Goal: Information Seeking & Learning: Learn about a topic

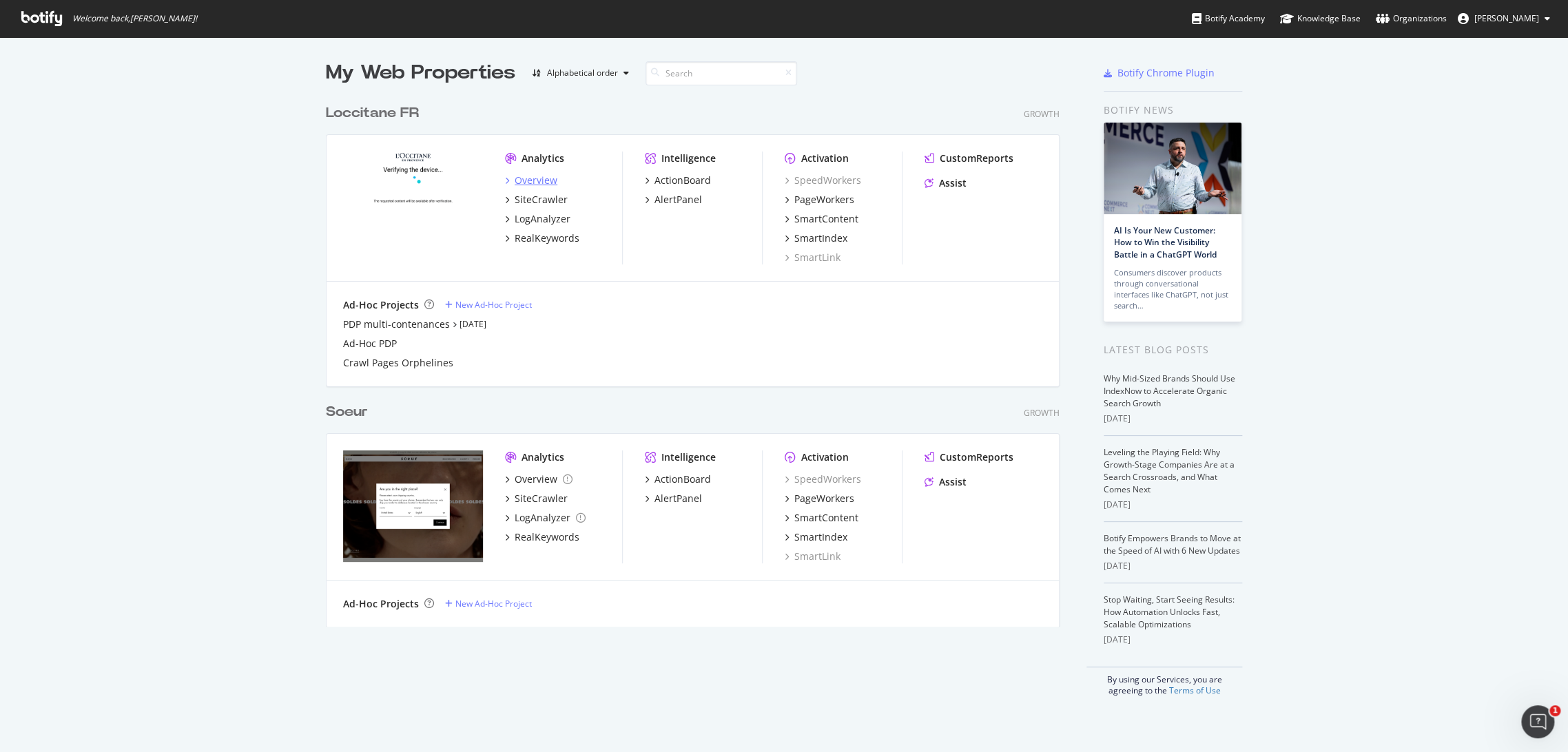
click at [540, 181] on div "Overview" at bounding box center [536, 181] width 43 height 14
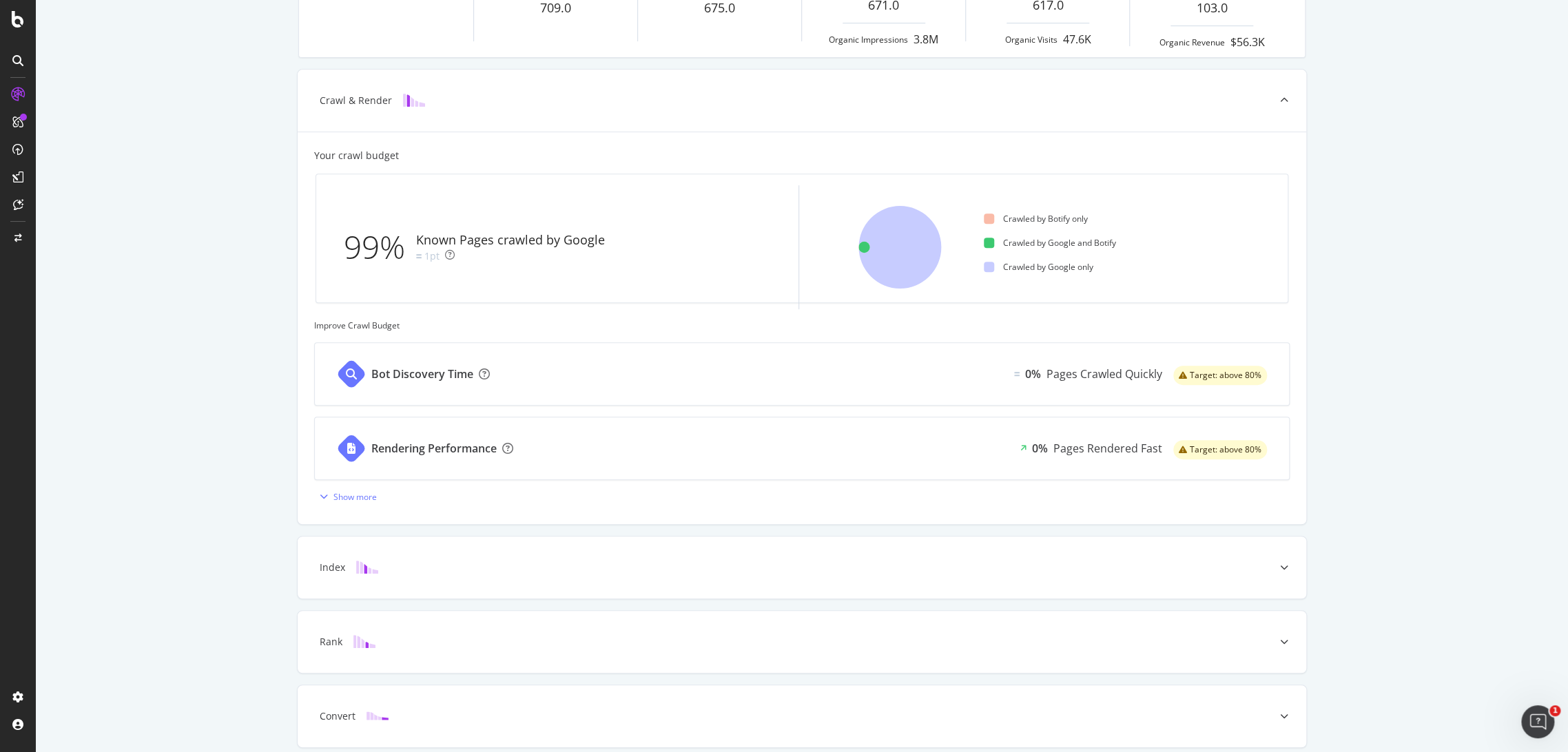
scroll to position [359, 0]
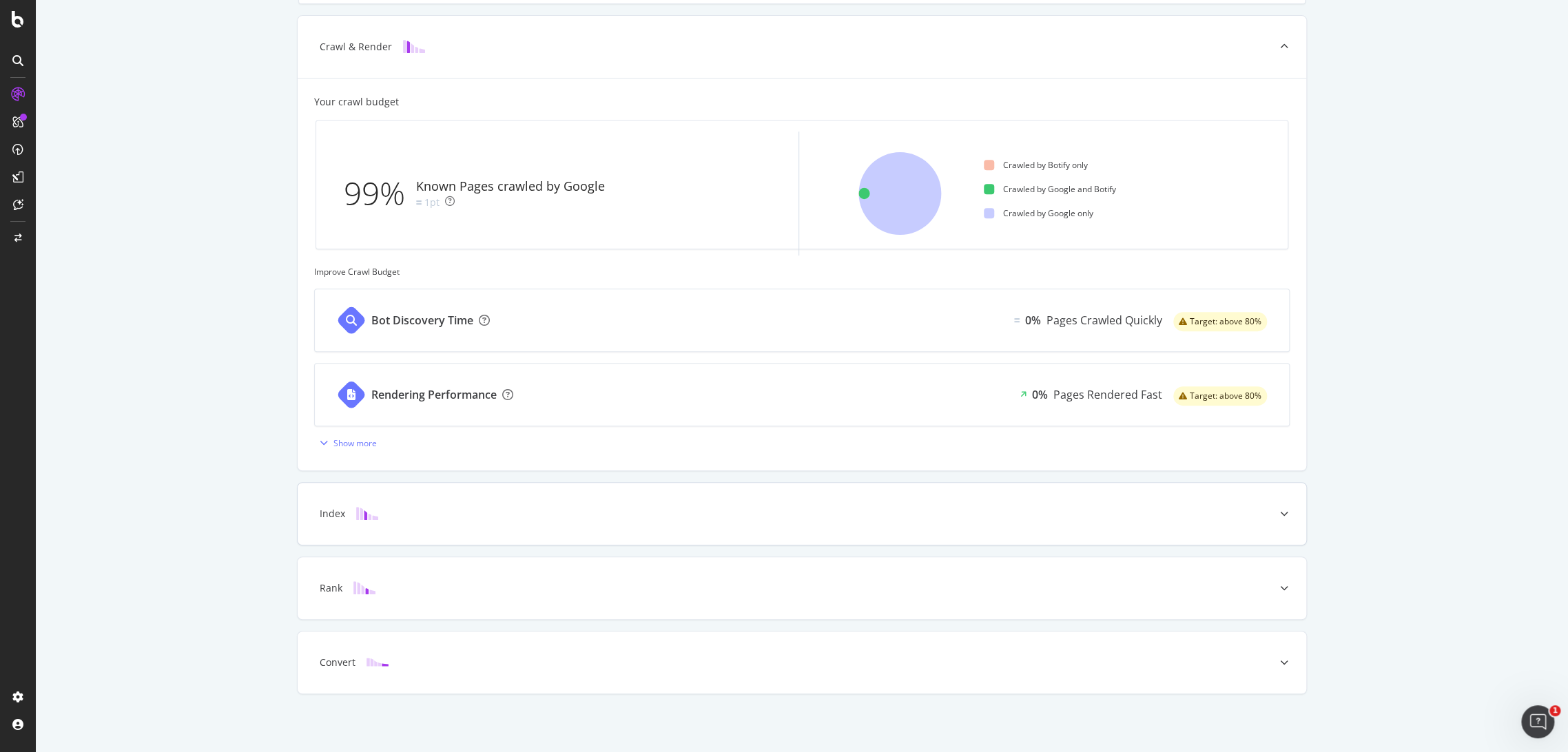
click at [1262, 501] on div at bounding box center [1284, 513] width 45 height 62
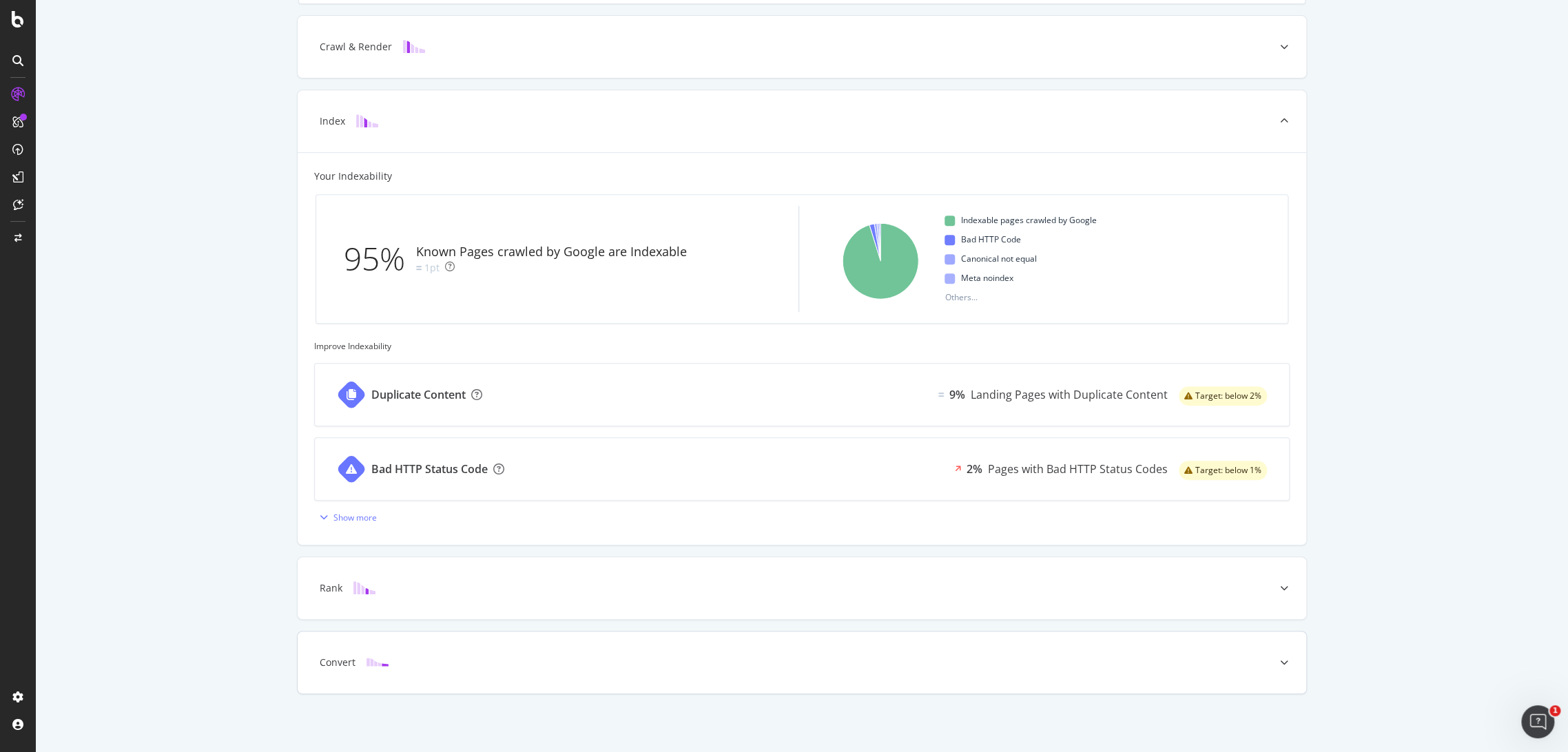
click at [625, 663] on div "Convert" at bounding box center [779, 663] width 954 height 14
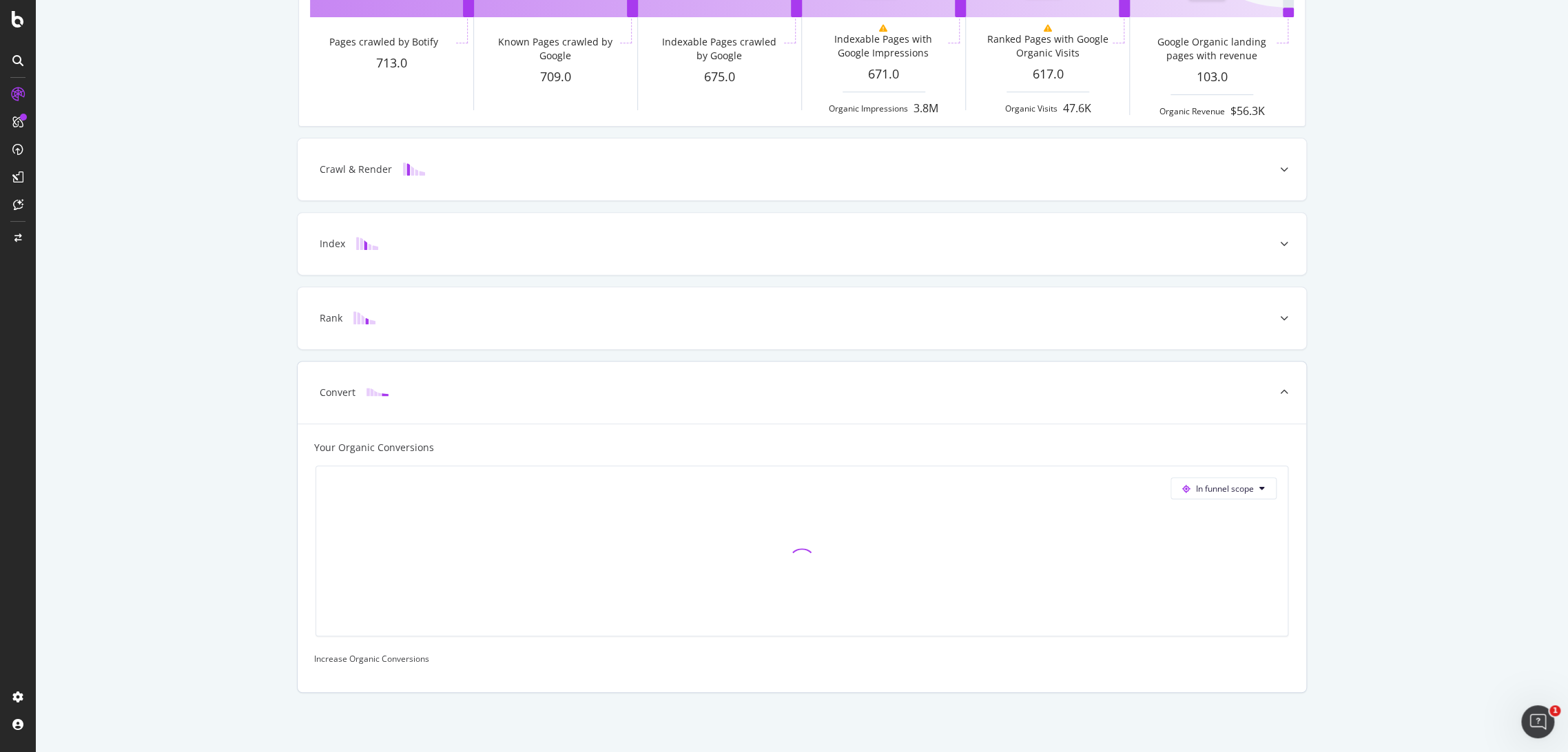
scroll to position [234, 0]
click at [846, 304] on div "Rank" at bounding box center [802, 319] width 1009 height 62
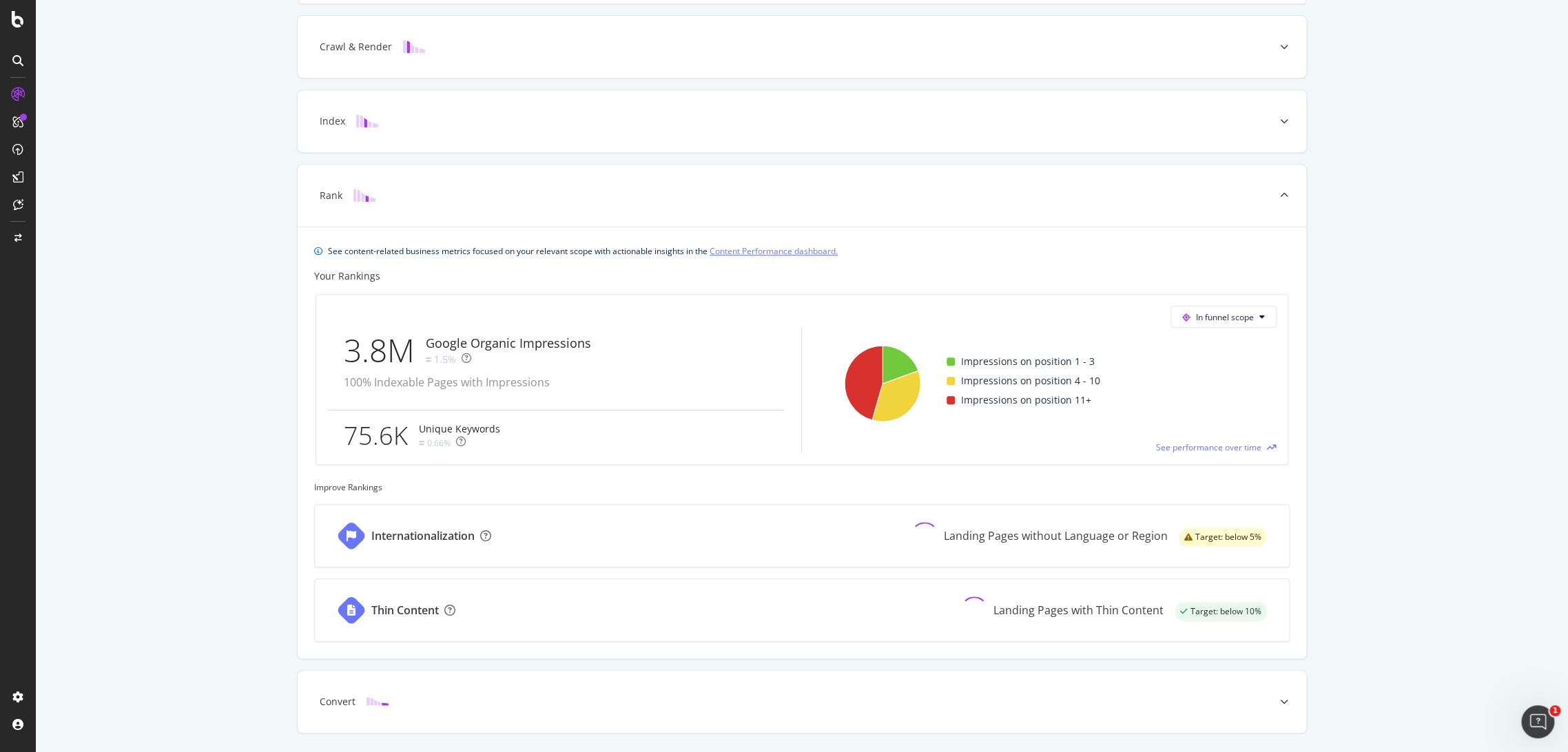
scroll to position [0, 0]
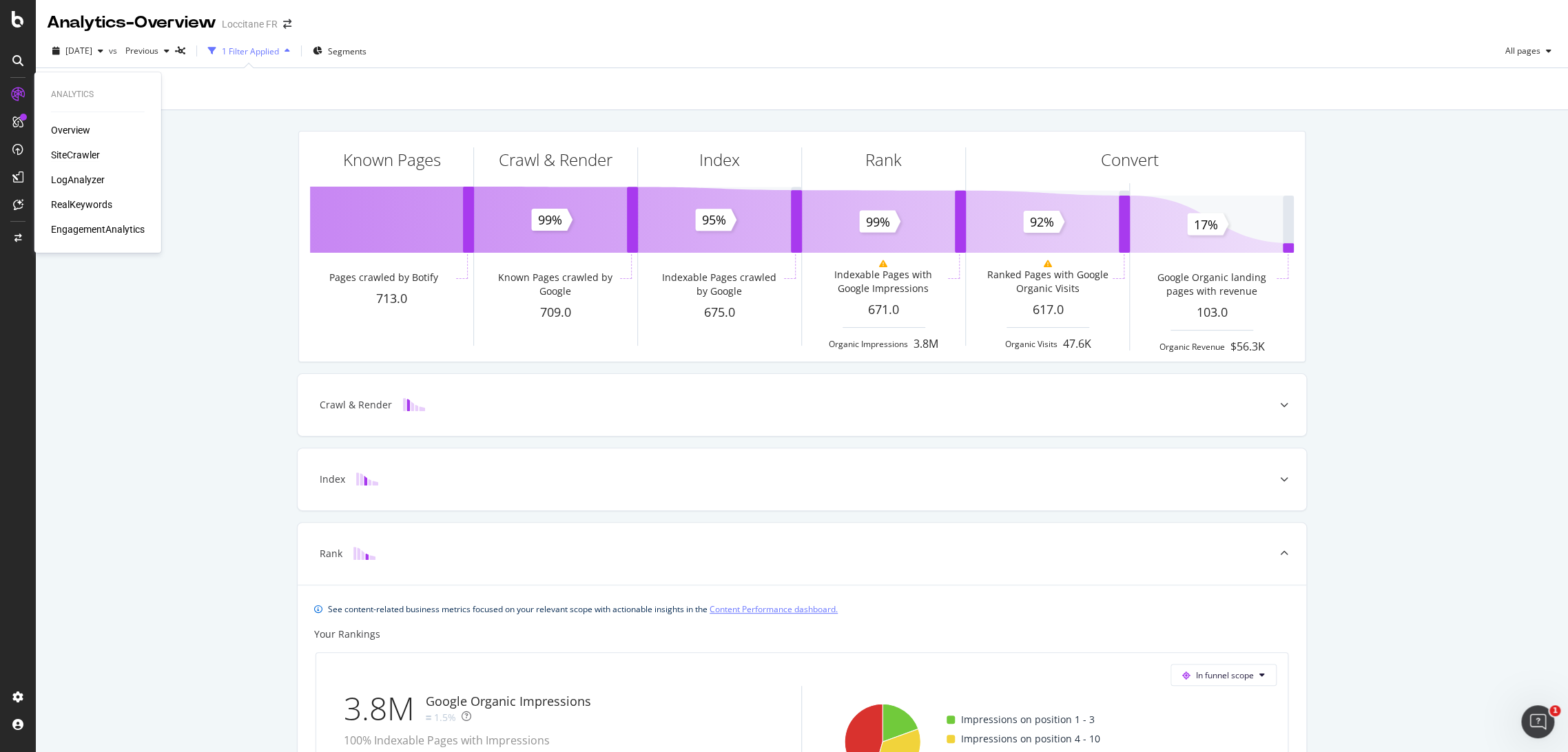
click at [68, 152] on div "SiteCrawler" at bounding box center [75, 155] width 49 height 14
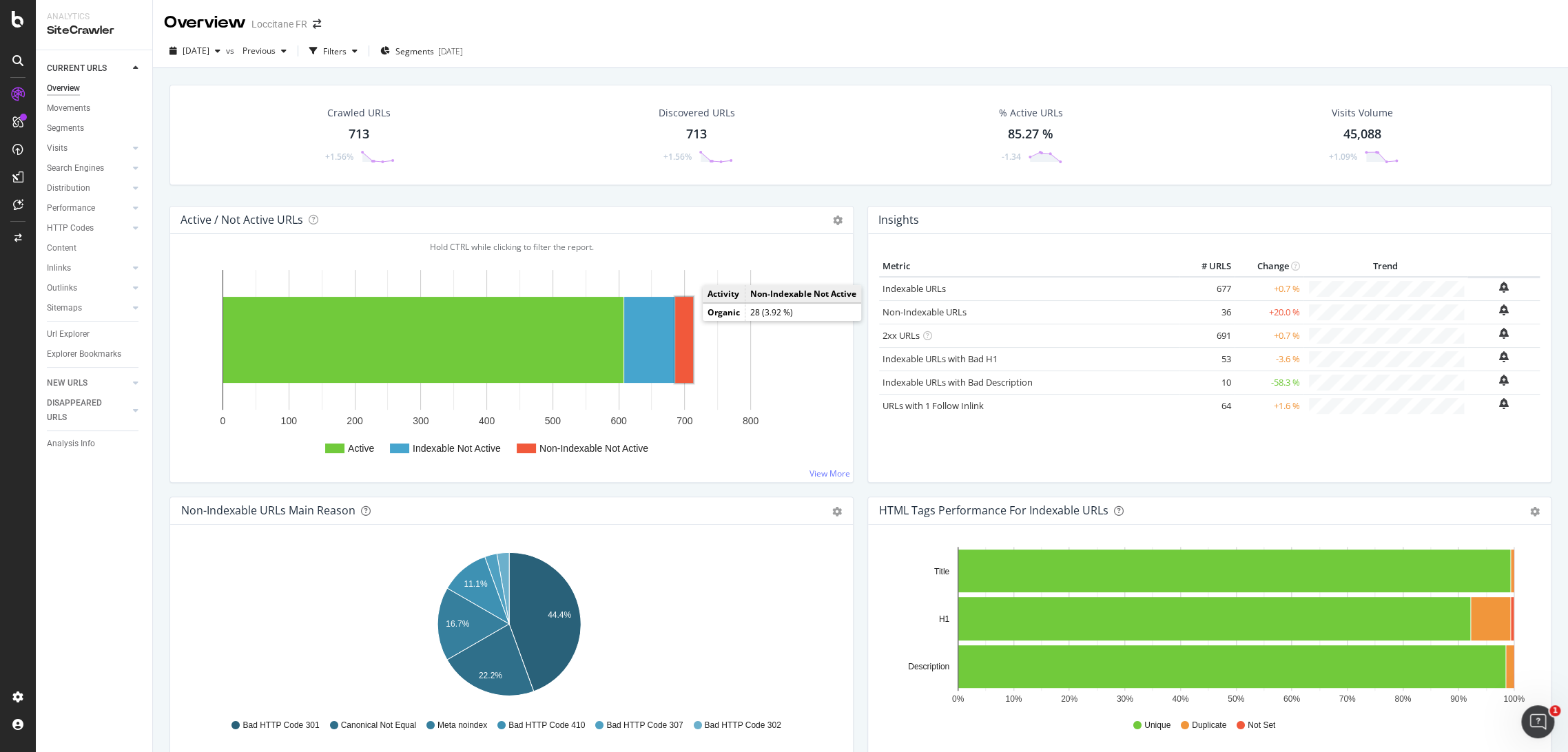
click at [684, 321] on rect "A chart." at bounding box center [684, 339] width 18 height 86
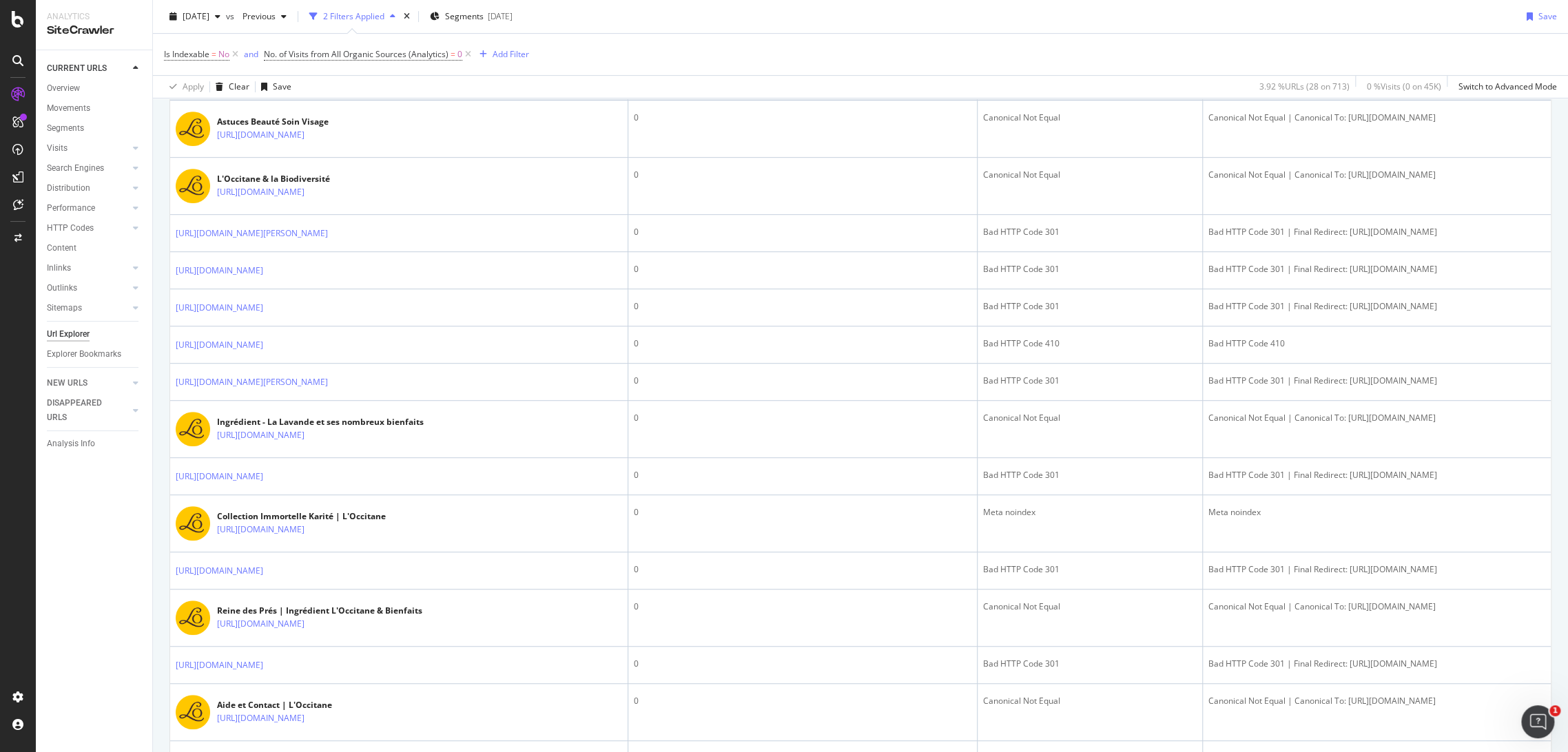
scroll to position [270, 0]
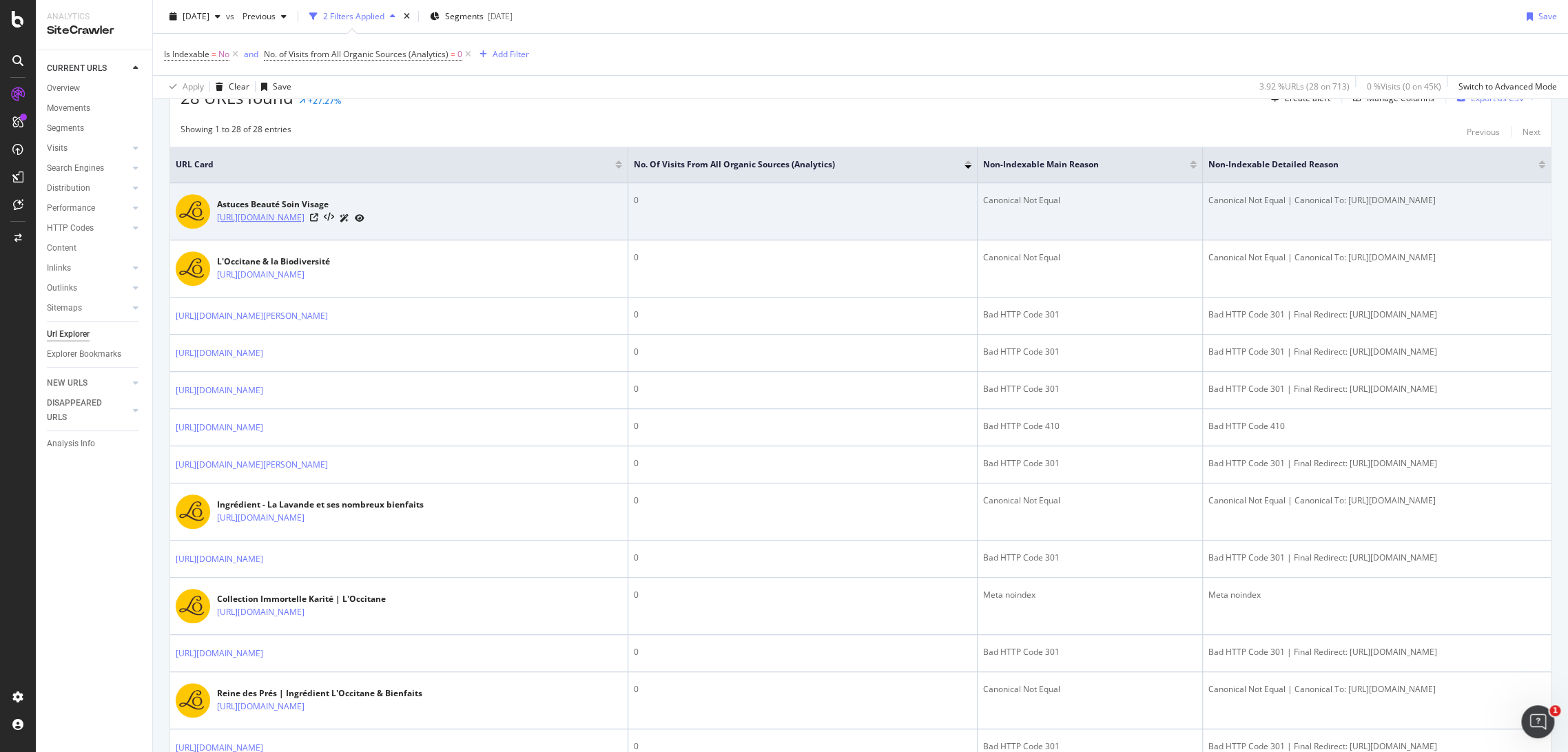
click at [305, 214] on link "https://fr.loccitane.com/astuces-beaute-soin-visage-face.html" at bounding box center [261, 218] width 87 height 14
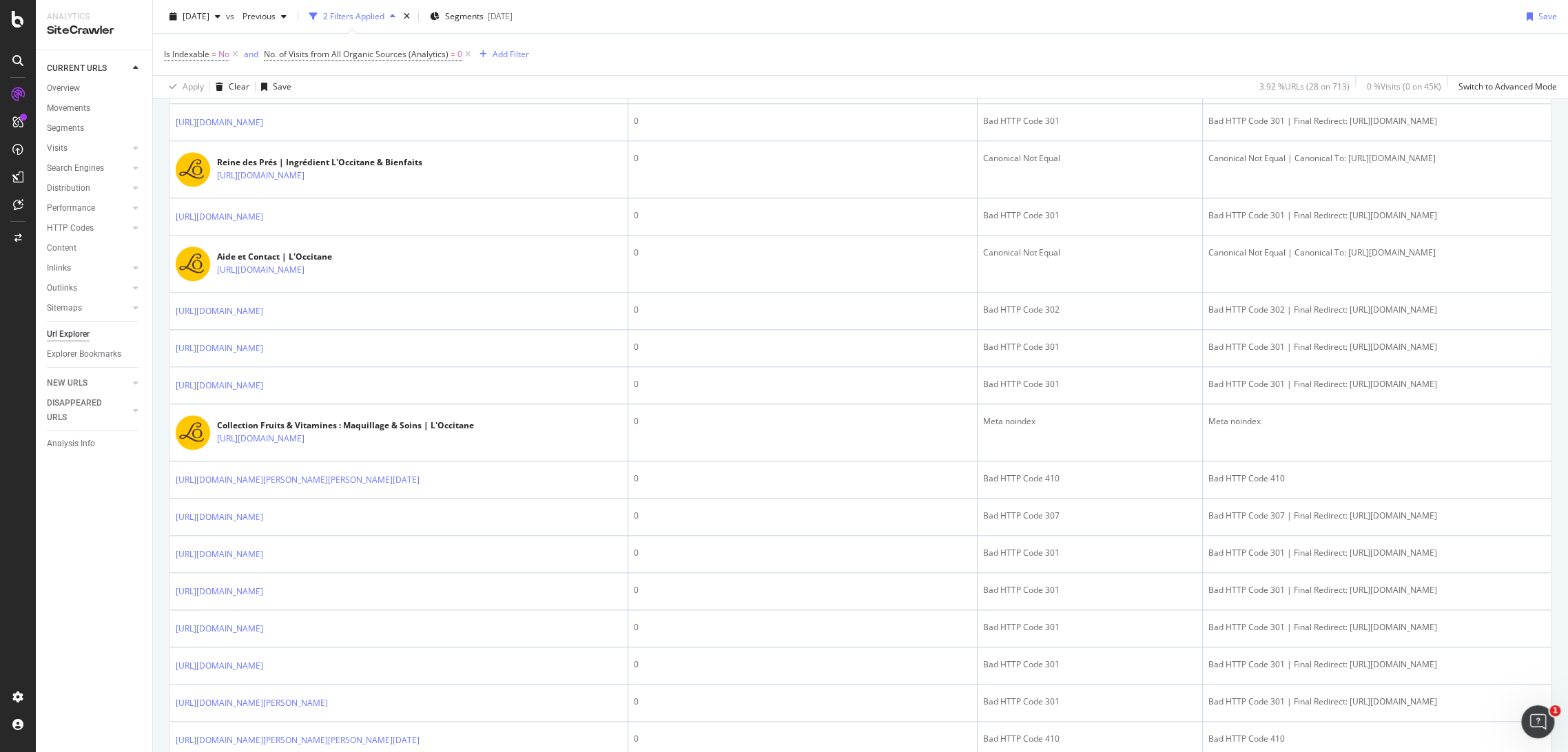
scroll to position [802, 0]
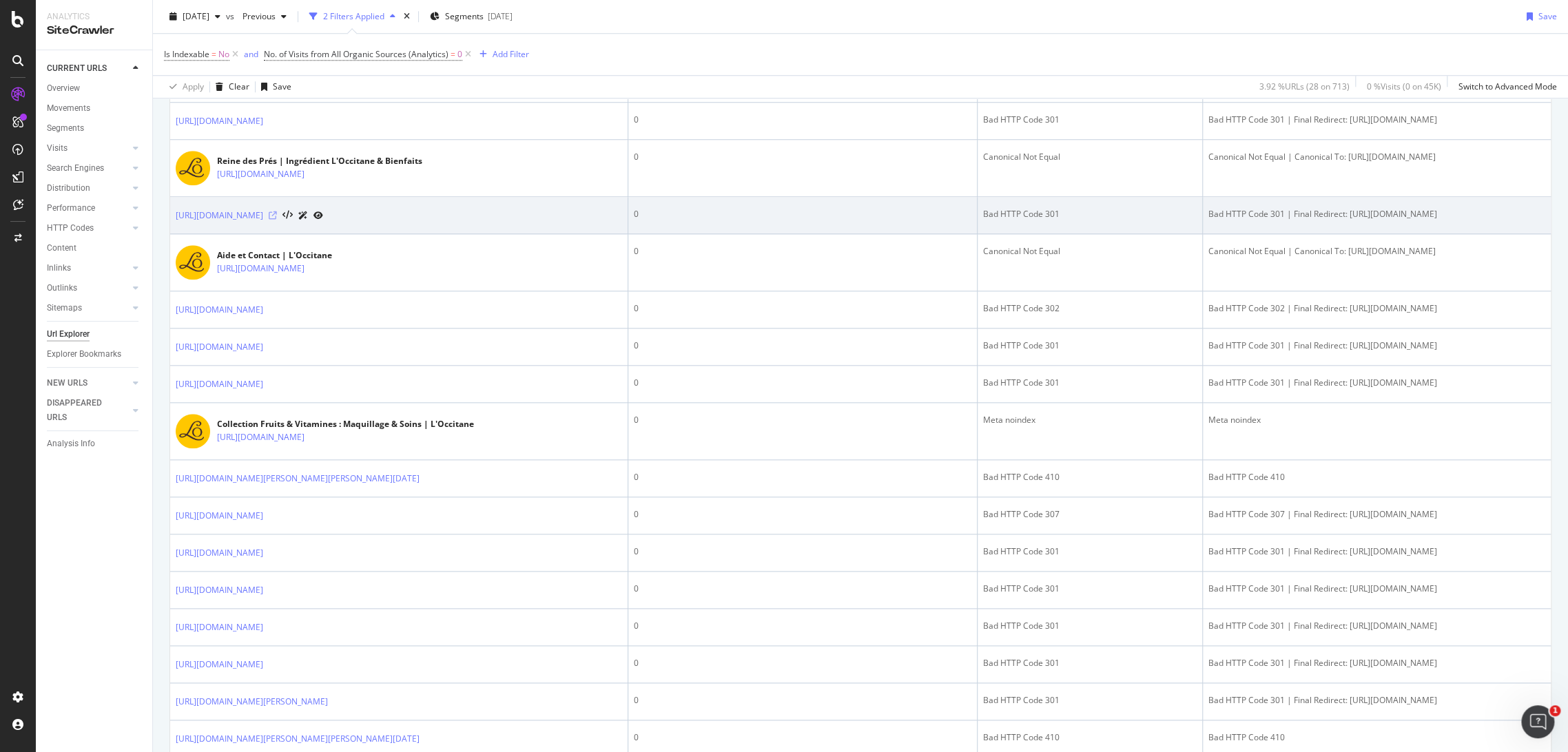
click at [277, 220] on icon at bounding box center [272, 215] width 8 height 8
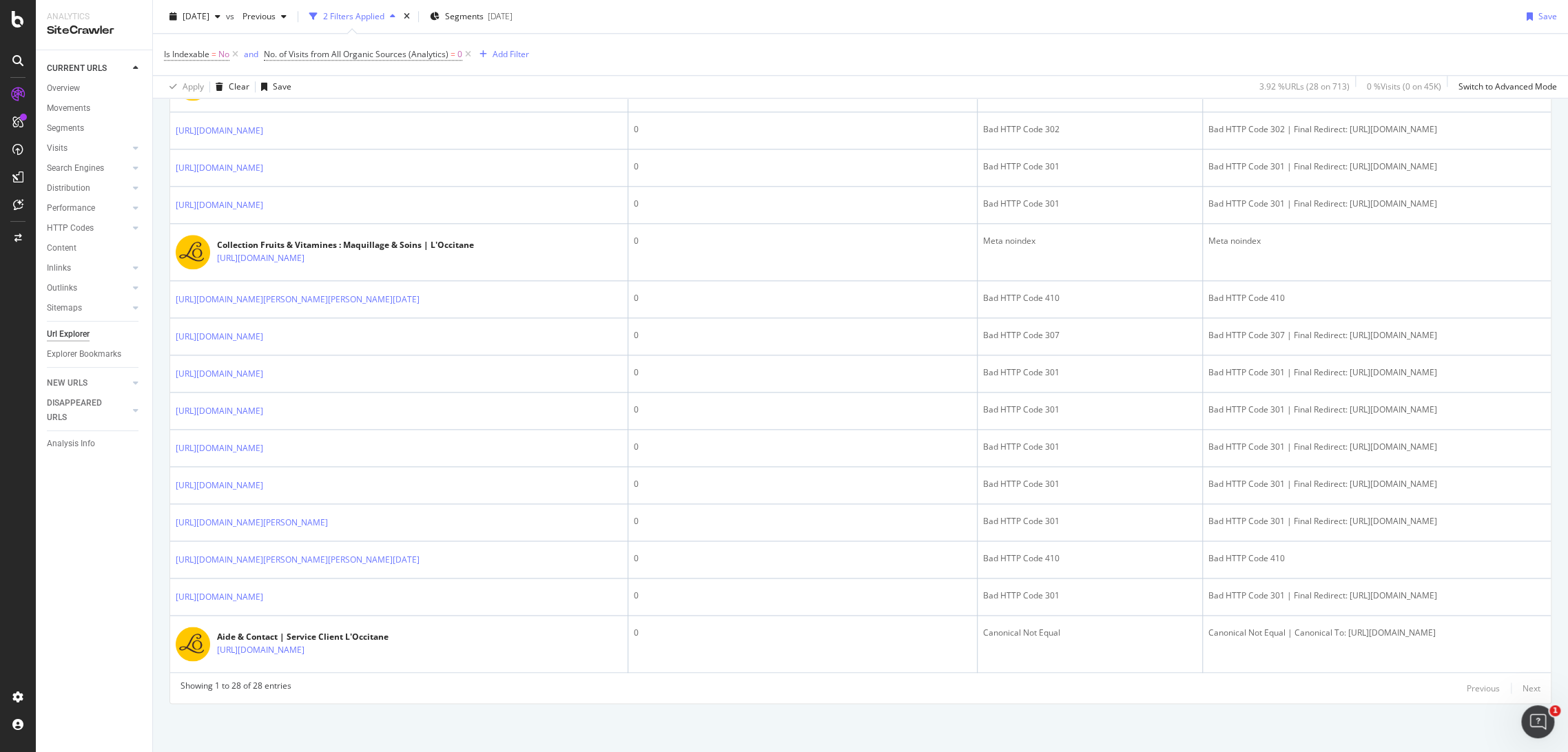
scroll to position [995, 0]
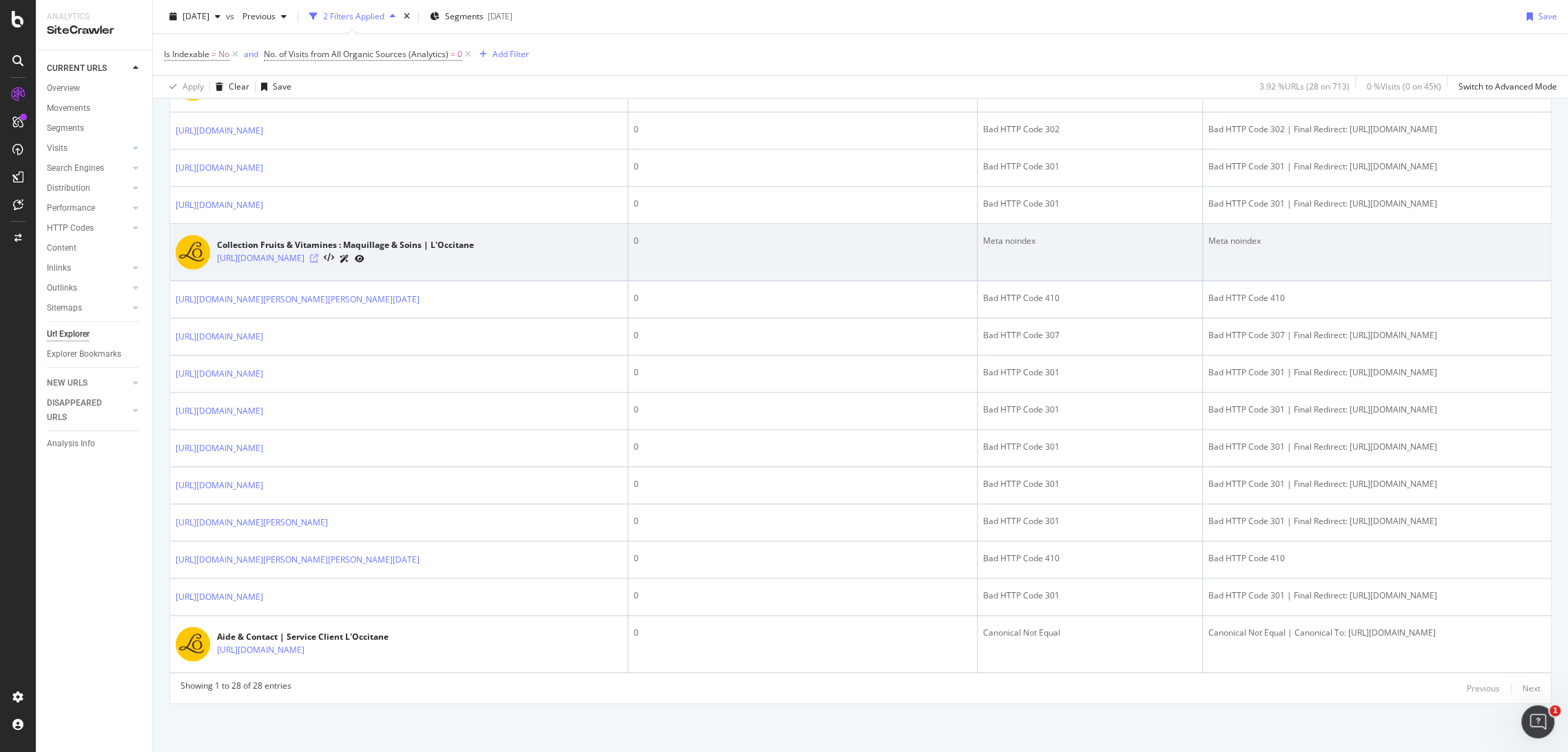
click at [318, 263] on icon at bounding box center [313, 257] width 8 height 8
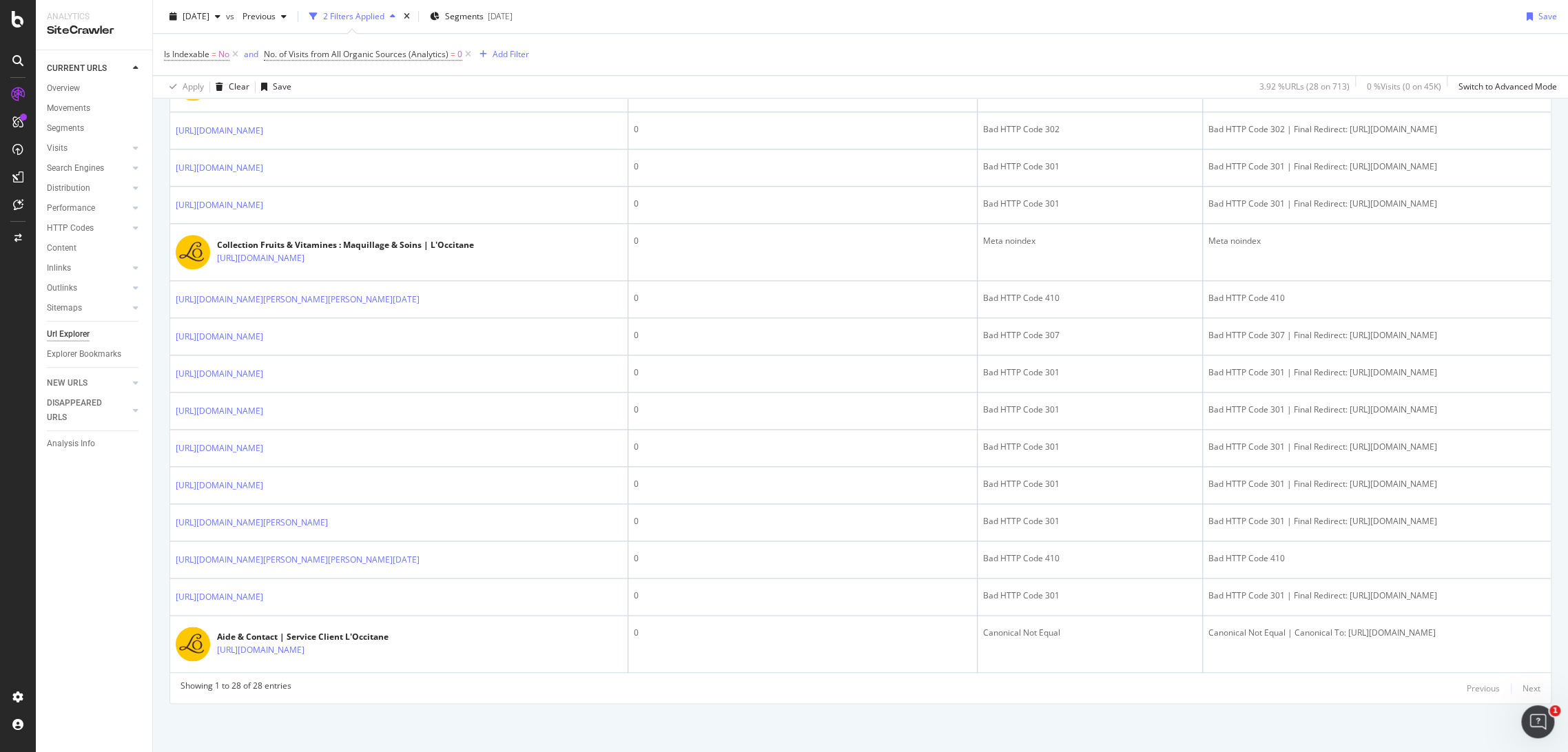
scroll to position [0, 0]
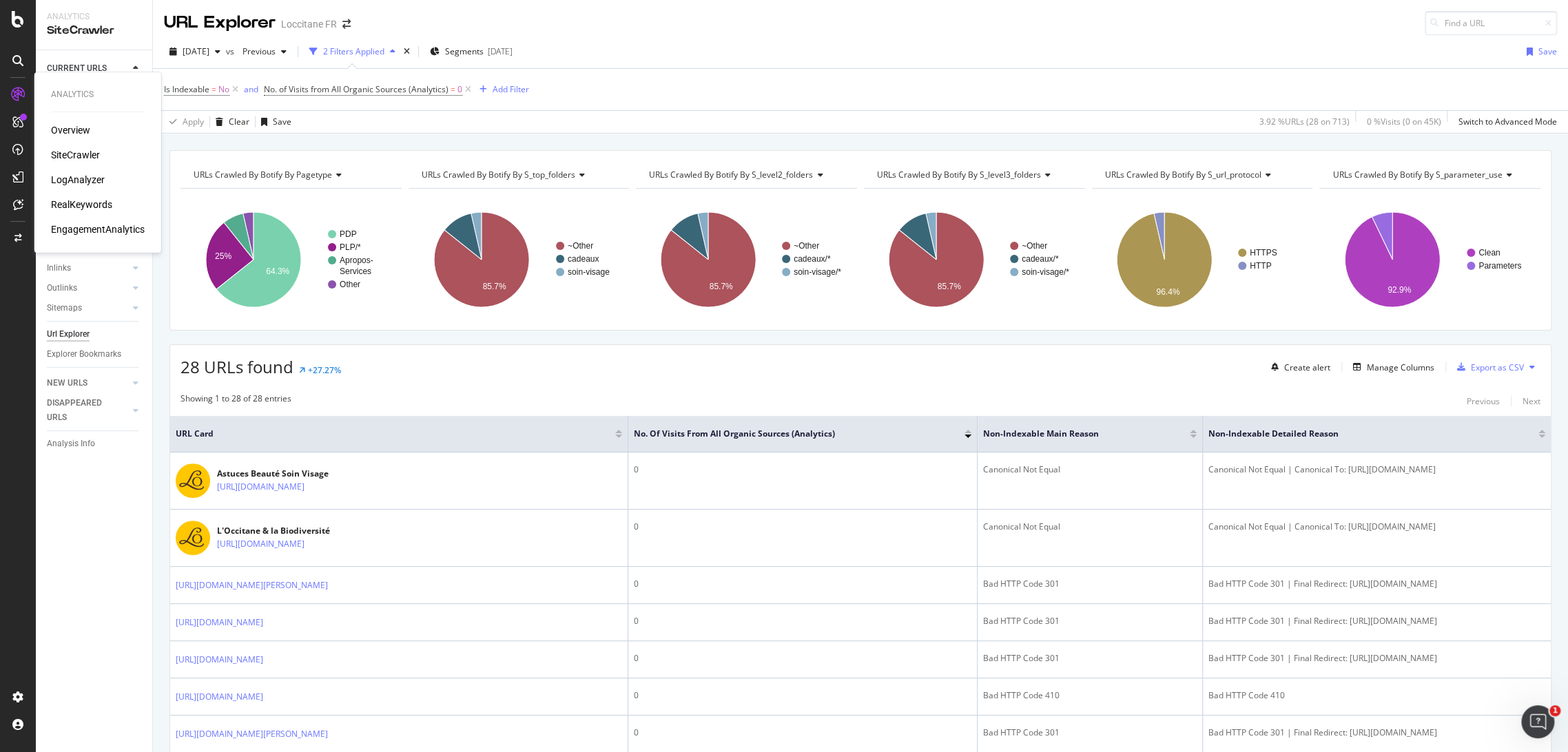
click at [82, 148] on div "SiteCrawler" at bounding box center [75, 155] width 49 height 14
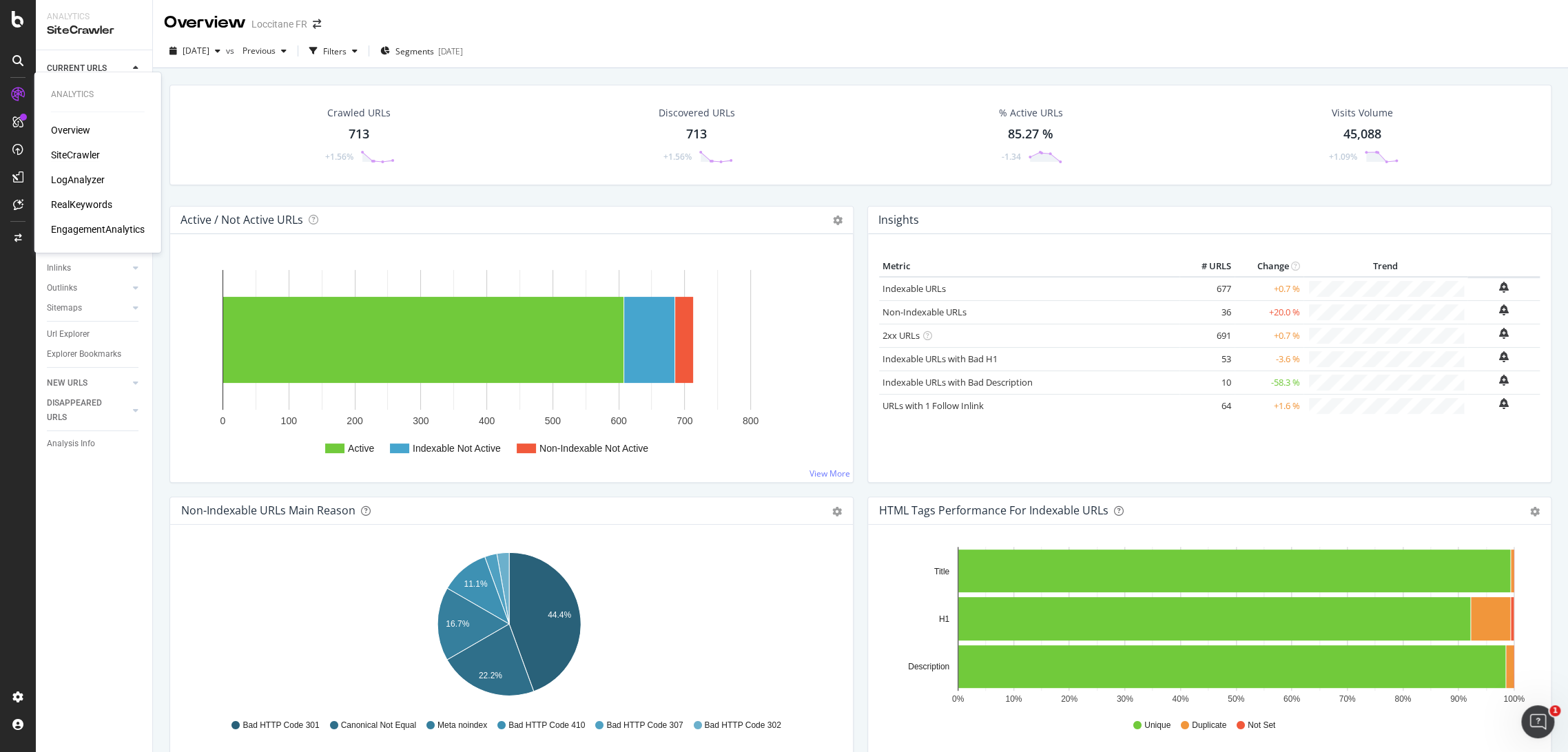
click at [94, 181] on div "LogAnalyzer" at bounding box center [78, 180] width 54 height 14
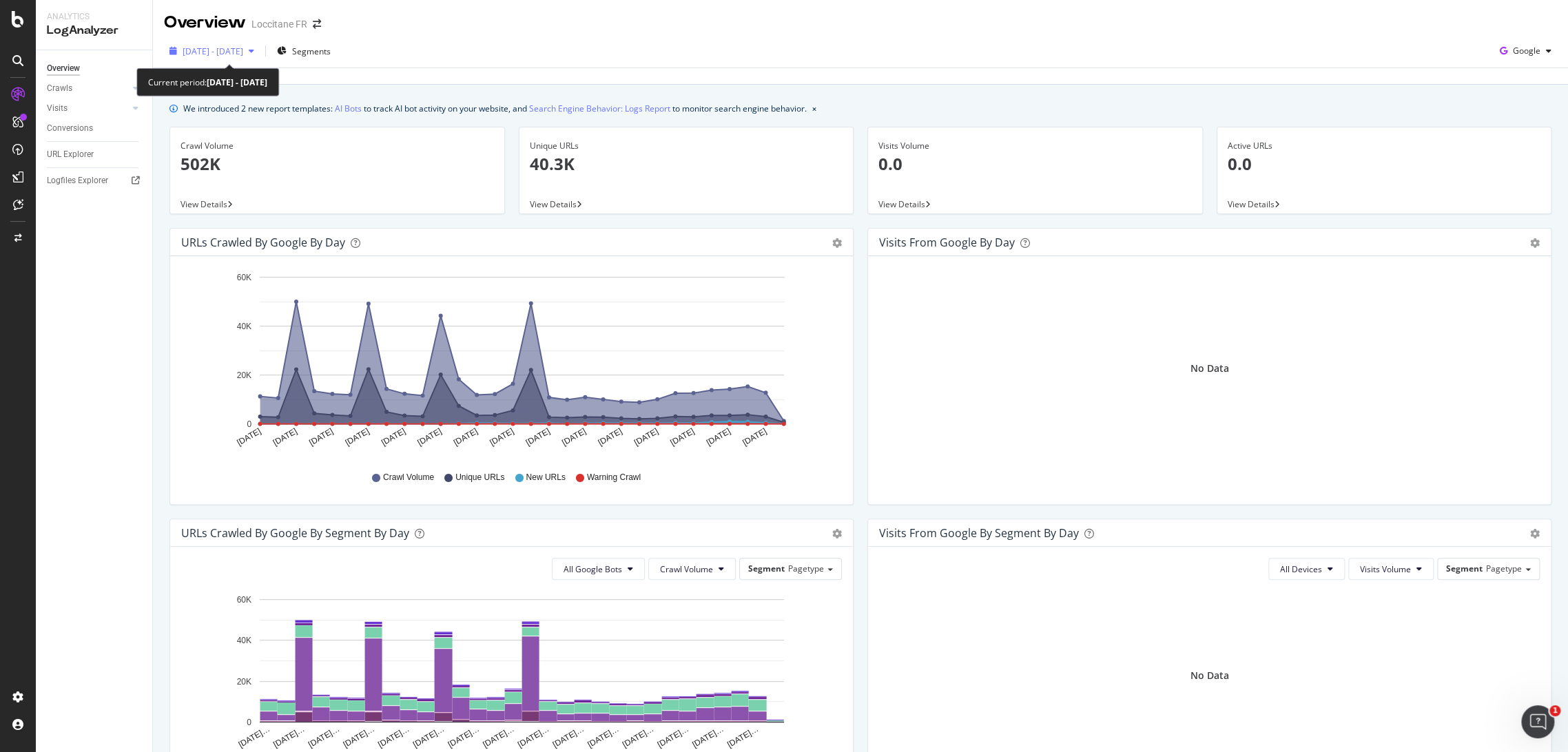
click at [243, 48] on span "2025 Jul. 14th - Aug. 12th" at bounding box center [212, 51] width 60 height 11
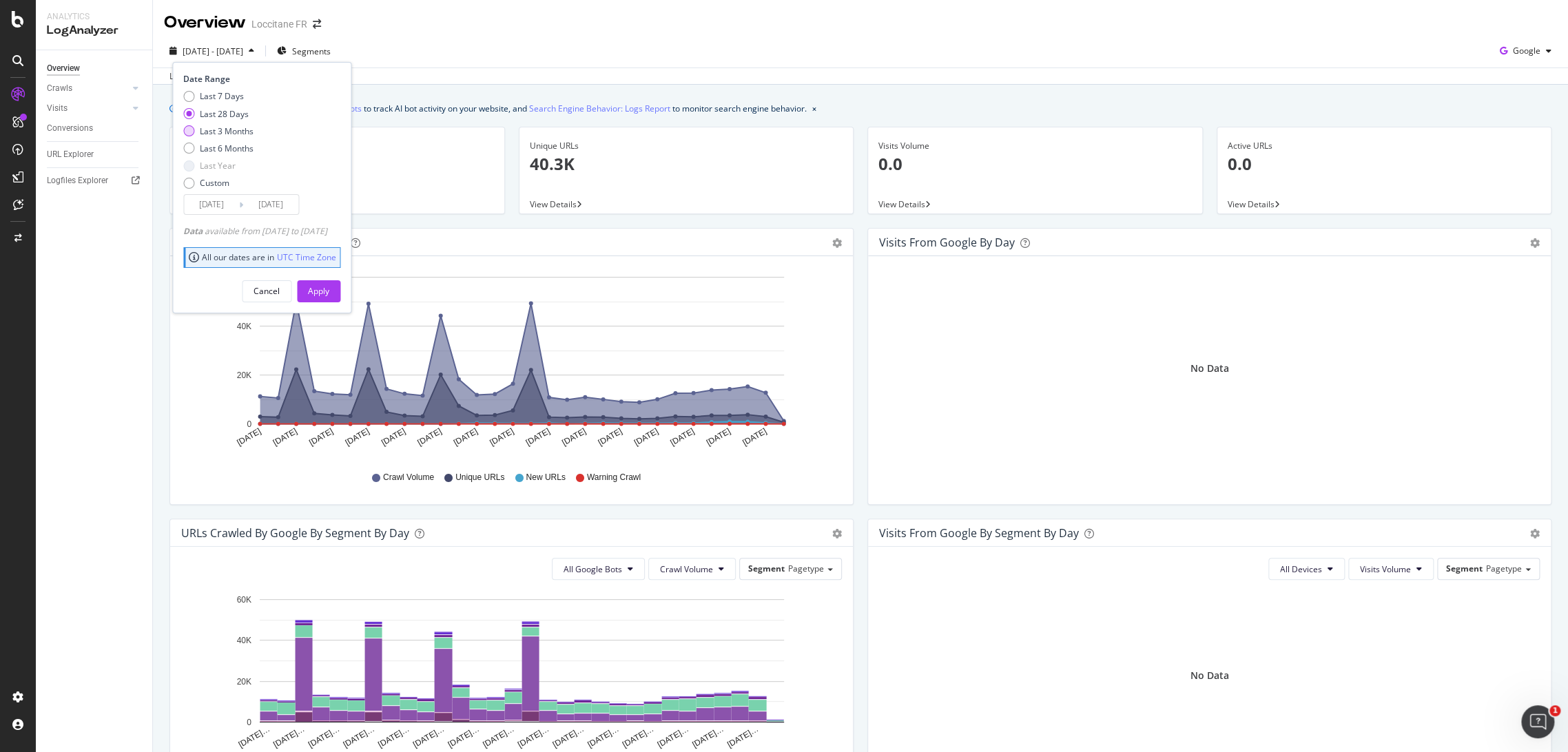
click at [217, 135] on div "Last 3 Months" at bounding box center [227, 131] width 54 height 11
type input "2025/05/13"
click at [329, 290] on div "Apply" at bounding box center [318, 291] width 21 height 11
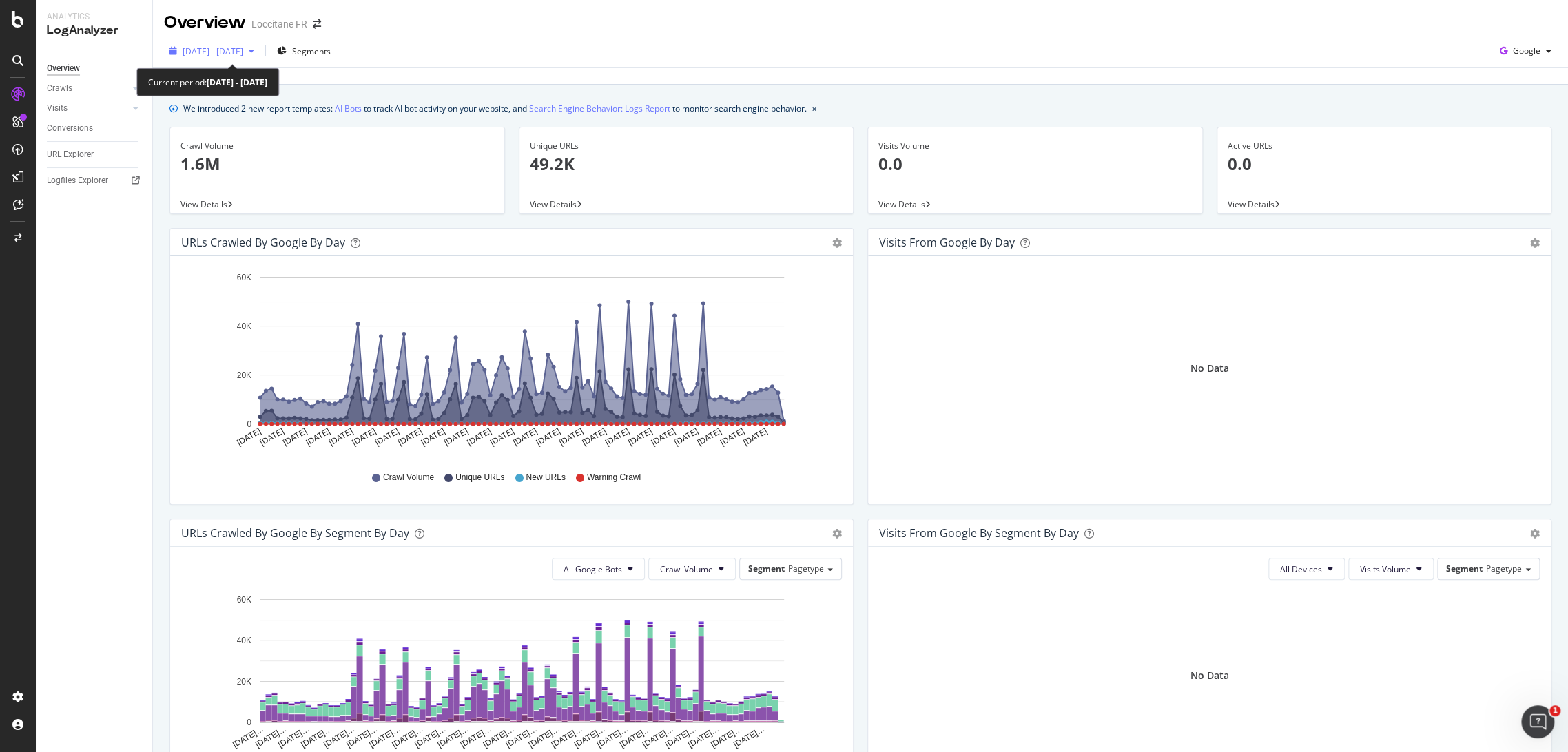
click at [227, 48] on span "2025 May. 13th - Aug. 12th" at bounding box center [212, 51] width 60 height 11
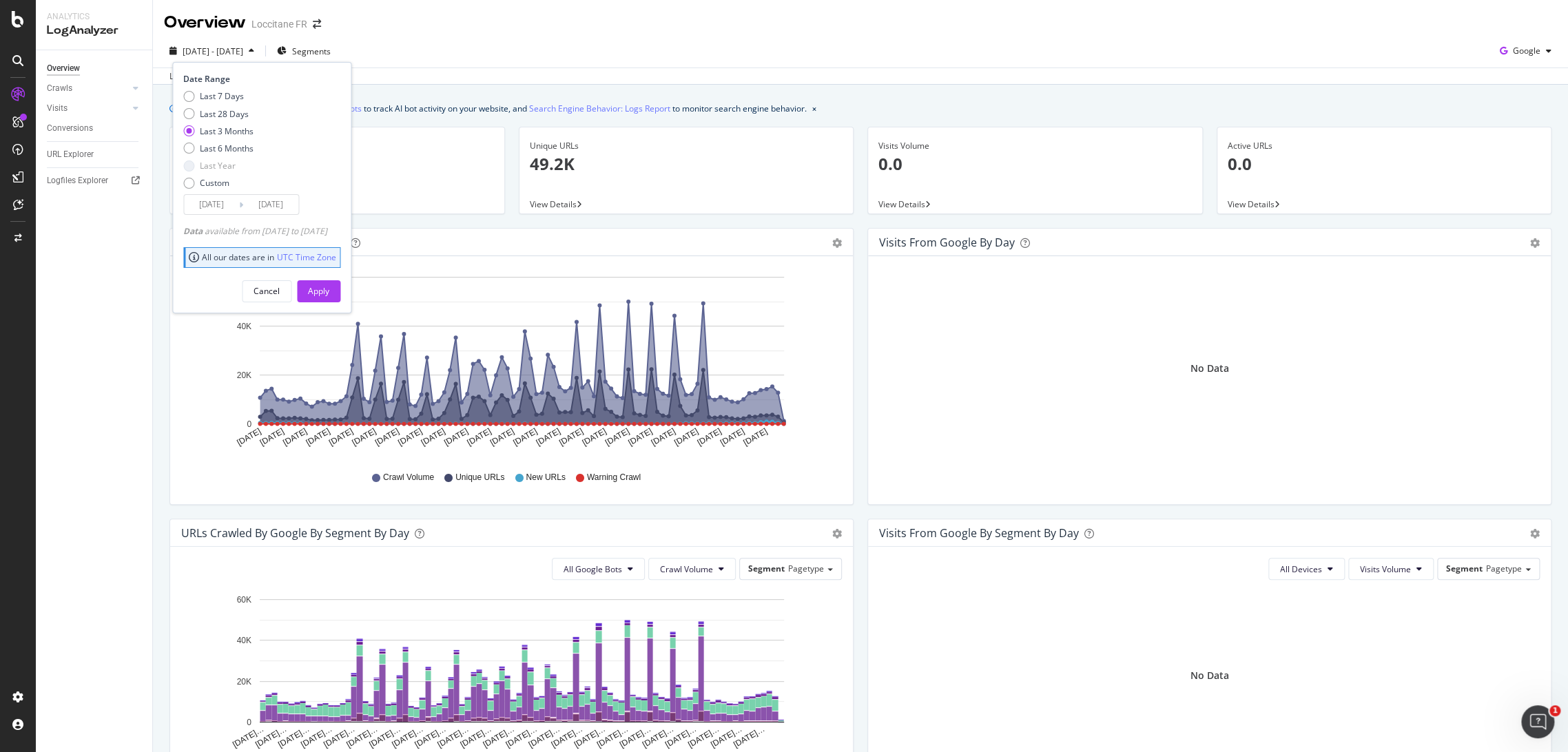
click at [221, 155] on div "Last 7 Days Last 28 Days Last 3 Months Last 6 Months Last Year Custom" at bounding box center [218, 141] width 71 height 104
click at [230, 149] on div "Last 6 Months" at bounding box center [227, 147] width 54 height 11
type input "2025/02/13"
click at [329, 283] on div "Apply" at bounding box center [318, 291] width 21 height 21
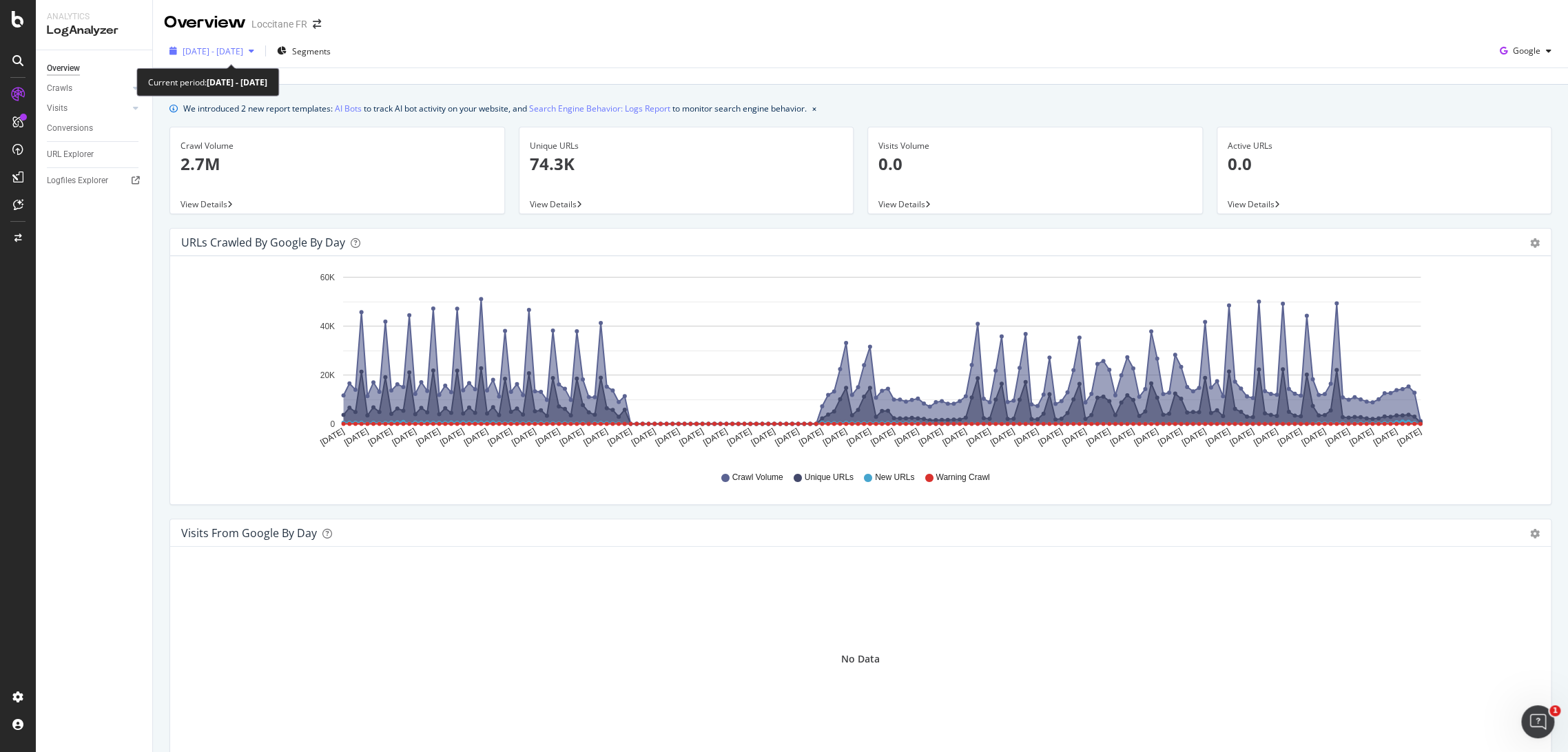
click at [243, 47] on span "2025 Feb. 13th - Aug. 12th" at bounding box center [212, 51] width 60 height 11
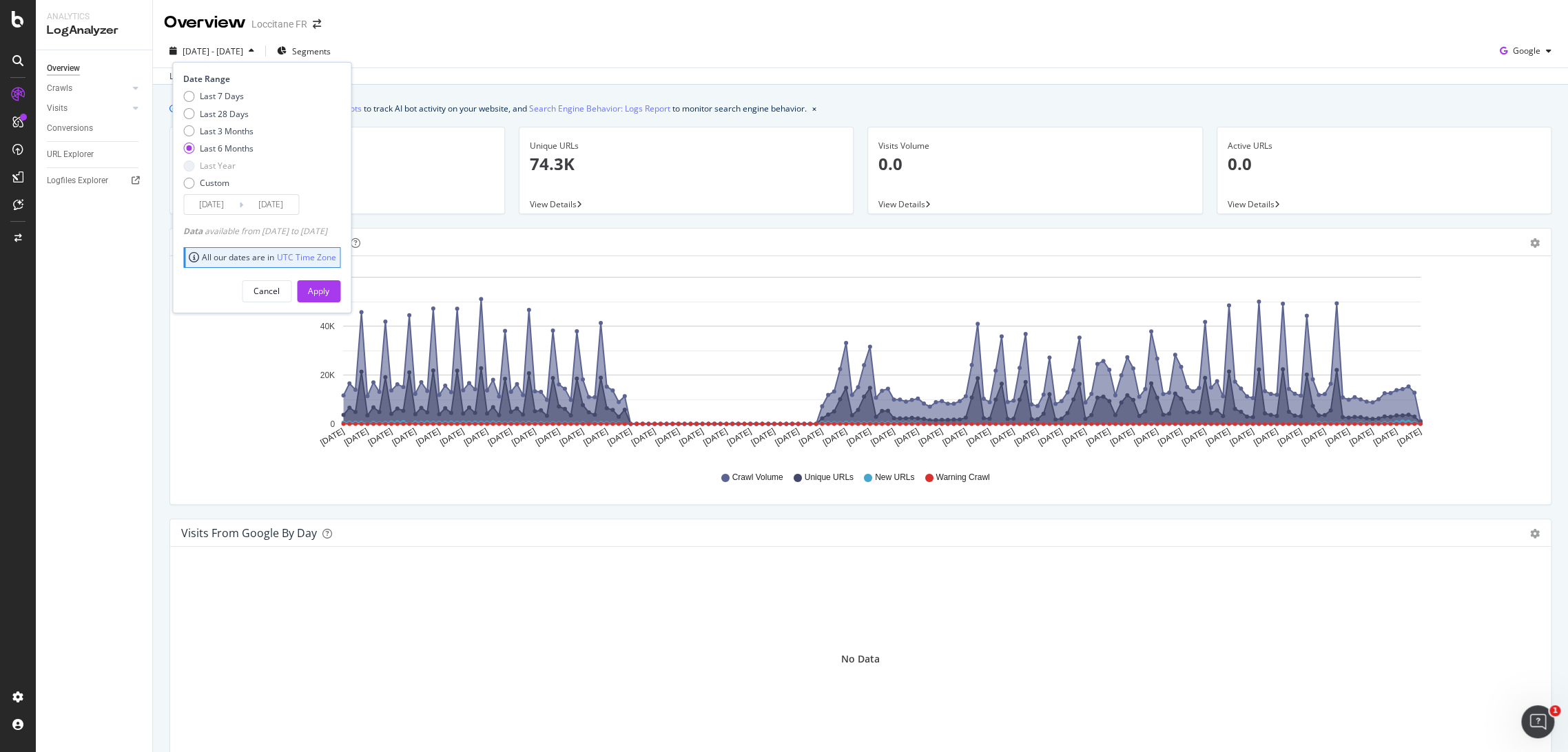
click at [215, 201] on input "2025/02/13" at bounding box center [211, 204] width 55 height 19
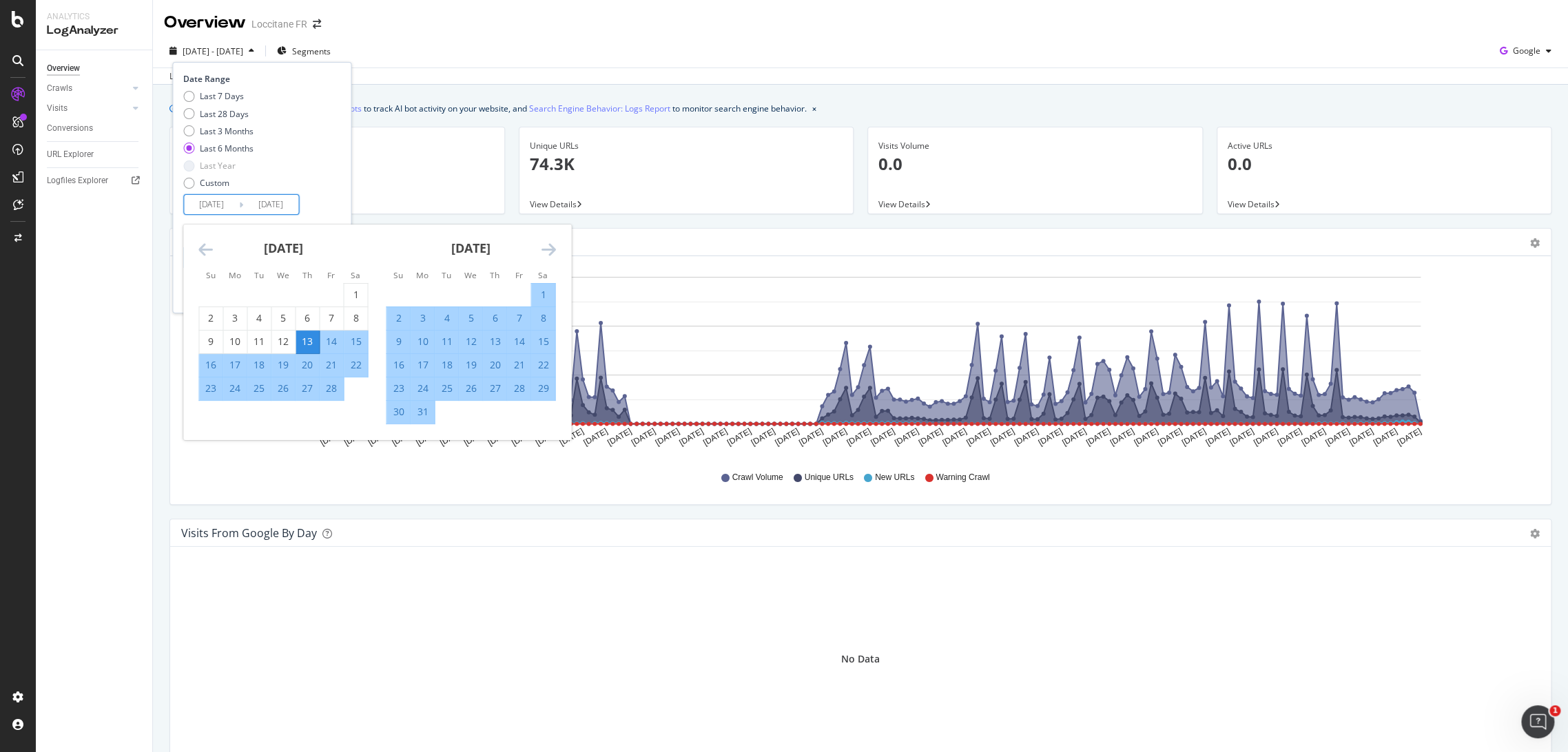
click at [548, 254] on icon "Move forward to switch to the next month." at bounding box center [548, 249] width 15 height 17
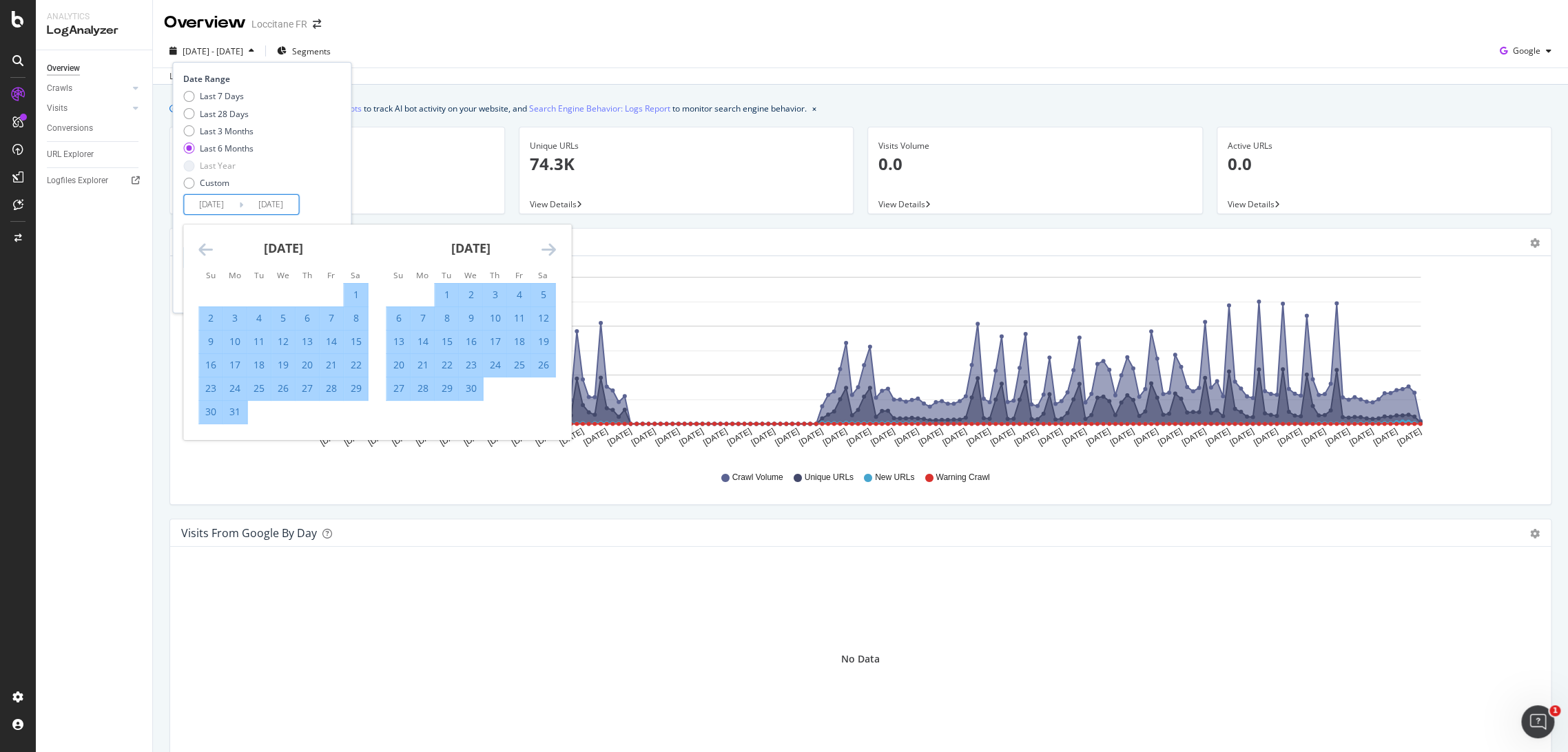
click at [548, 254] on icon "Move forward to switch to the next month." at bounding box center [548, 249] width 15 height 17
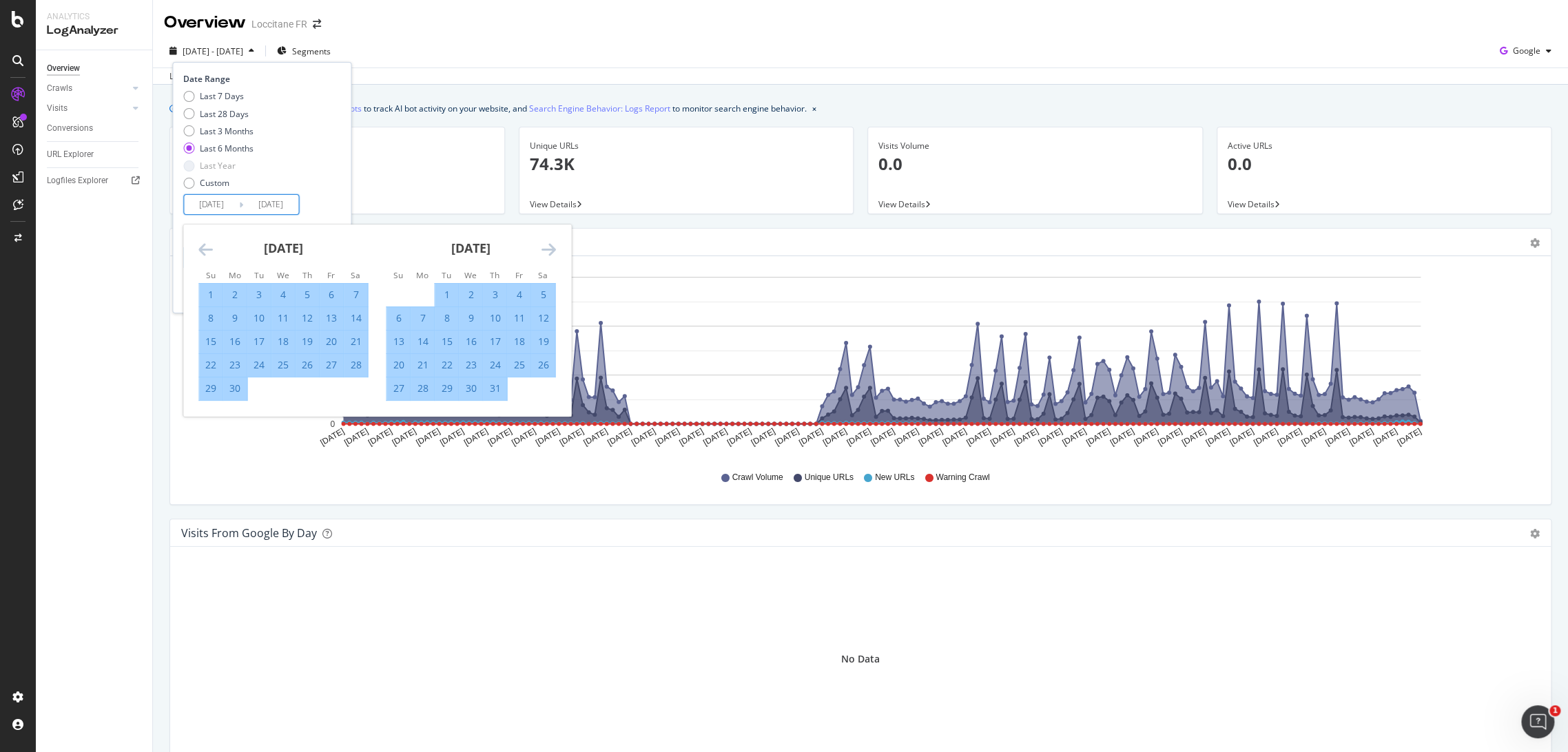
click at [539, 245] on div "[DATE]" at bounding box center [470, 253] width 169 height 58
click at [545, 244] on icon "Move forward to switch to the next month." at bounding box center [548, 249] width 15 height 17
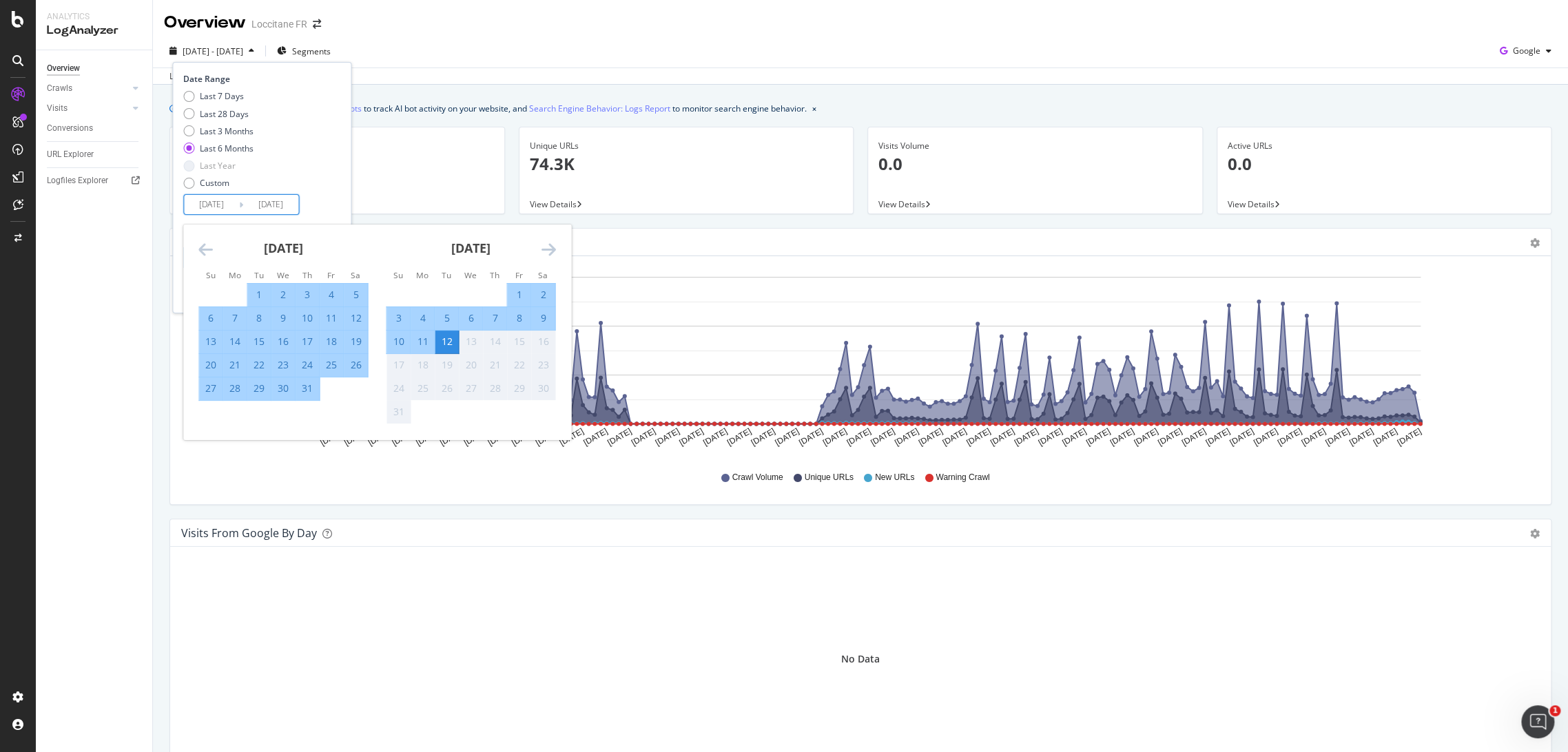
click at [288, 392] on div "30" at bounding box center [283, 388] width 24 height 14
type input "2025/07/30"
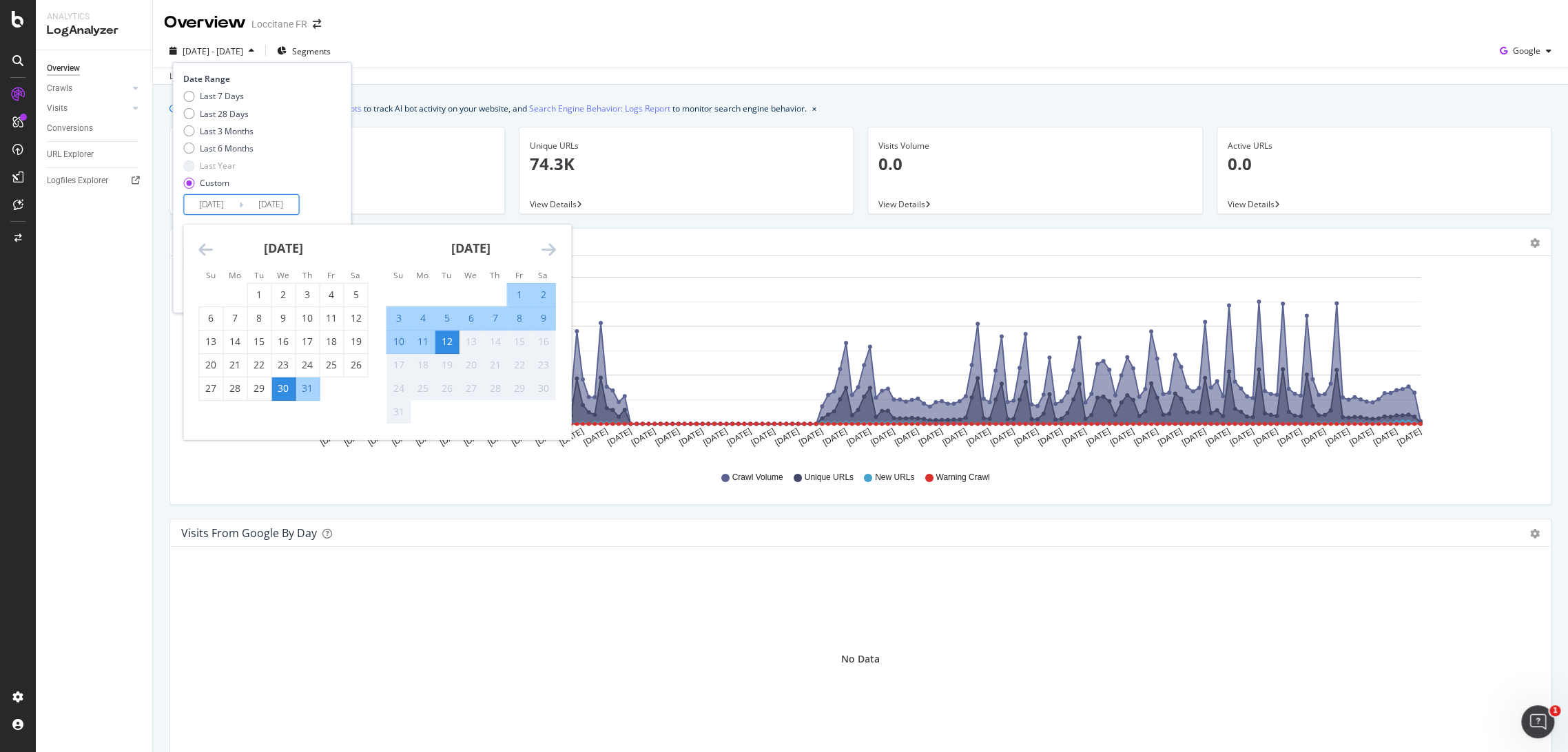
click at [316, 176] on div "Last 7 Days Last 28 Days Last 3 Months Last 6 Months Last Year Custom" at bounding box center [260, 141] width 154 height 104
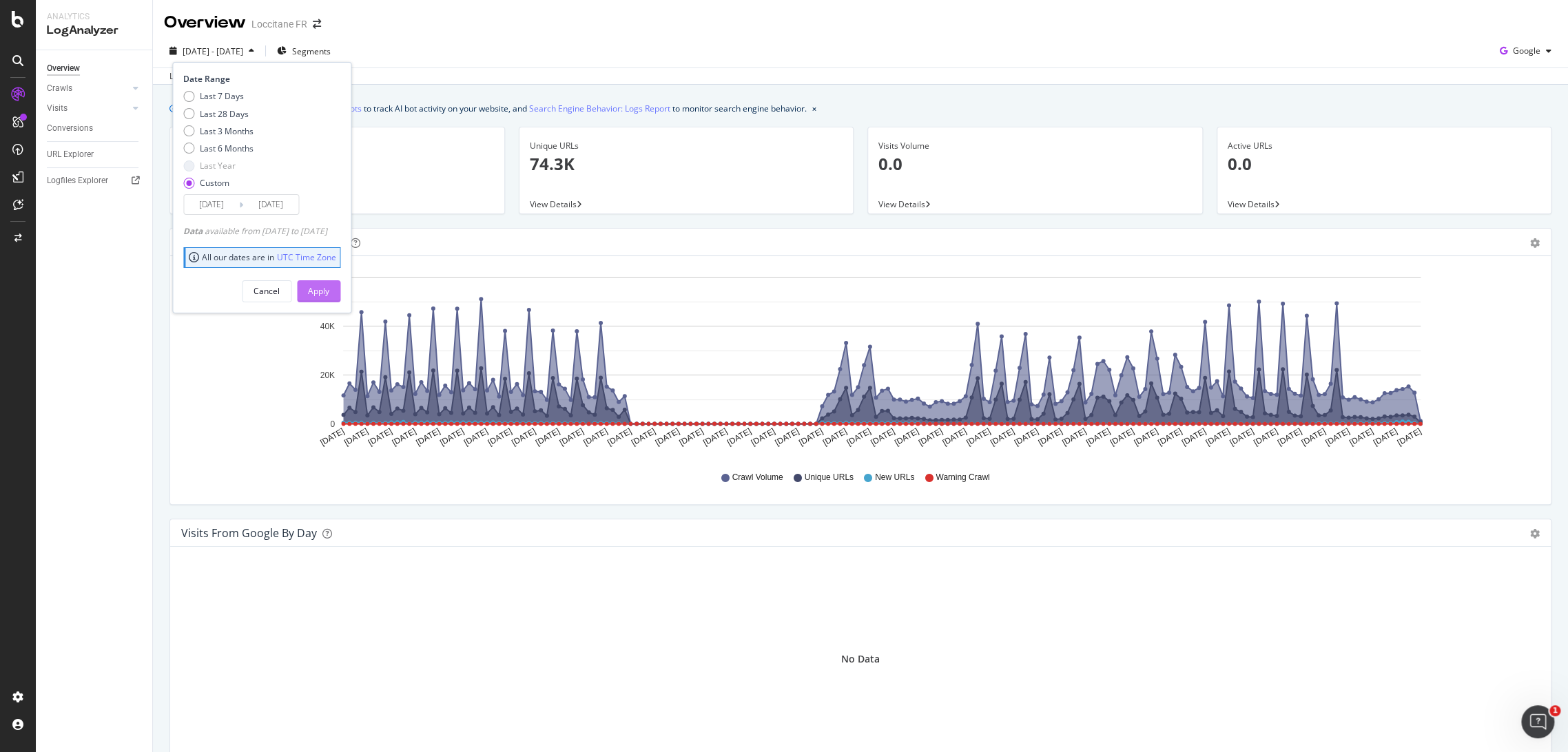
click at [329, 283] on div "Apply" at bounding box center [318, 291] width 21 height 21
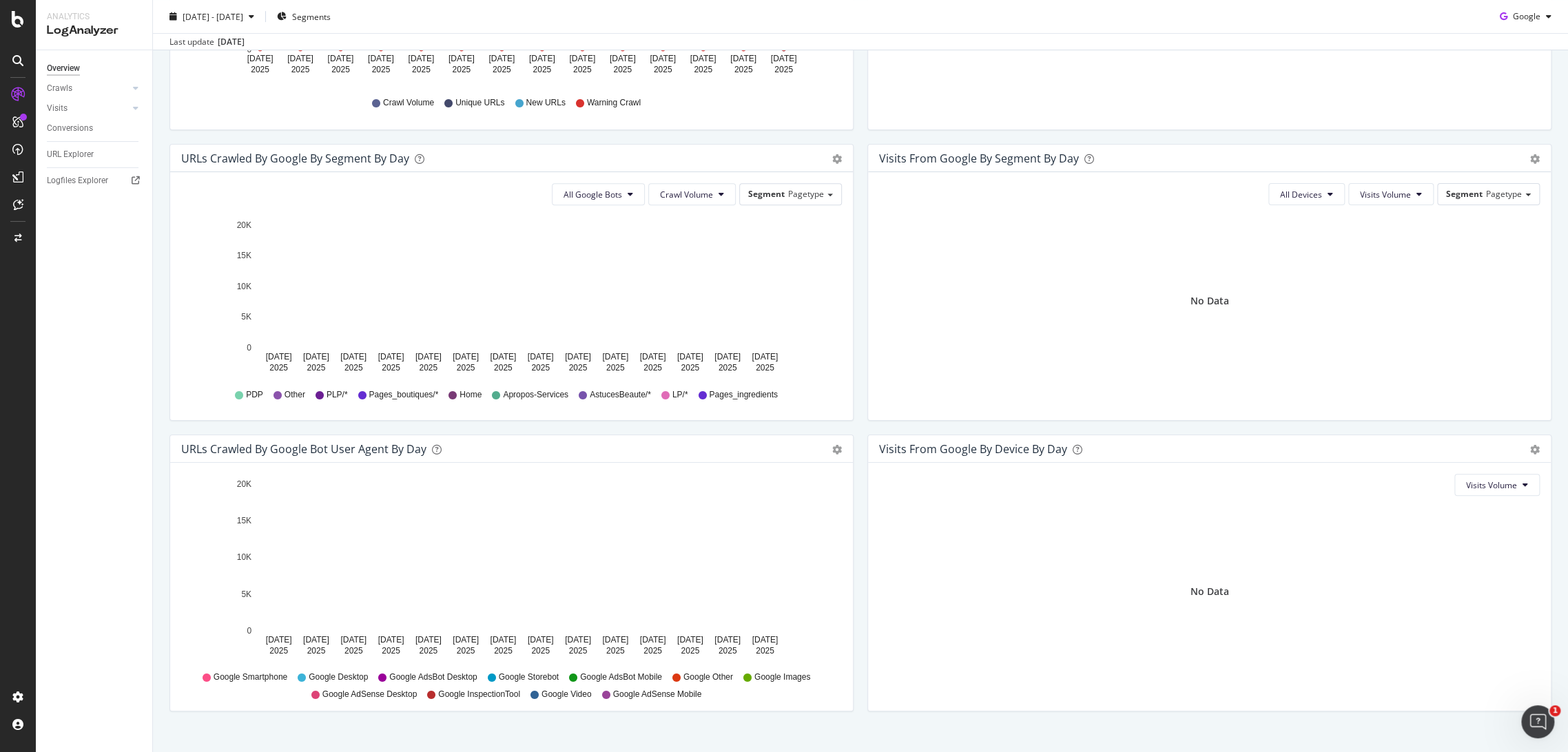
scroll to position [395, 0]
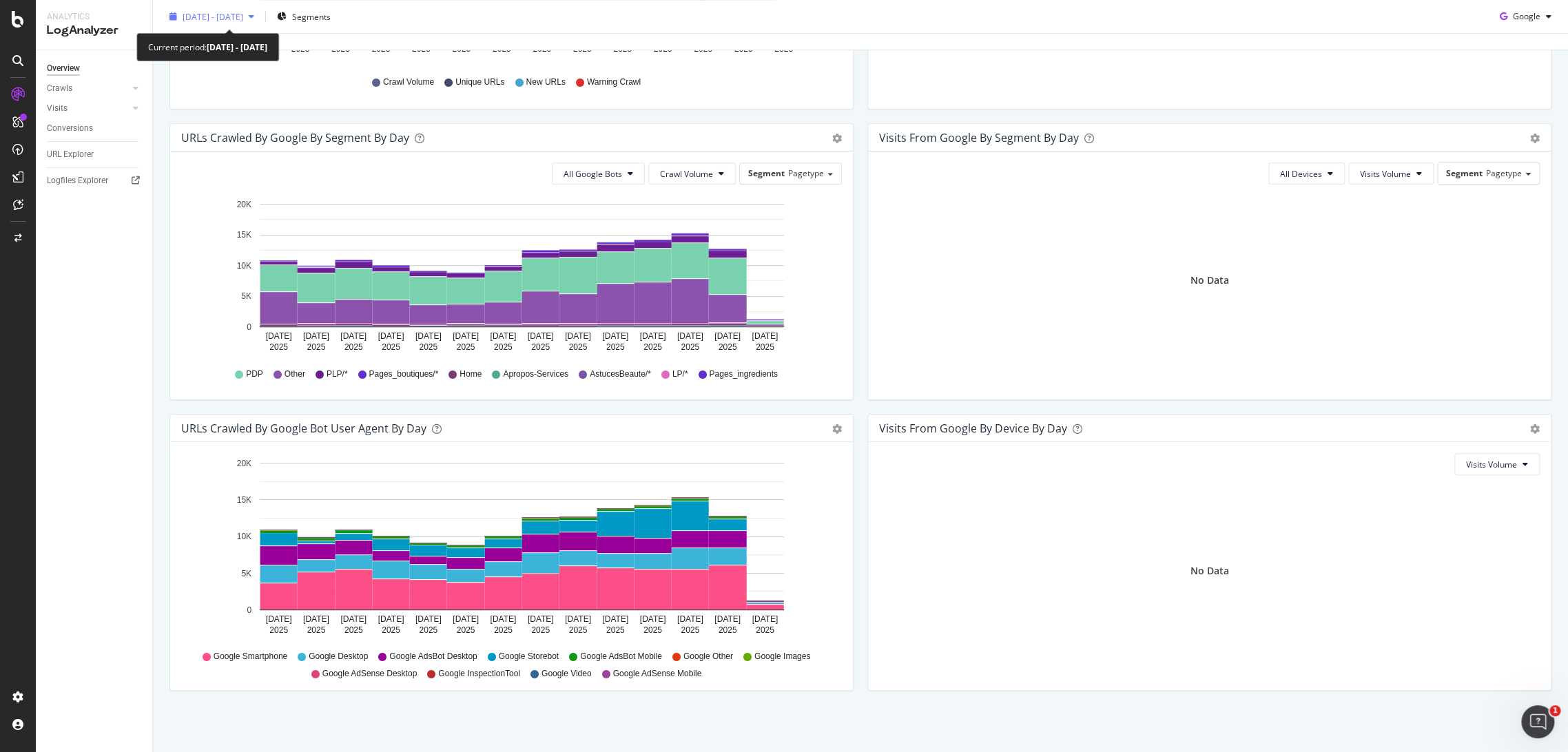
click at [254, 22] on div "2025 Jul. 30th - Aug. 12th" at bounding box center [212, 17] width 96 height 21
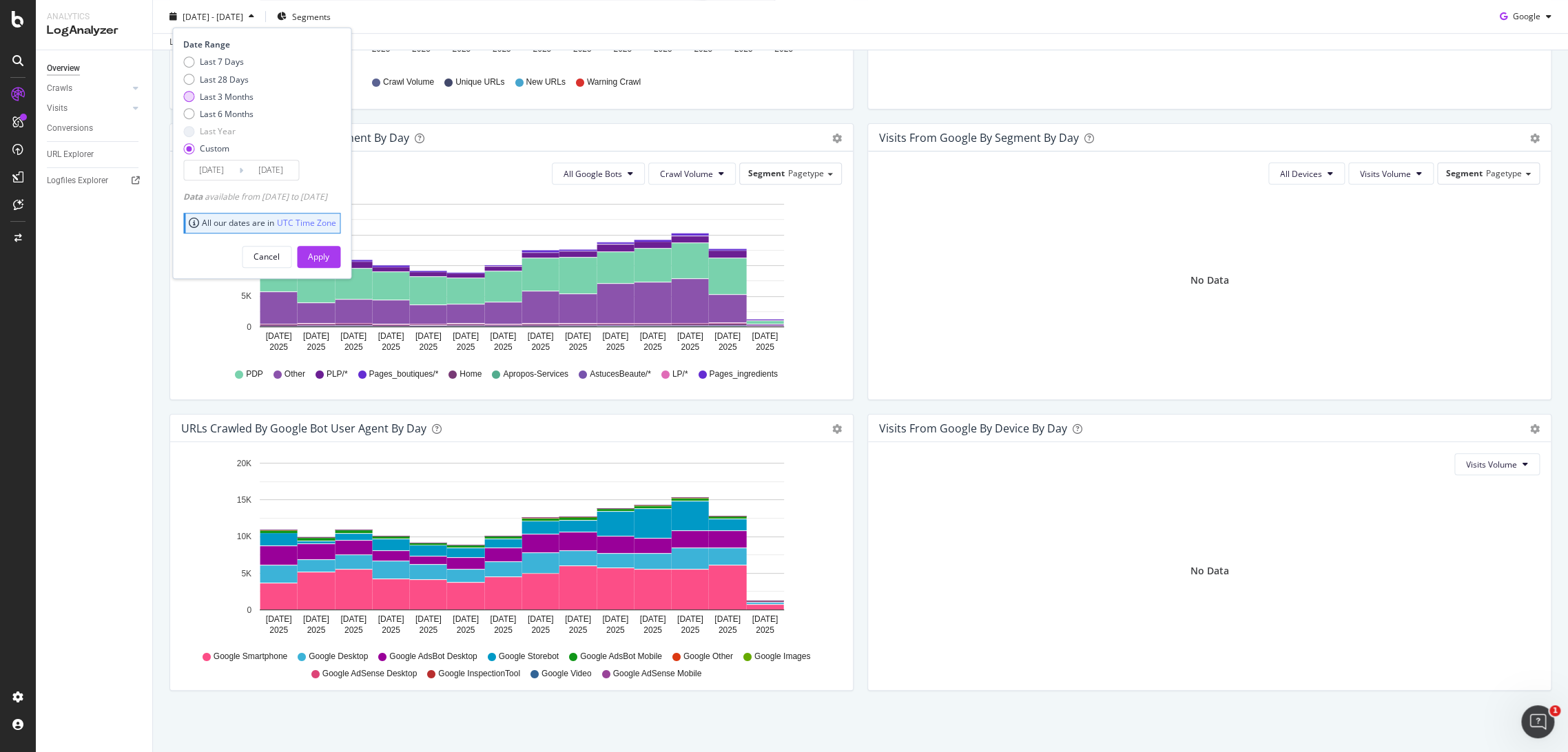
click at [210, 90] on div "Last 3 Months" at bounding box center [227, 95] width 54 height 11
type input "2025/05/13"
click at [328, 256] on button "Apply" at bounding box center [318, 256] width 44 height 22
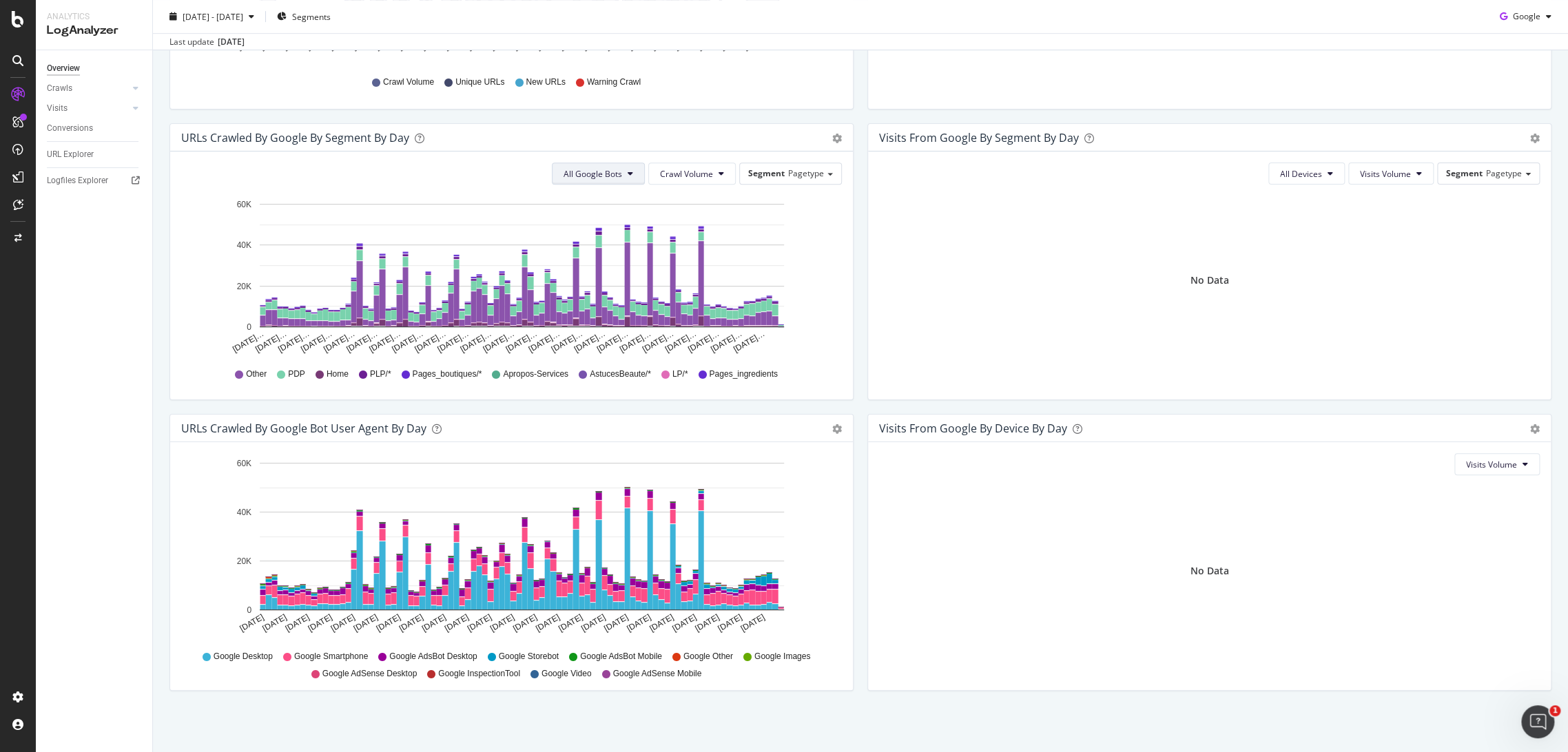
click at [630, 175] on button "All Google Bots" at bounding box center [598, 173] width 93 height 22
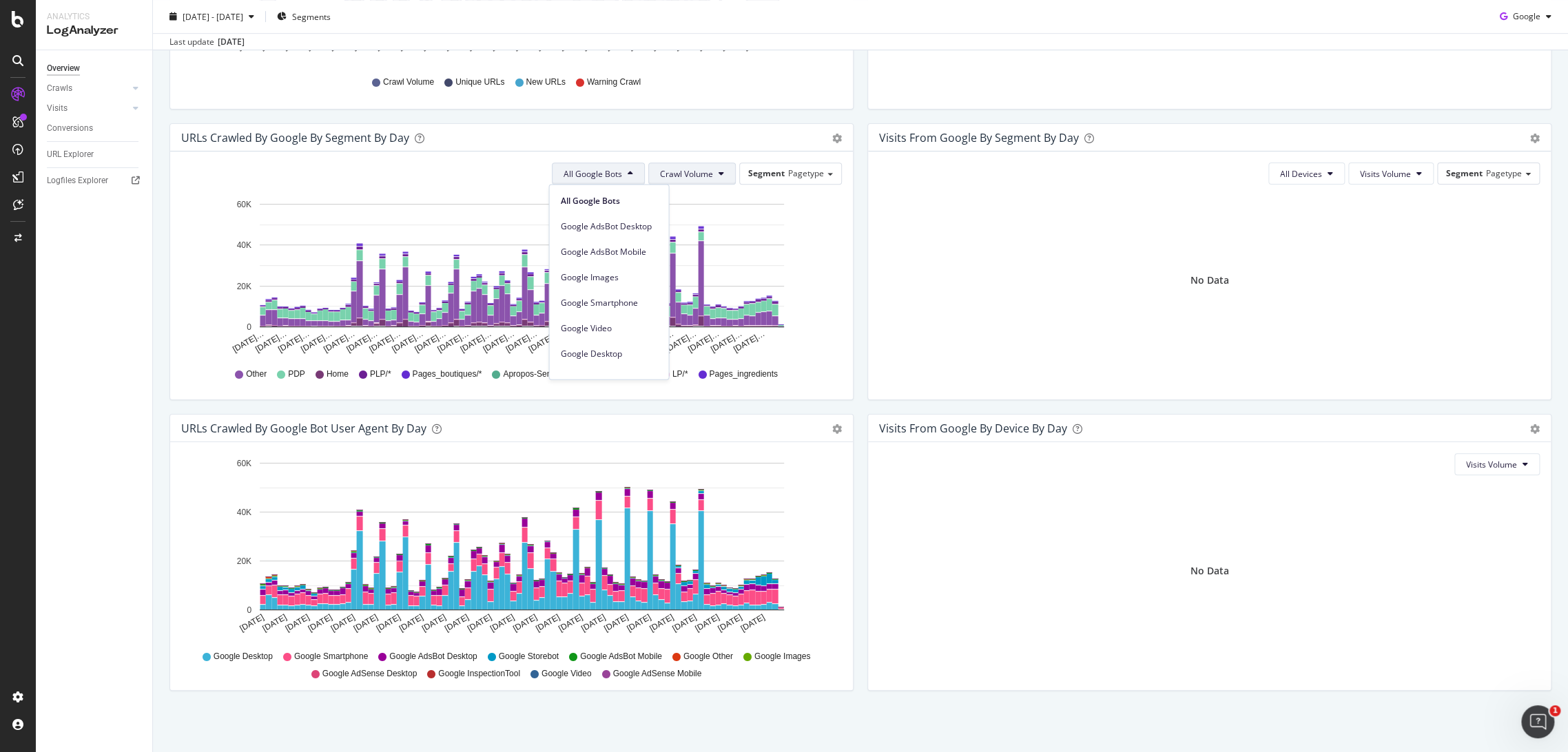
click at [693, 168] on span "Crawl Volume" at bounding box center [686, 174] width 53 height 11
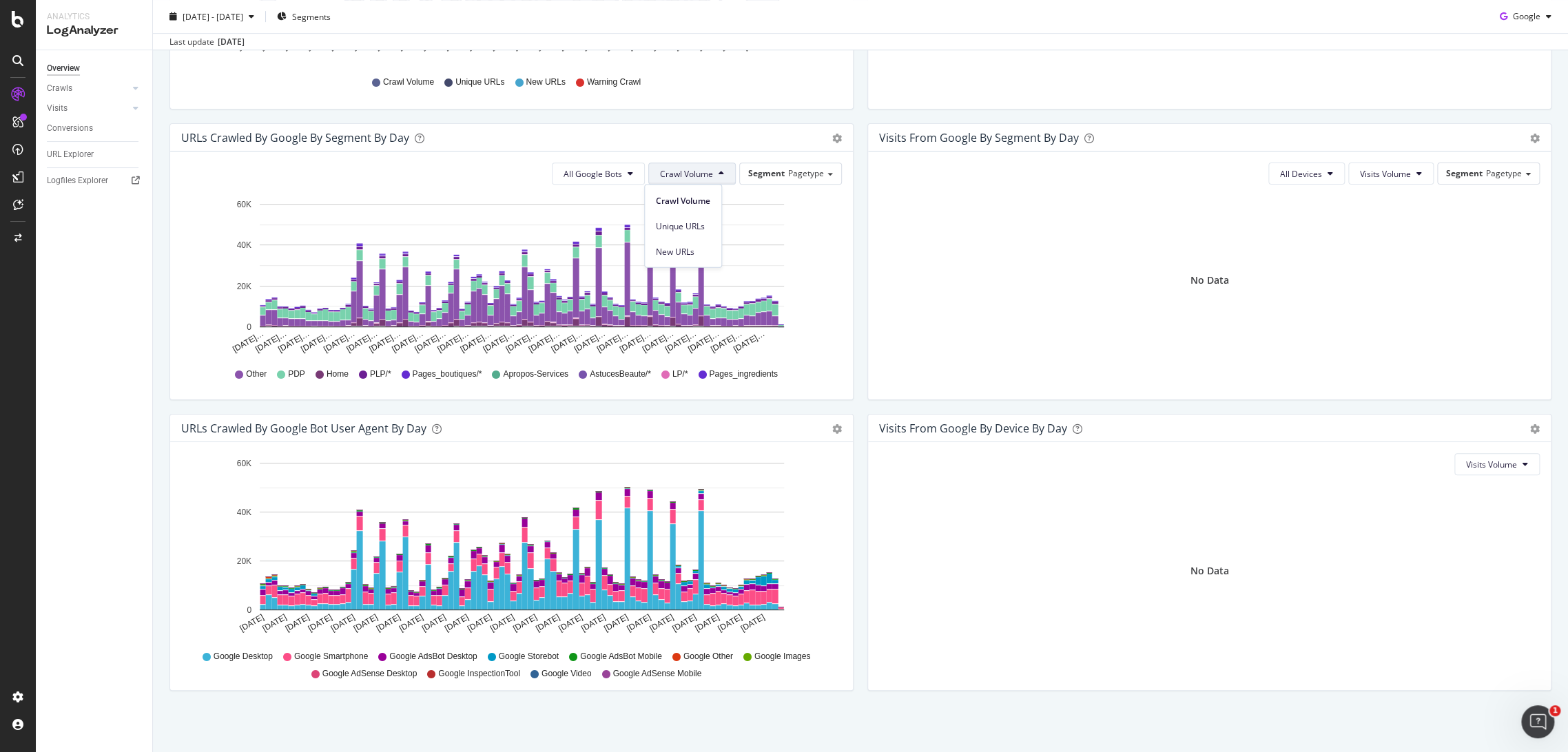
click at [797, 214] on icon "May 13… May 17… May 21… May 25… May 29… Jun 02… Jun 06… Jun 10… Jun 14… Jun 18……" at bounding box center [509, 275] width 655 height 160
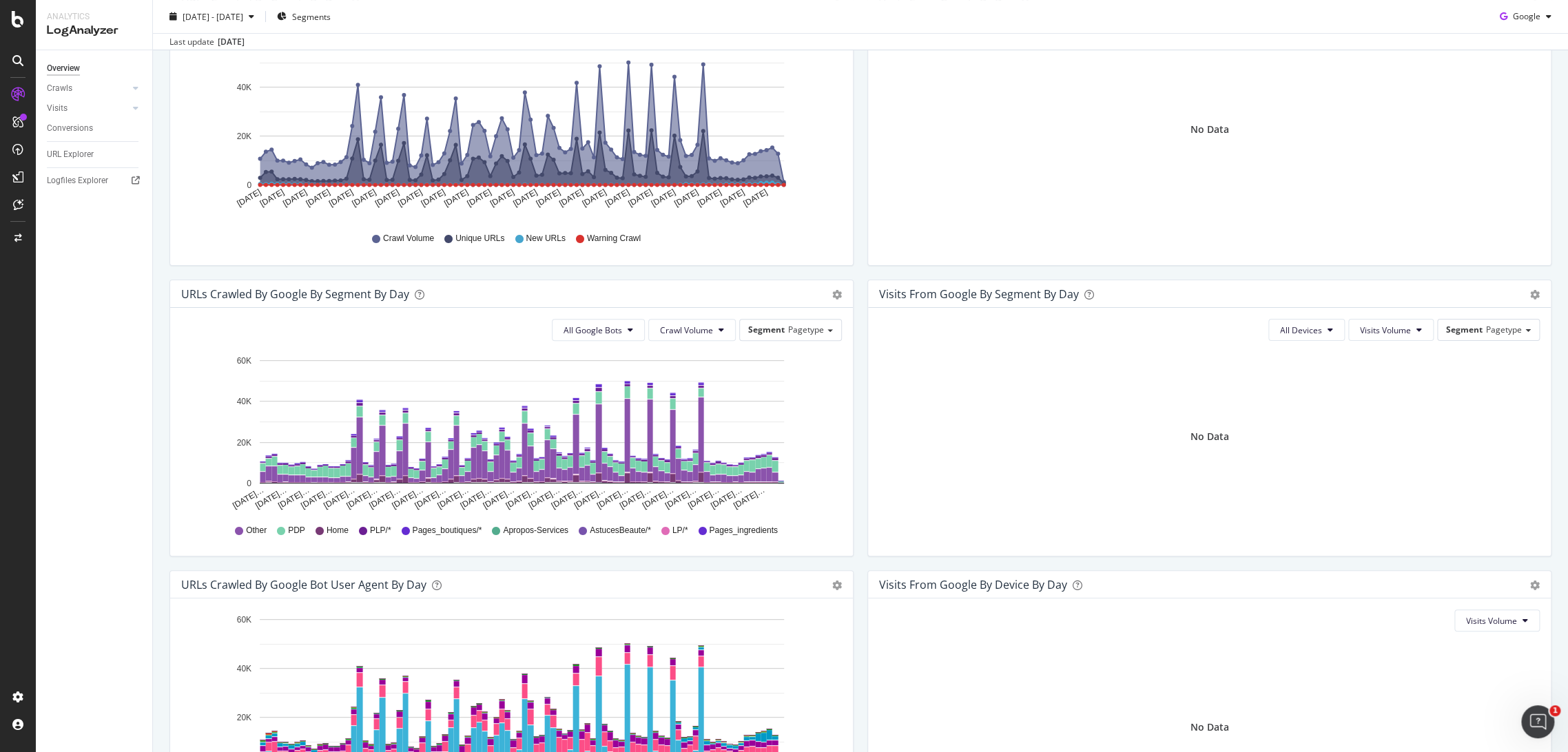
scroll to position [329, 0]
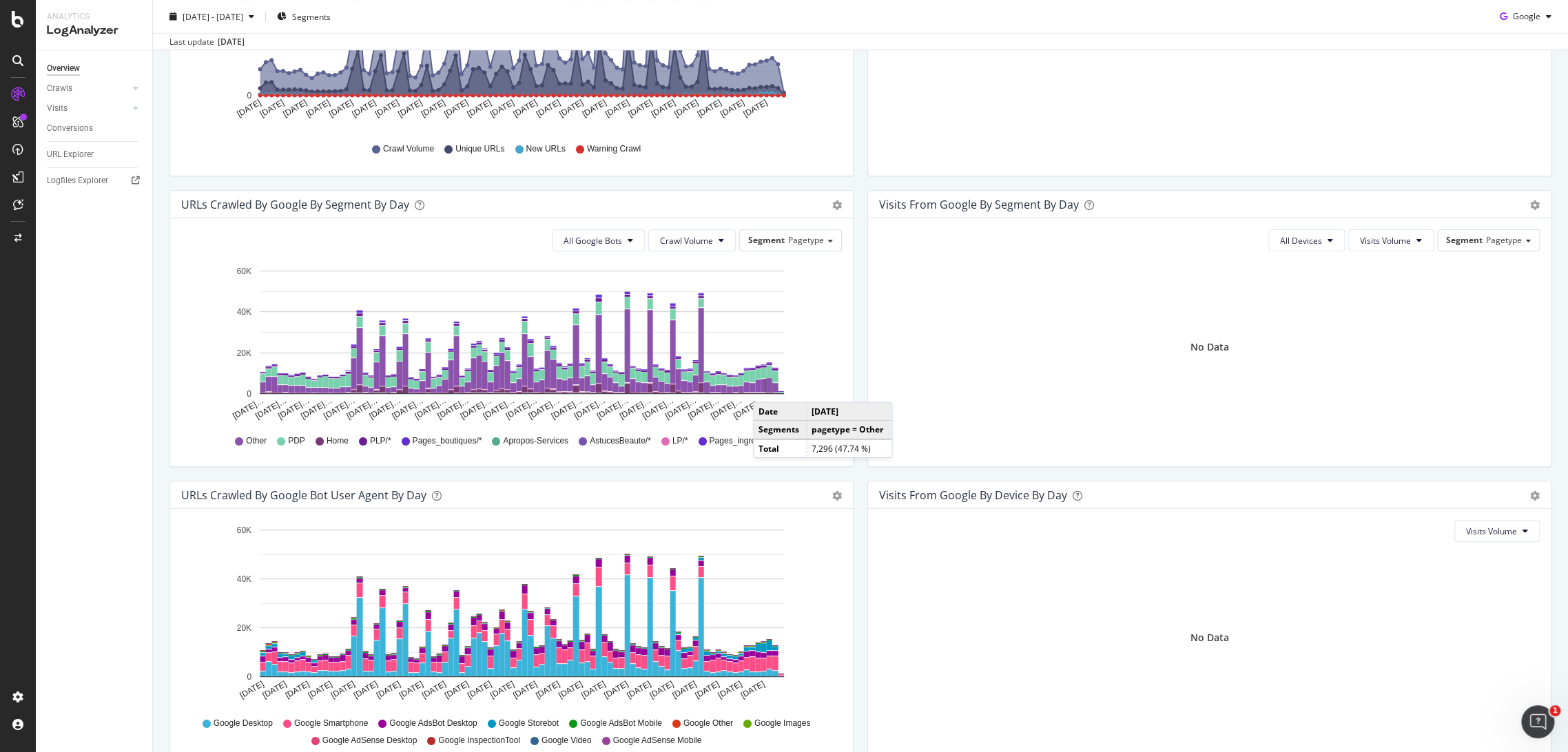
click at [767, 387] on rect "A chart." at bounding box center [770, 385] width 5 height 14
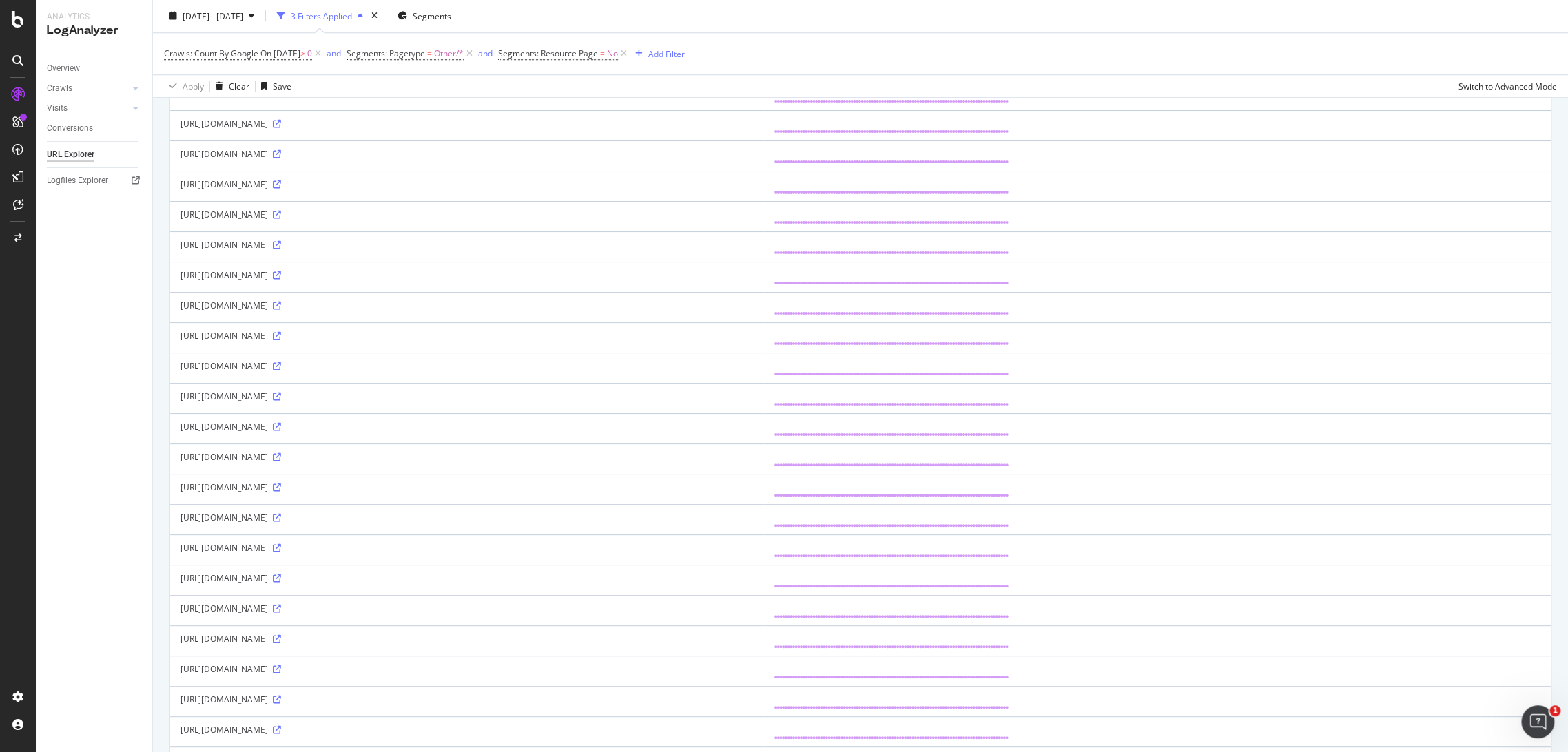
scroll to position [876, 0]
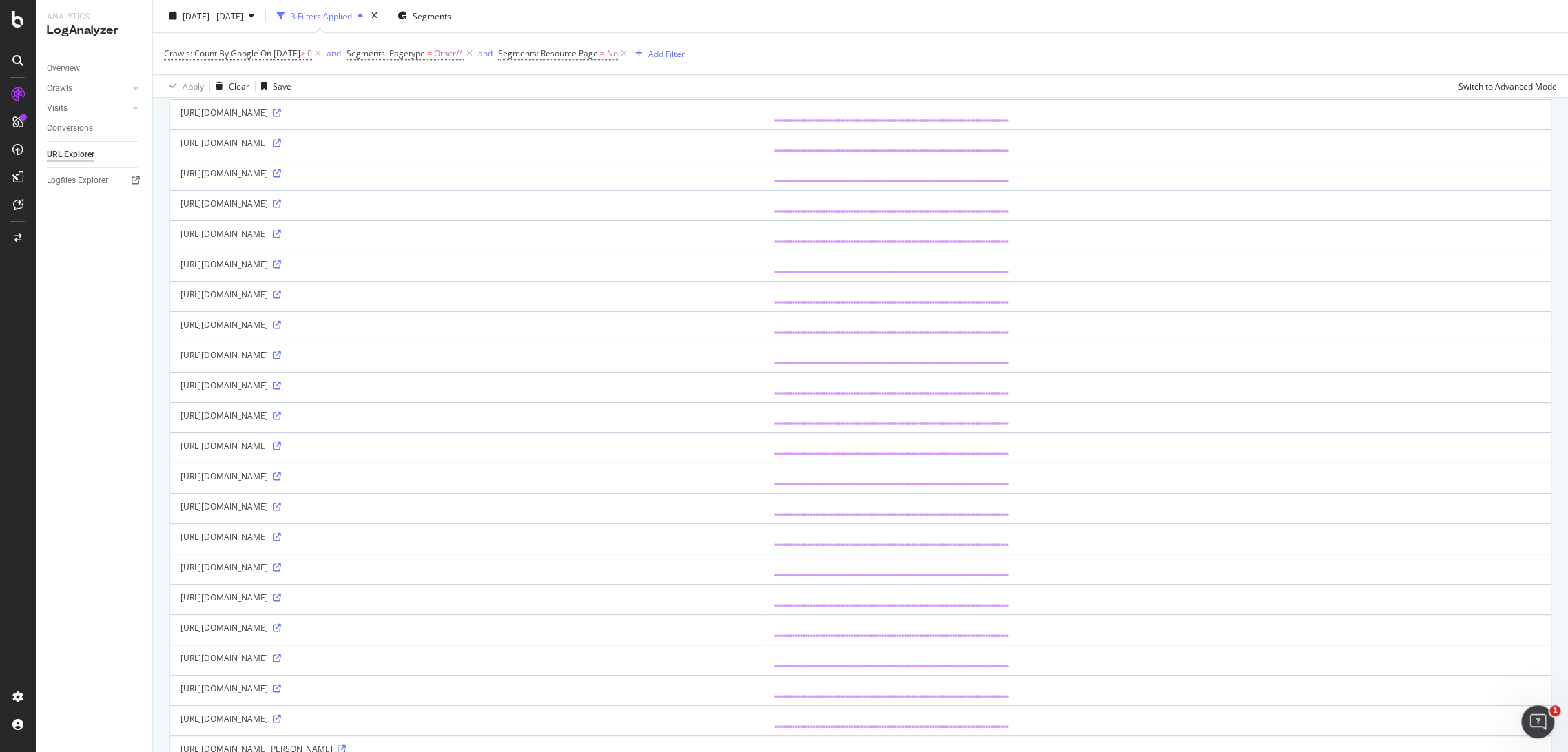
click at [281, 442] on icon at bounding box center [277, 446] width 8 height 8
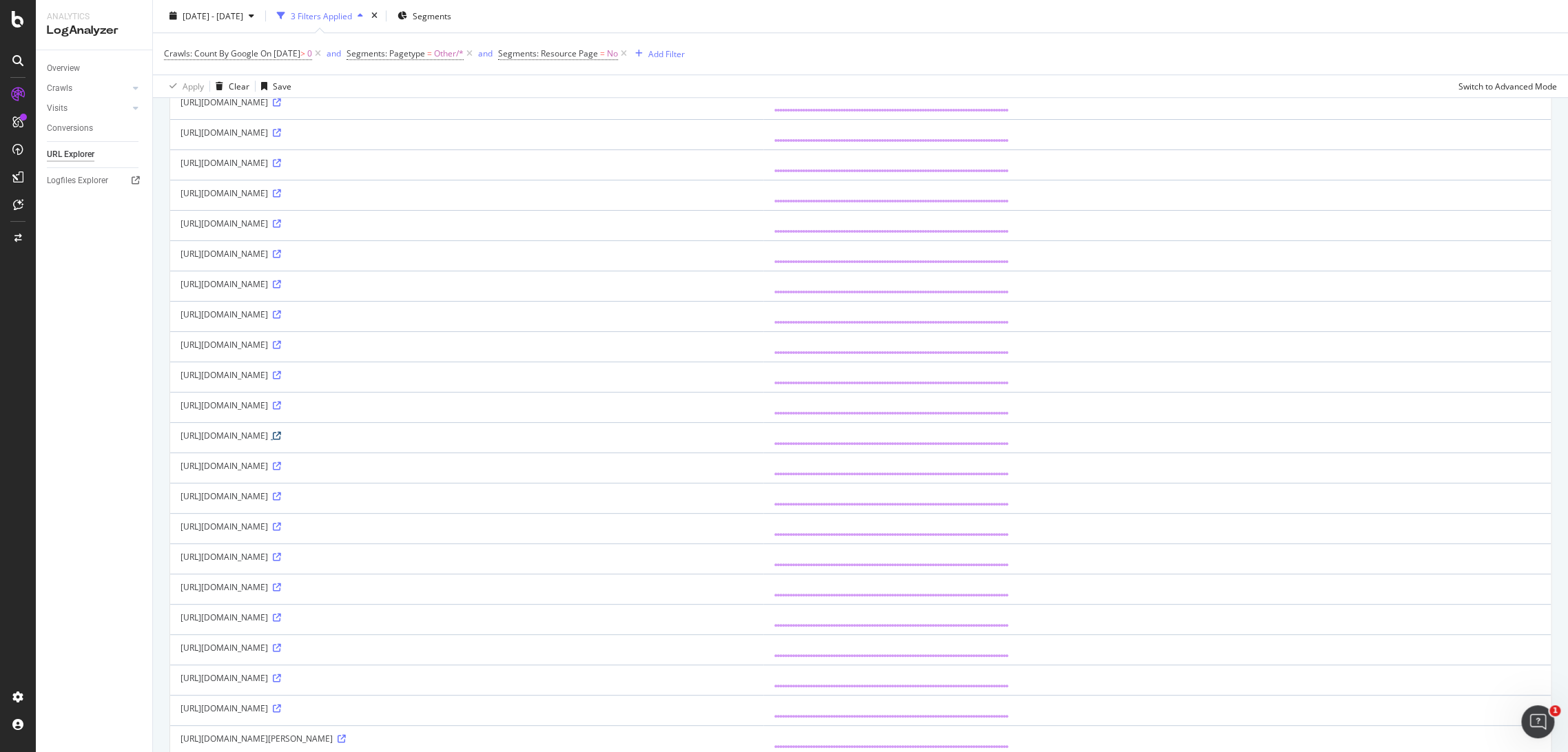
scroll to position [1085, 0]
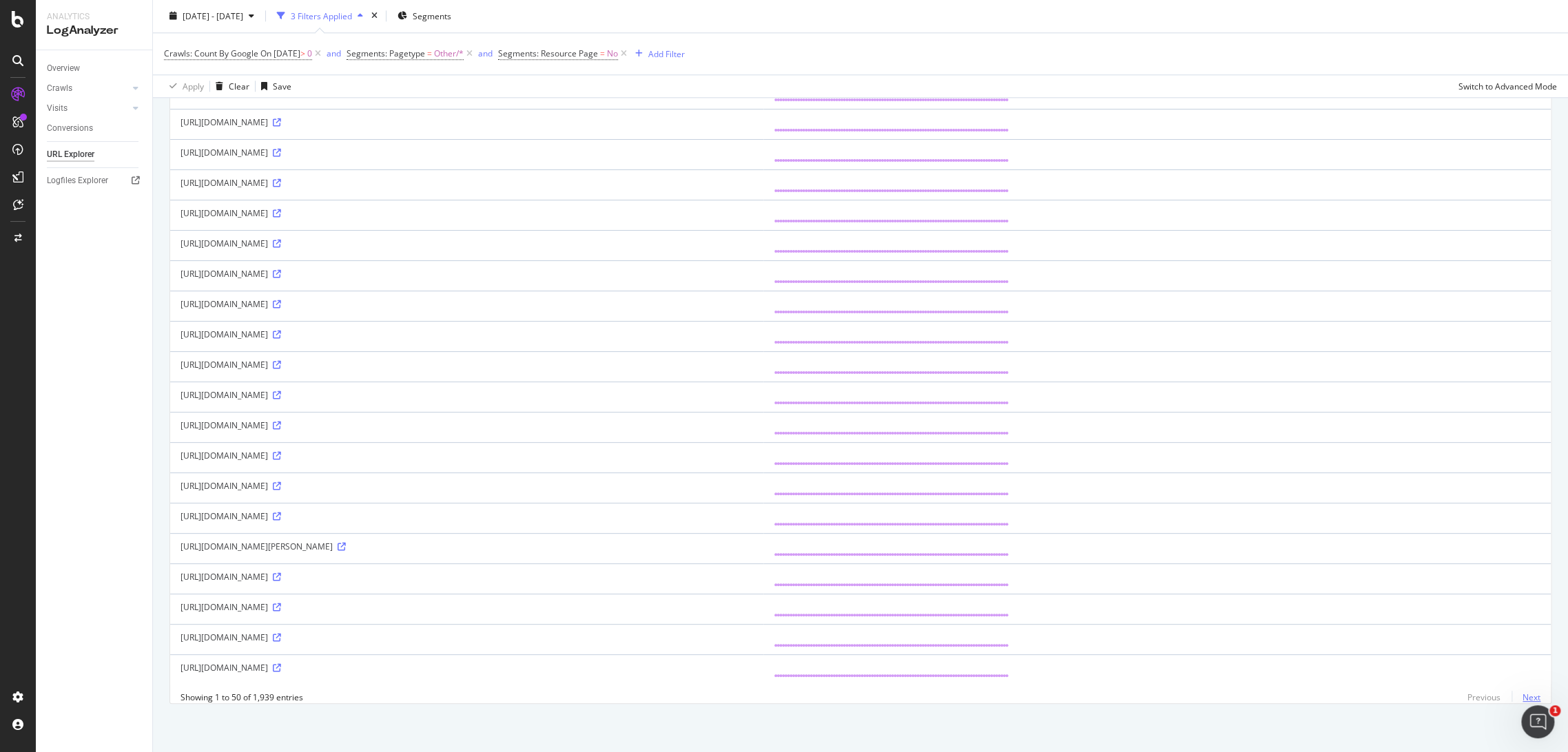
click at [1516, 697] on link "Next" at bounding box center [1525, 697] width 29 height 20
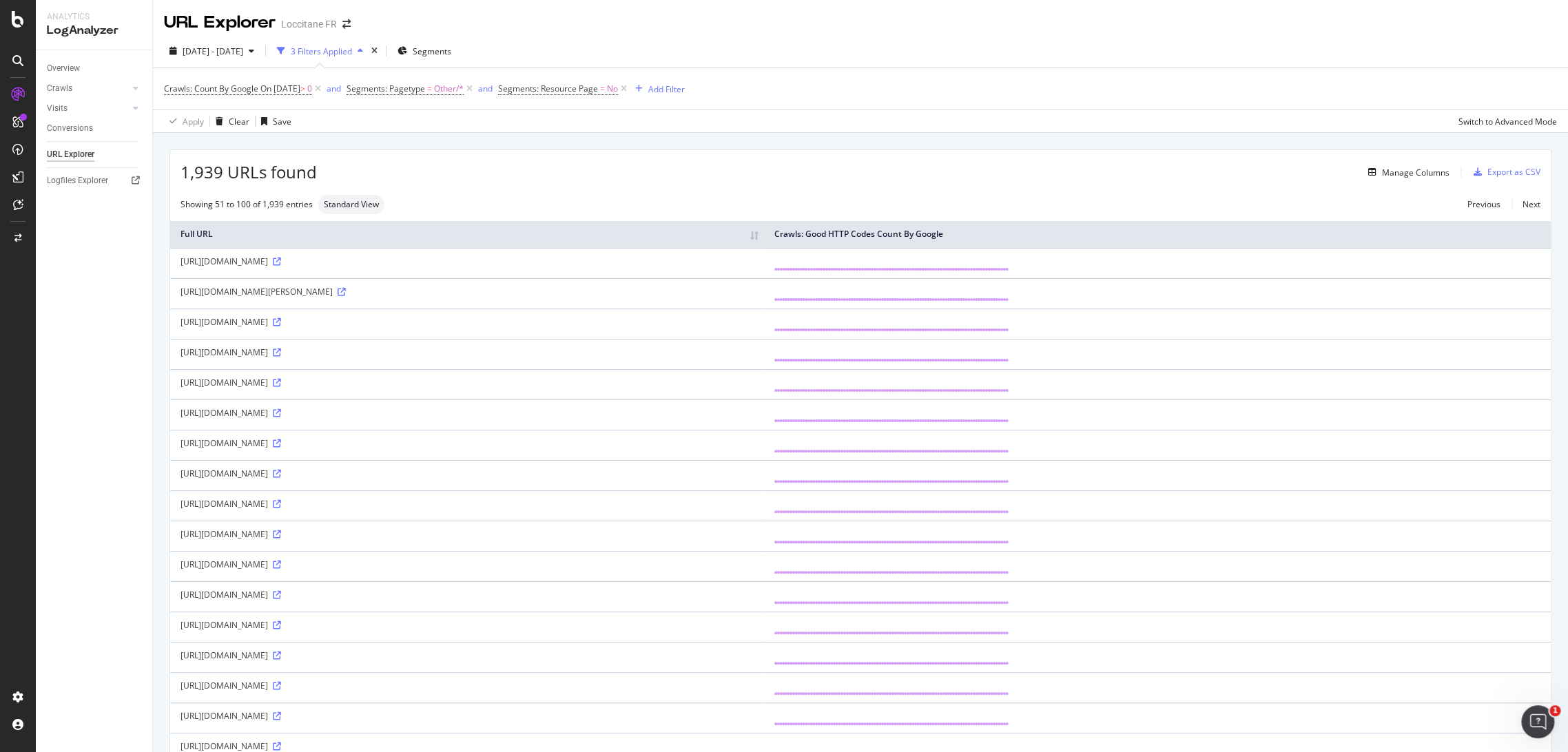
click at [607, 352] on div "https://fr.loccitane.com/Default.aspx?aspxerrorpath=/gommage-d%C3%A9couvrez-nos…" at bounding box center [467, 352] width 572 height 11
click at [281, 352] on icon at bounding box center [277, 352] width 8 height 8
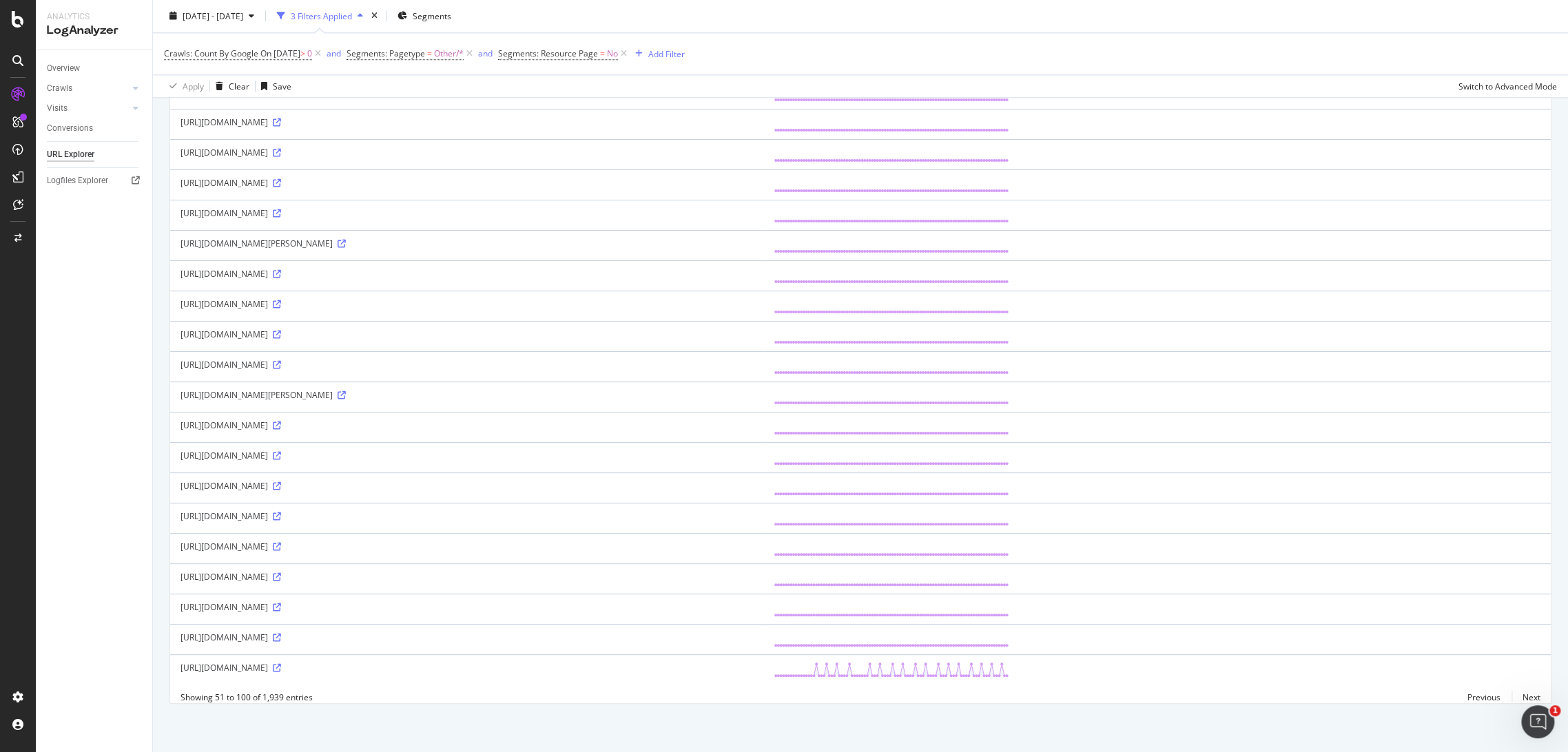
scroll to position [1079, 0]
click at [346, 391] on icon at bounding box center [341, 394] width 8 height 8
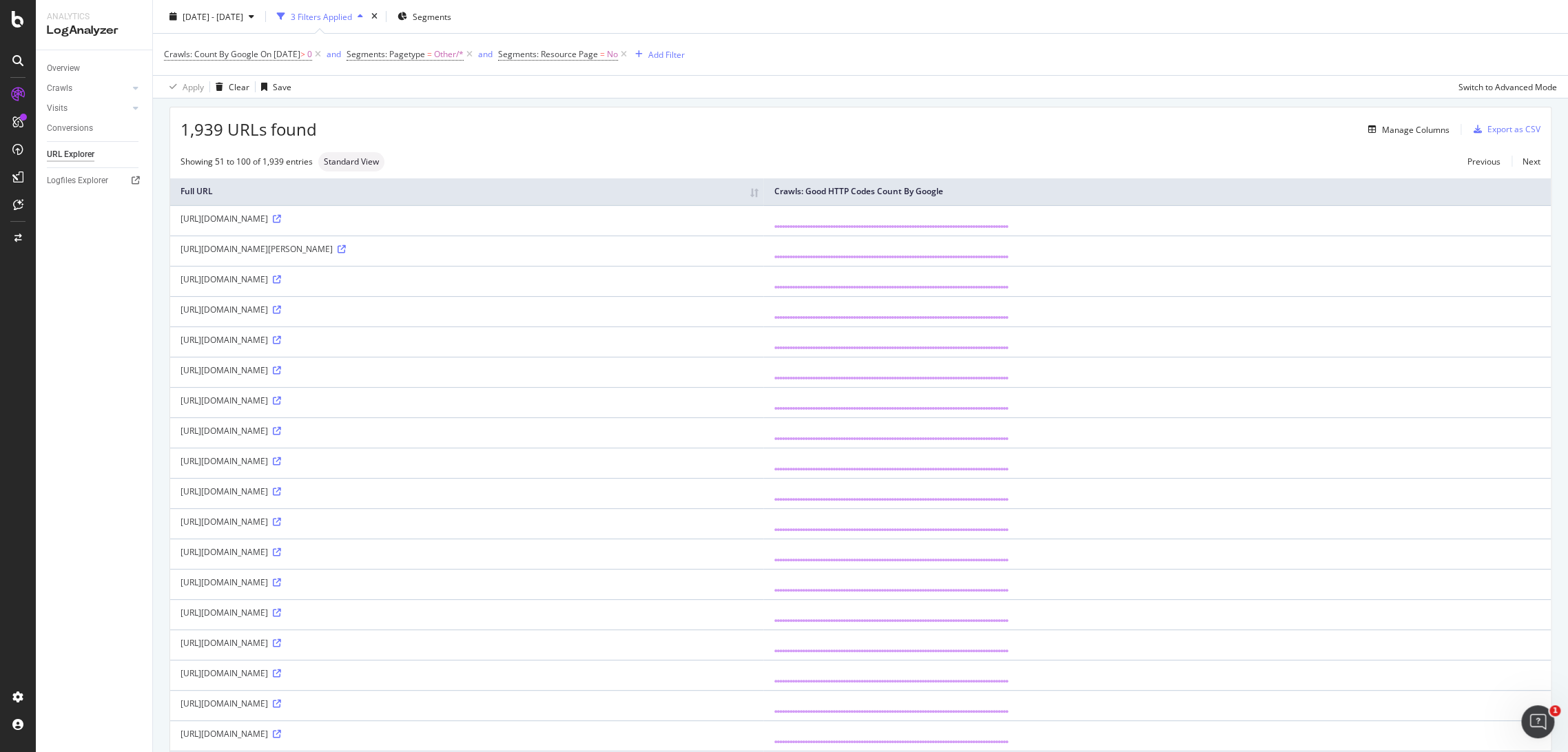
scroll to position [39, 0]
click at [91, 175] on div "LogAnalyzer" at bounding box center [78, 180] width 54 height 14
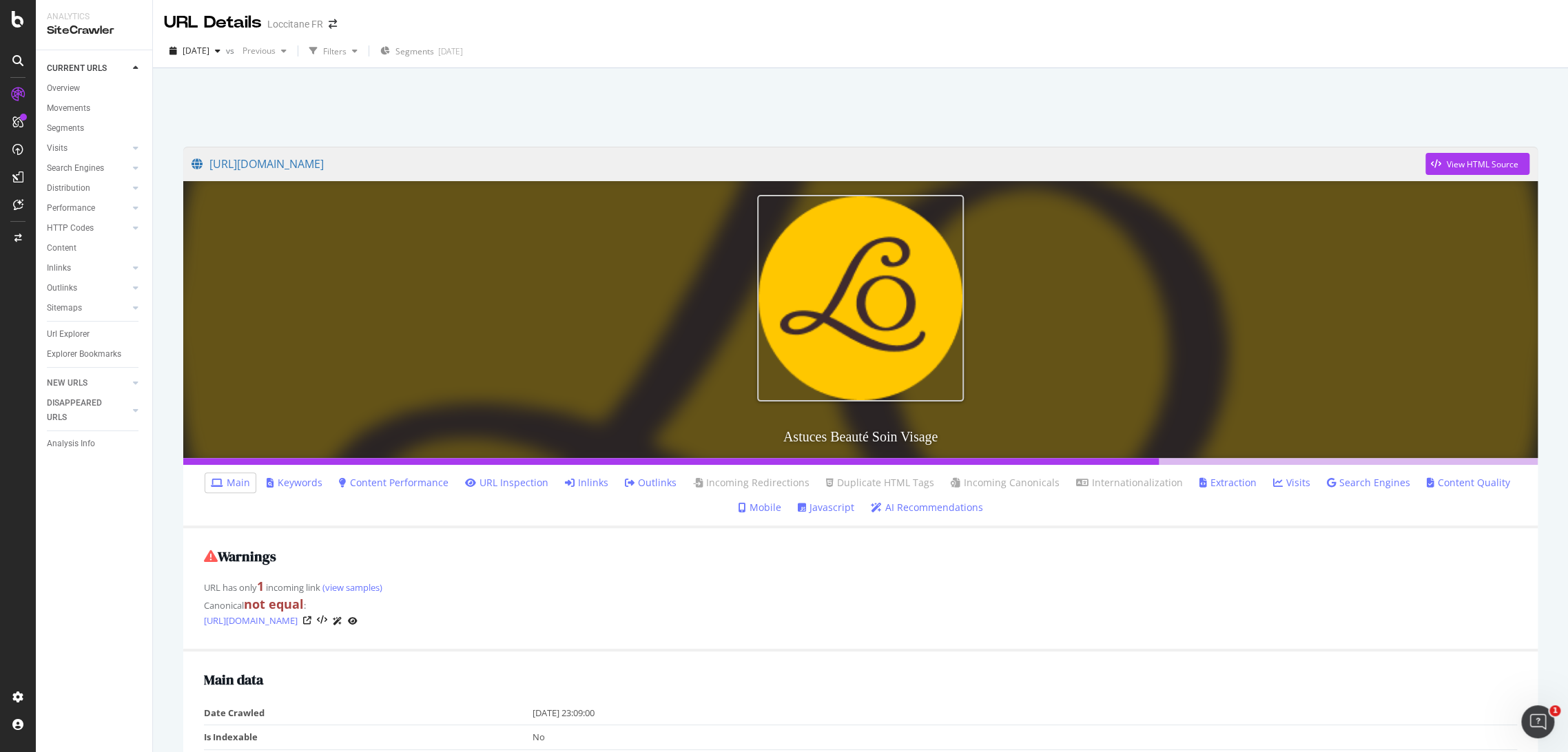
click at [600, 482] on link "Inlinks" at bounding box center [586, 483] width 44 height 14
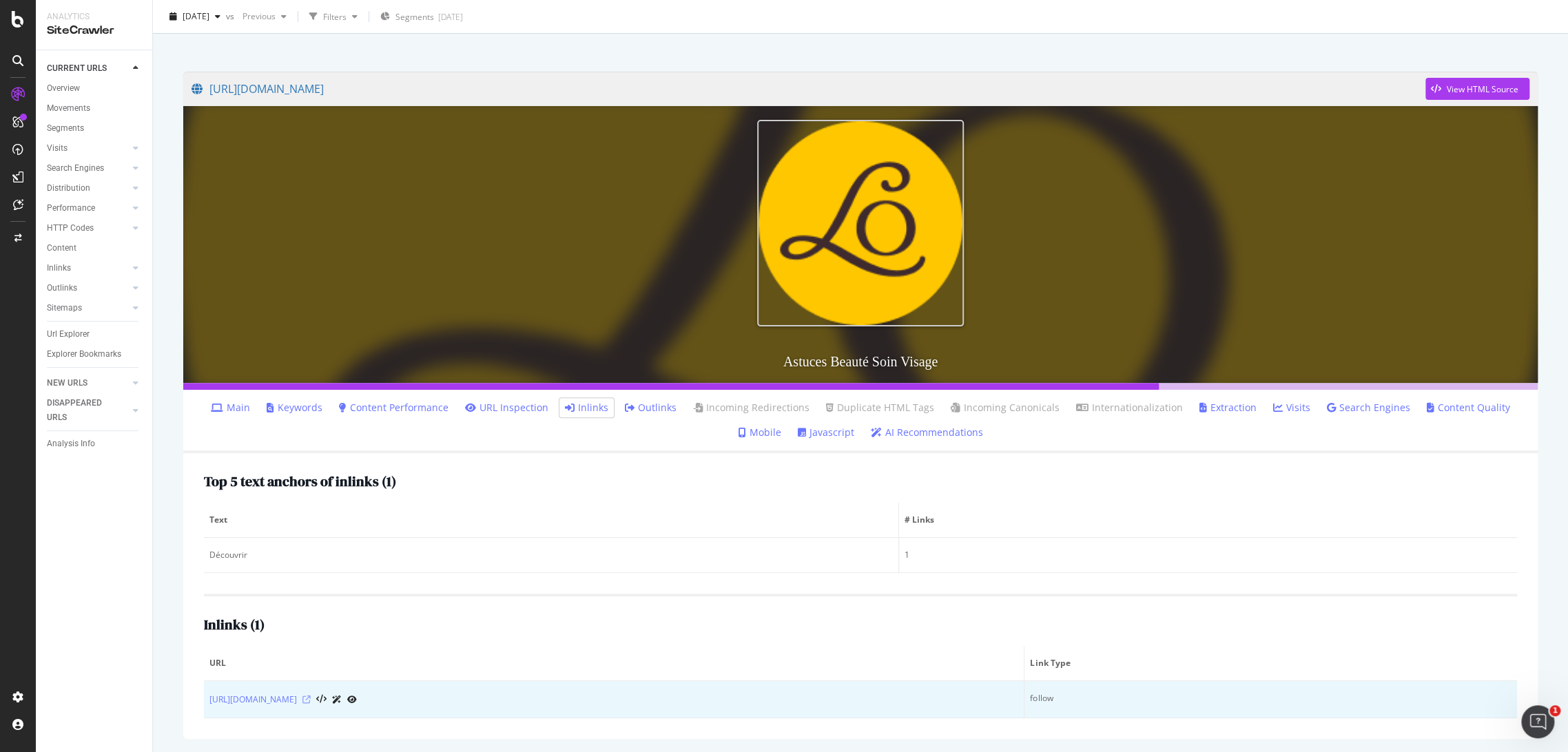
click at [311, 699] on icon at bounding box center [306, 699] width 8 height 8
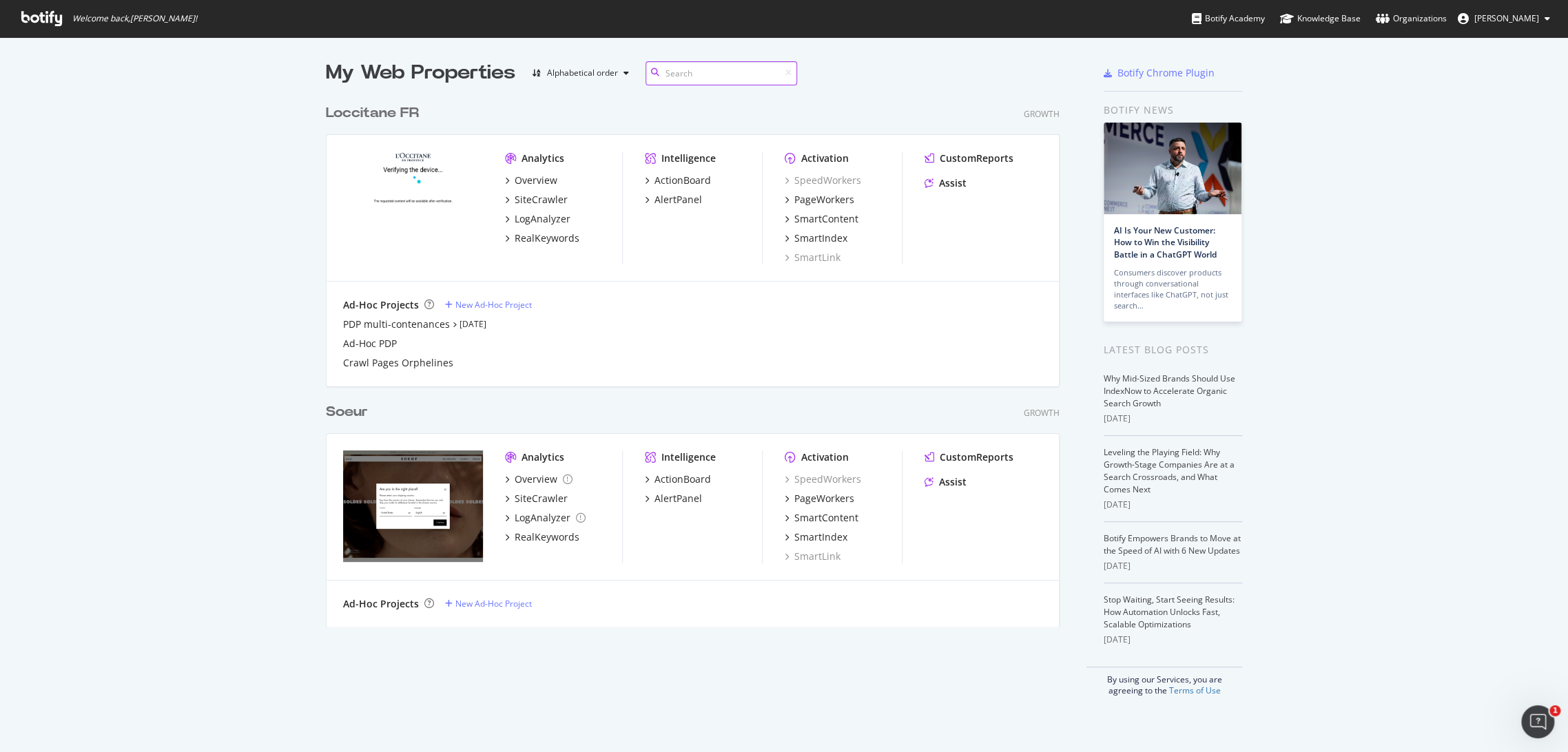
scroll to position [529, 733]
click at [555, 231] on div "RealKeywords" at bounding box center [547, 238] width 65 height 14
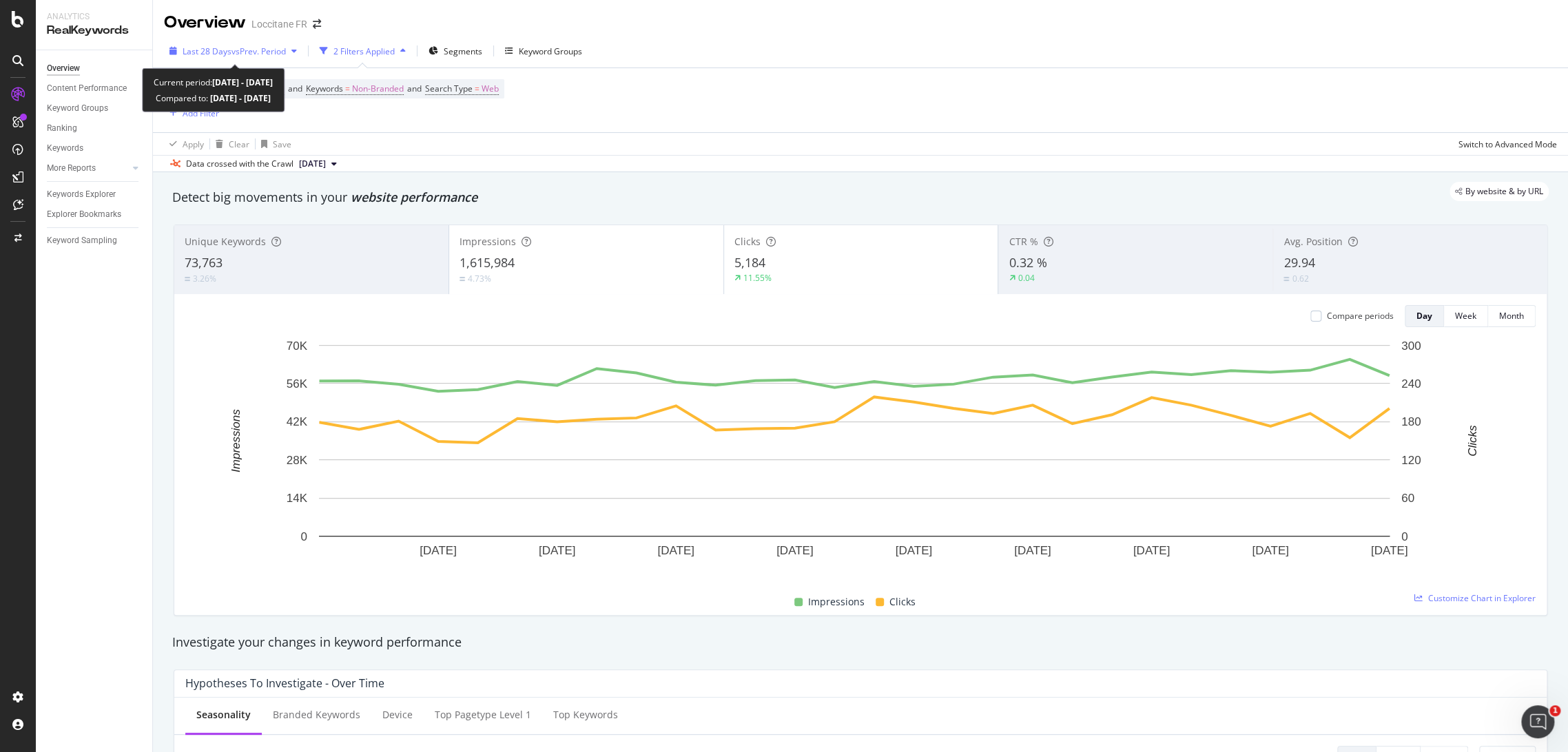
click at [231, 60] on div "Last 28 Days vs Prev. Period" at bounding box center [233, 51] width 139 height 21
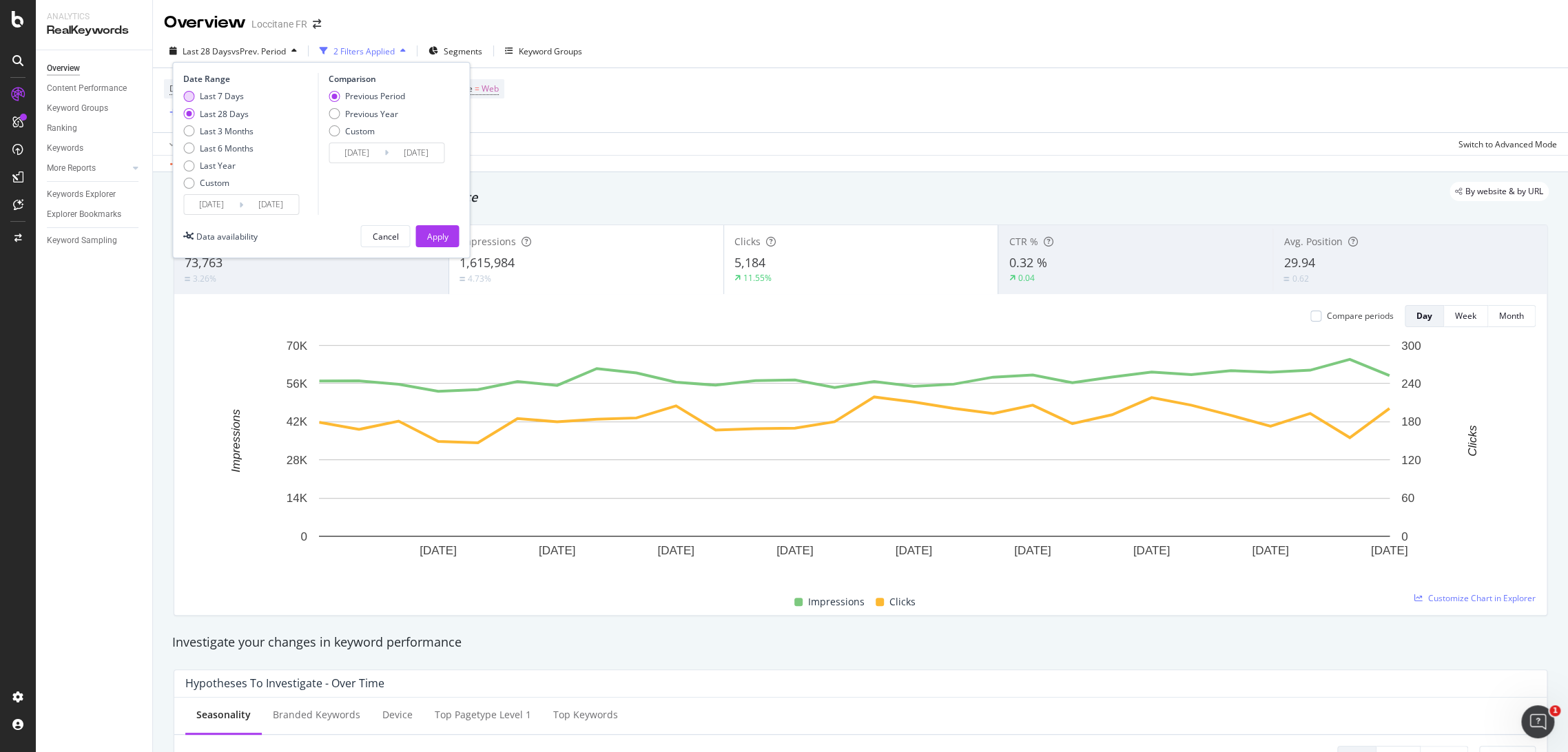
click at [227, 92] on div "Last 7 Days" at bounding box center [222, 95] width 45 height 11
type input "[DATE]"
click at [432, 226] on div "Apply" at bounding box center [437, 236] width 21 height 21
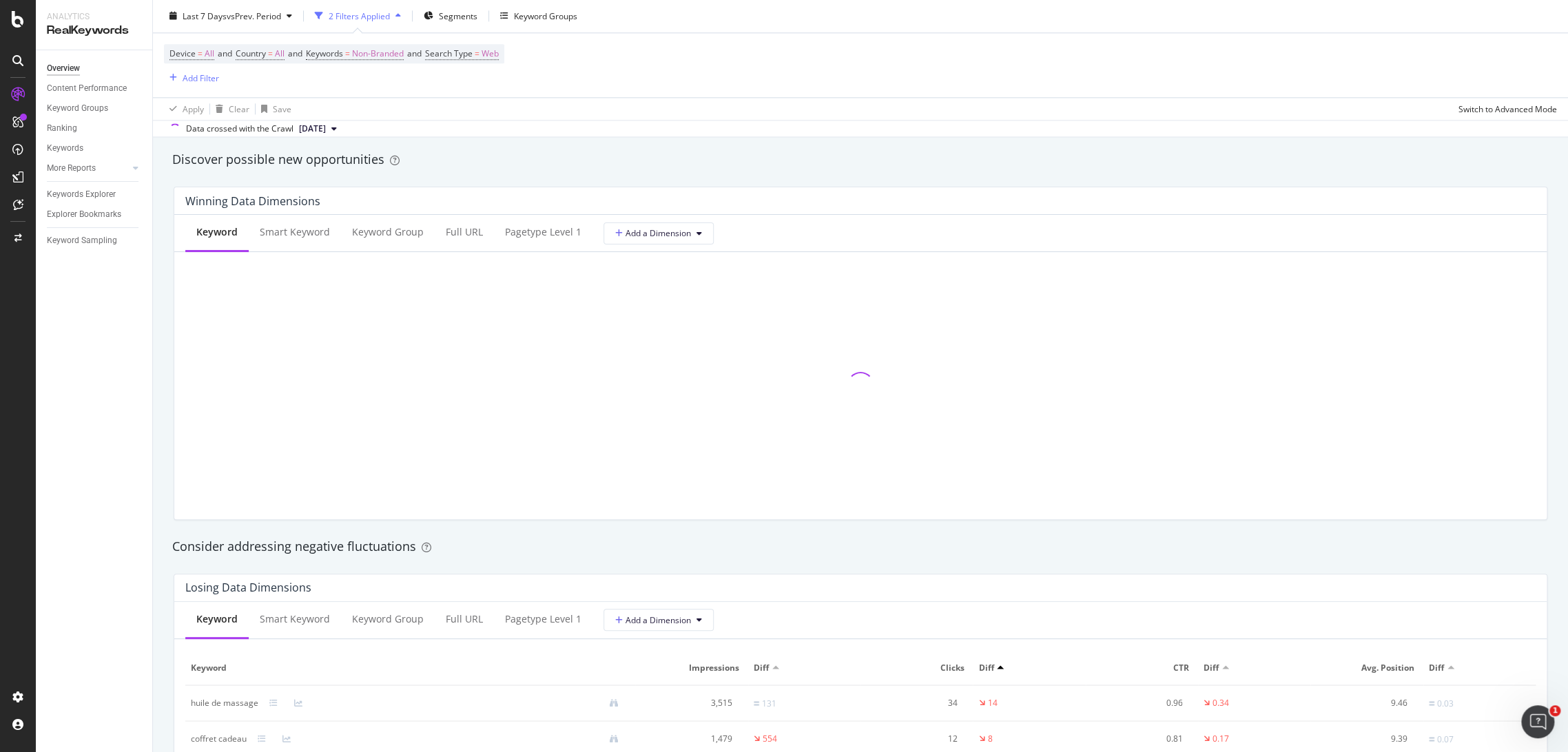
scroll to position [1289, 0]
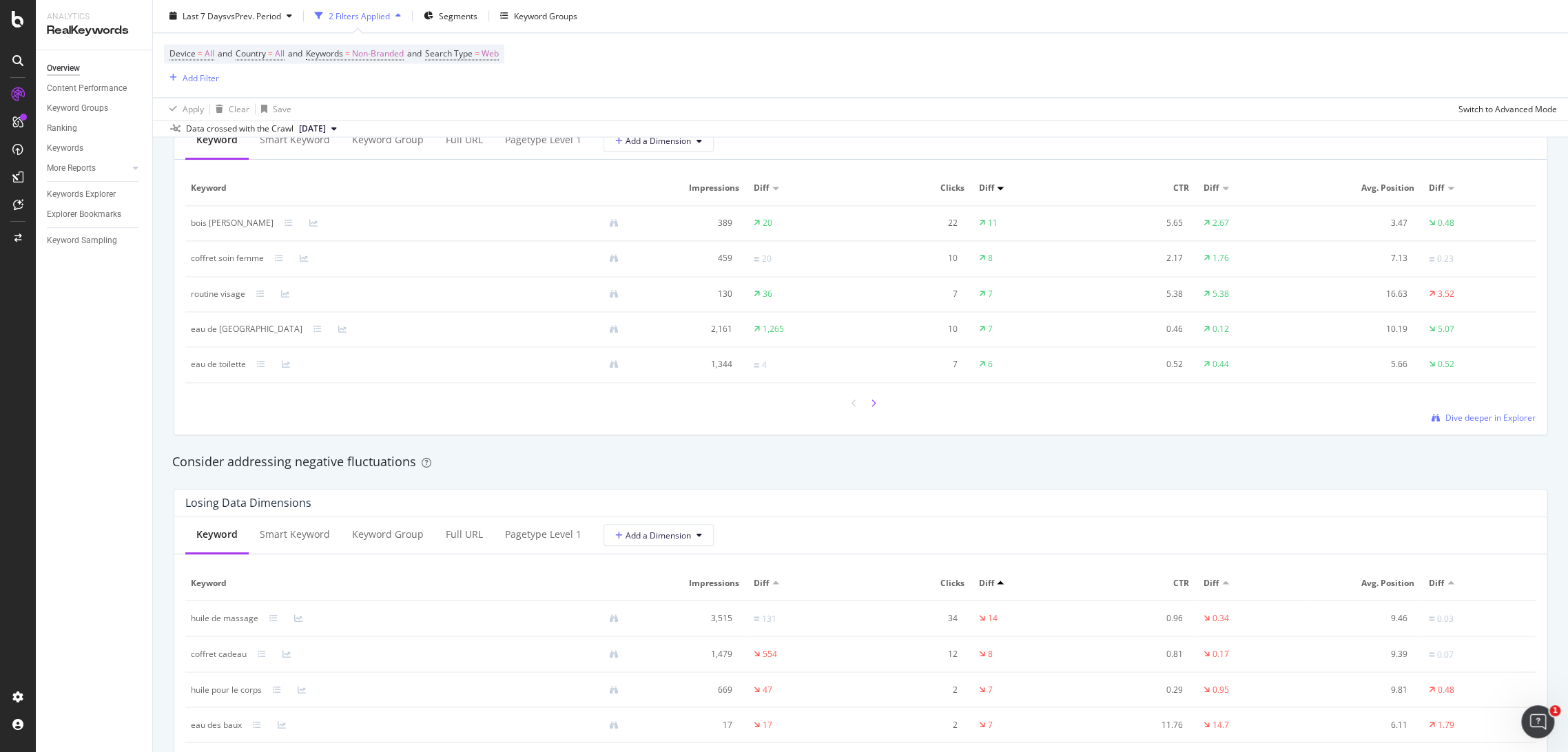
click at [871, 403] on icon at bounding box center [873, 403] width 5 height 8
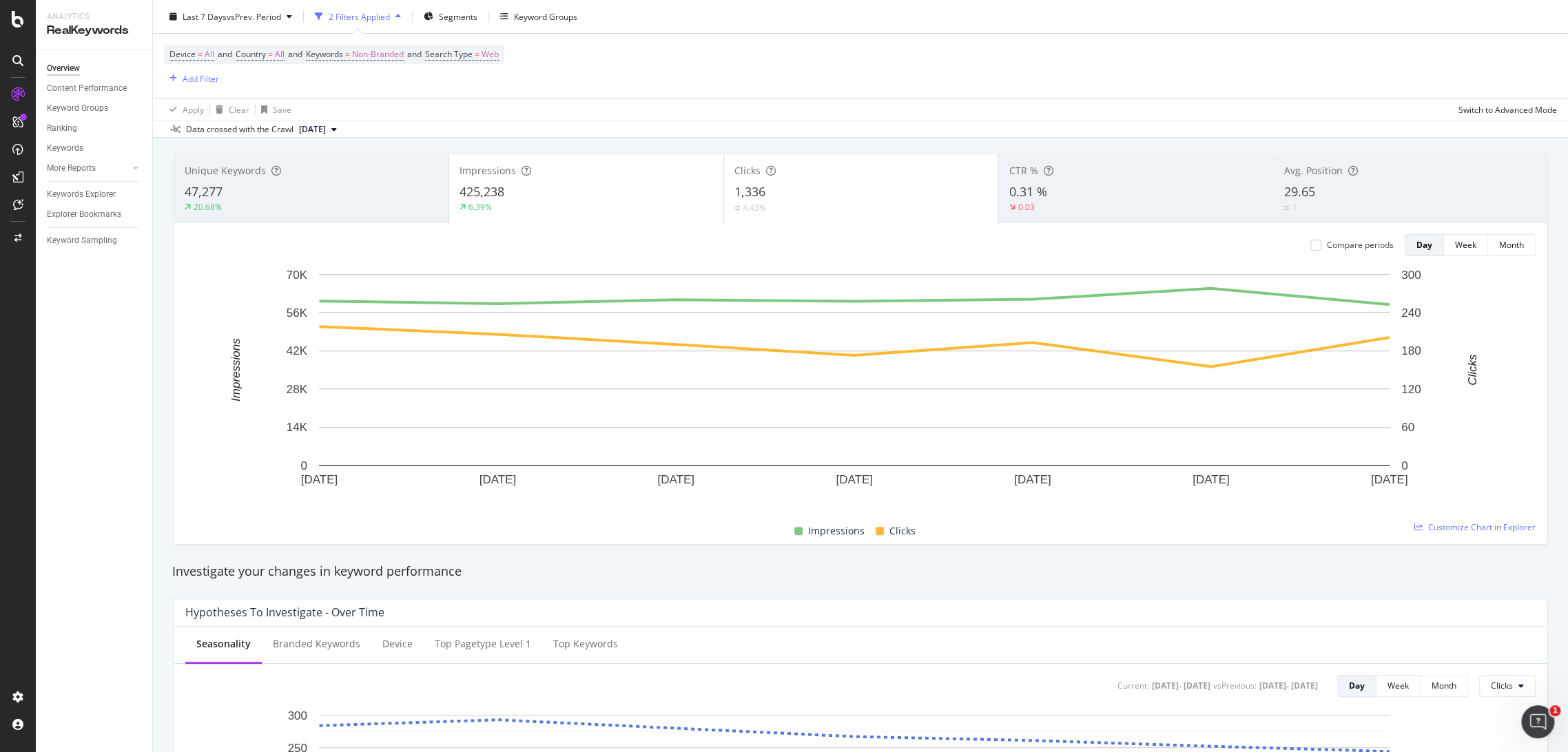
scroll to position [0, 0]
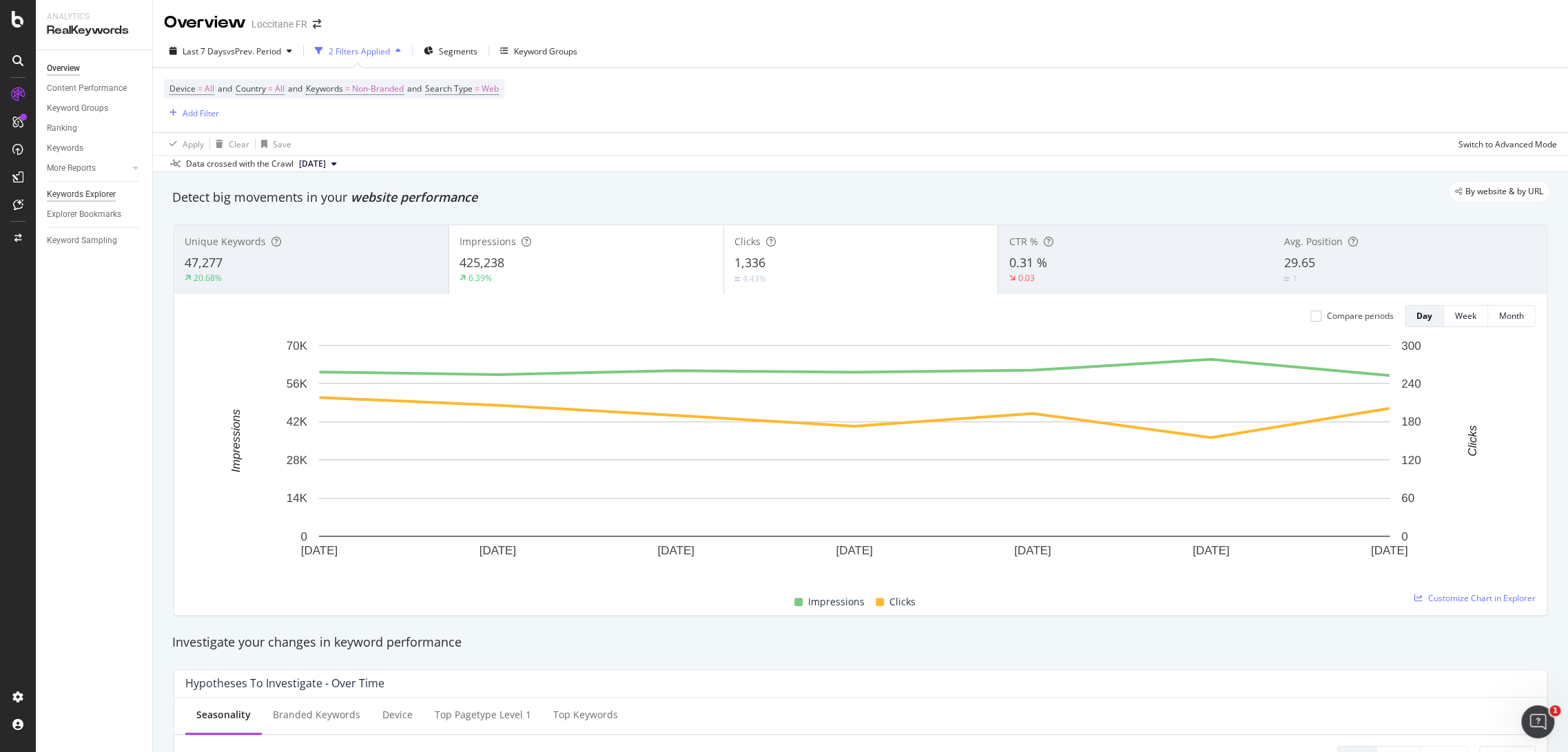
click at [103, 188] on div "Keywords Explorer" at bounding box center [81, 195] width 69 height 15
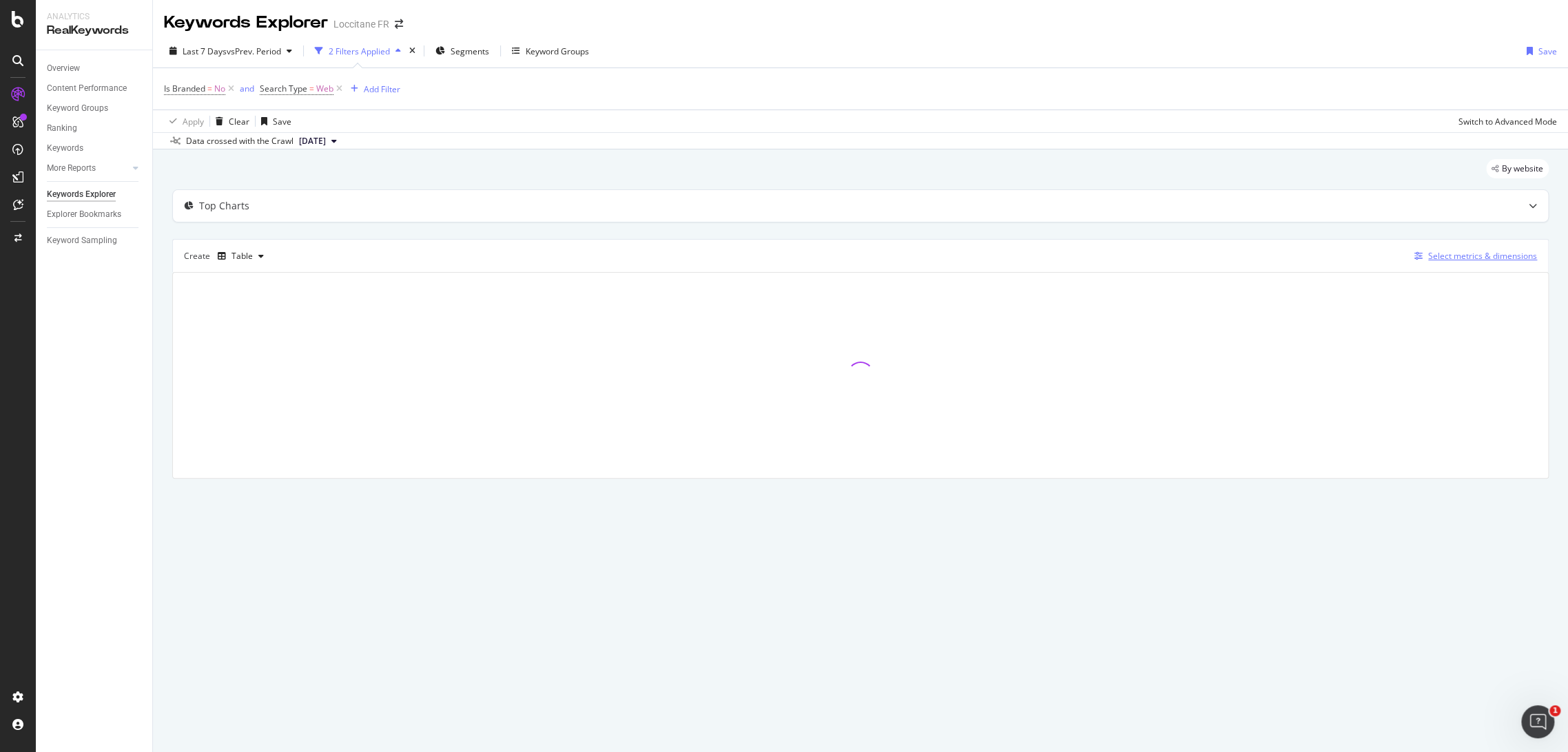
click at [1440, 252] on div "Select metrics & dimensions" at bounding box center [1482, 256] width 109 height 11
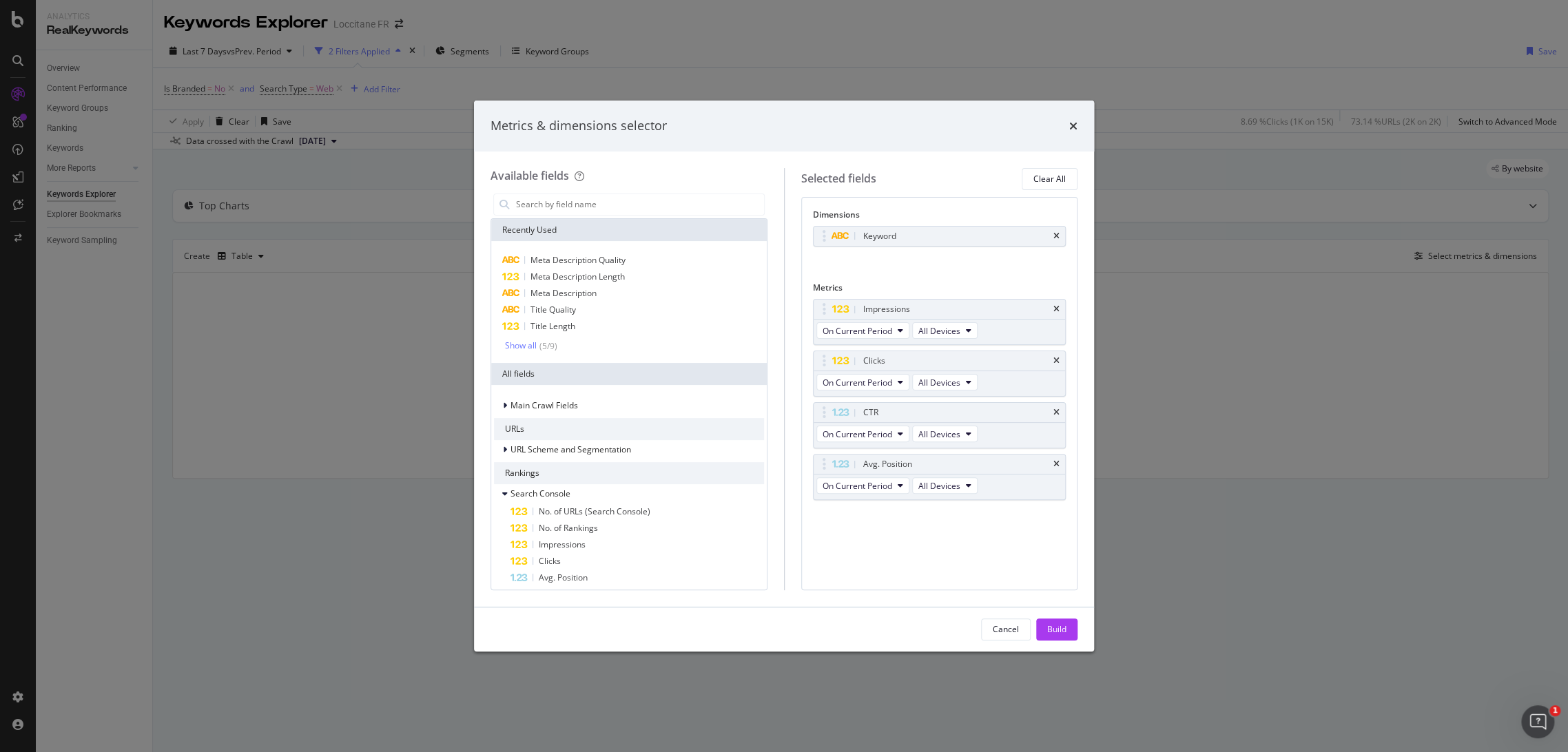
drag, startPoint x: 1056, startPoint y: 234, endPoint x: 859, endPoint y: 286, distance: 203.7
click at [1057, 234] on icon "times" at bounding box center [1056, 236] width 6 height 8
click at [524, 204] on input "modal" at bounding box center [640, 205] width 250 height 21
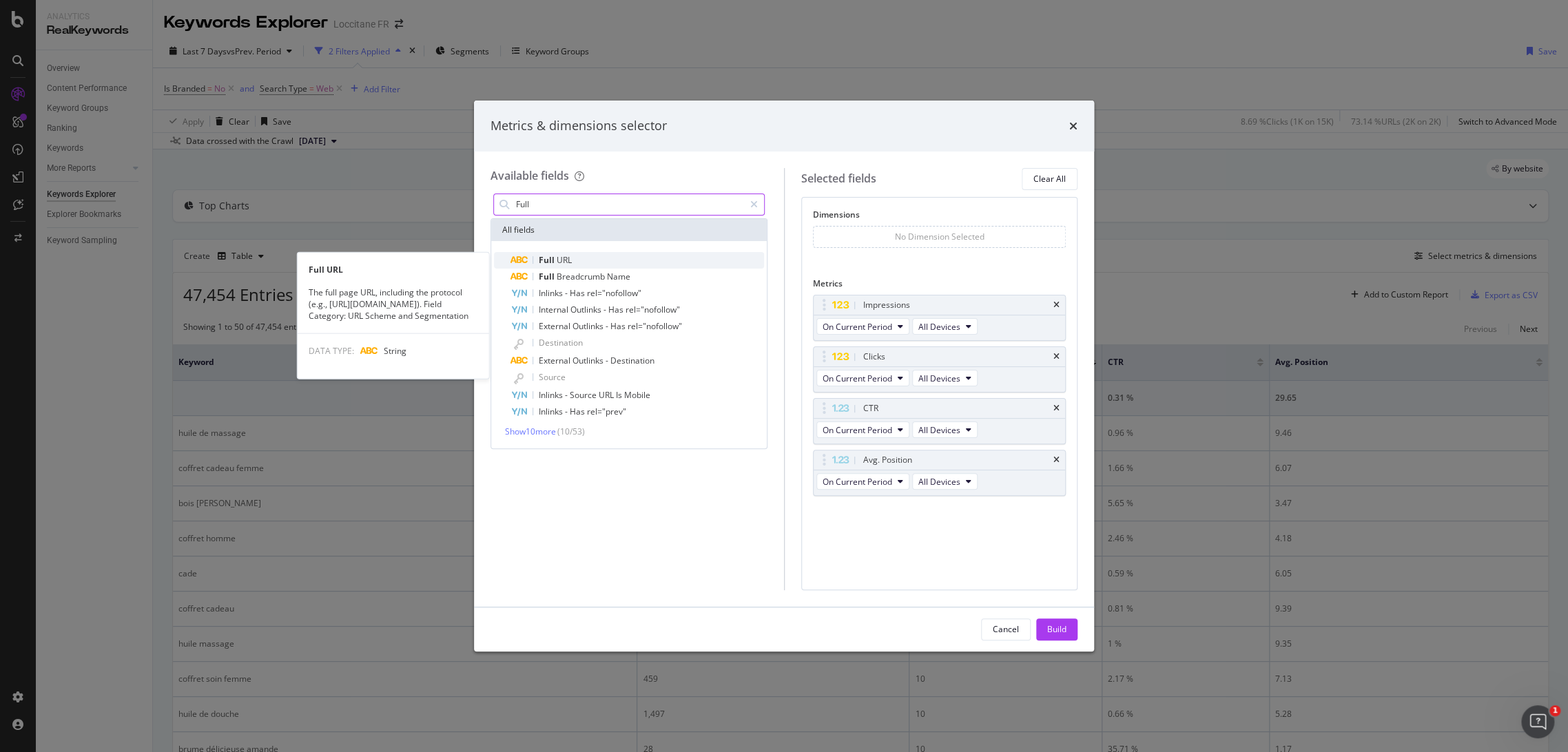
type input "Full"
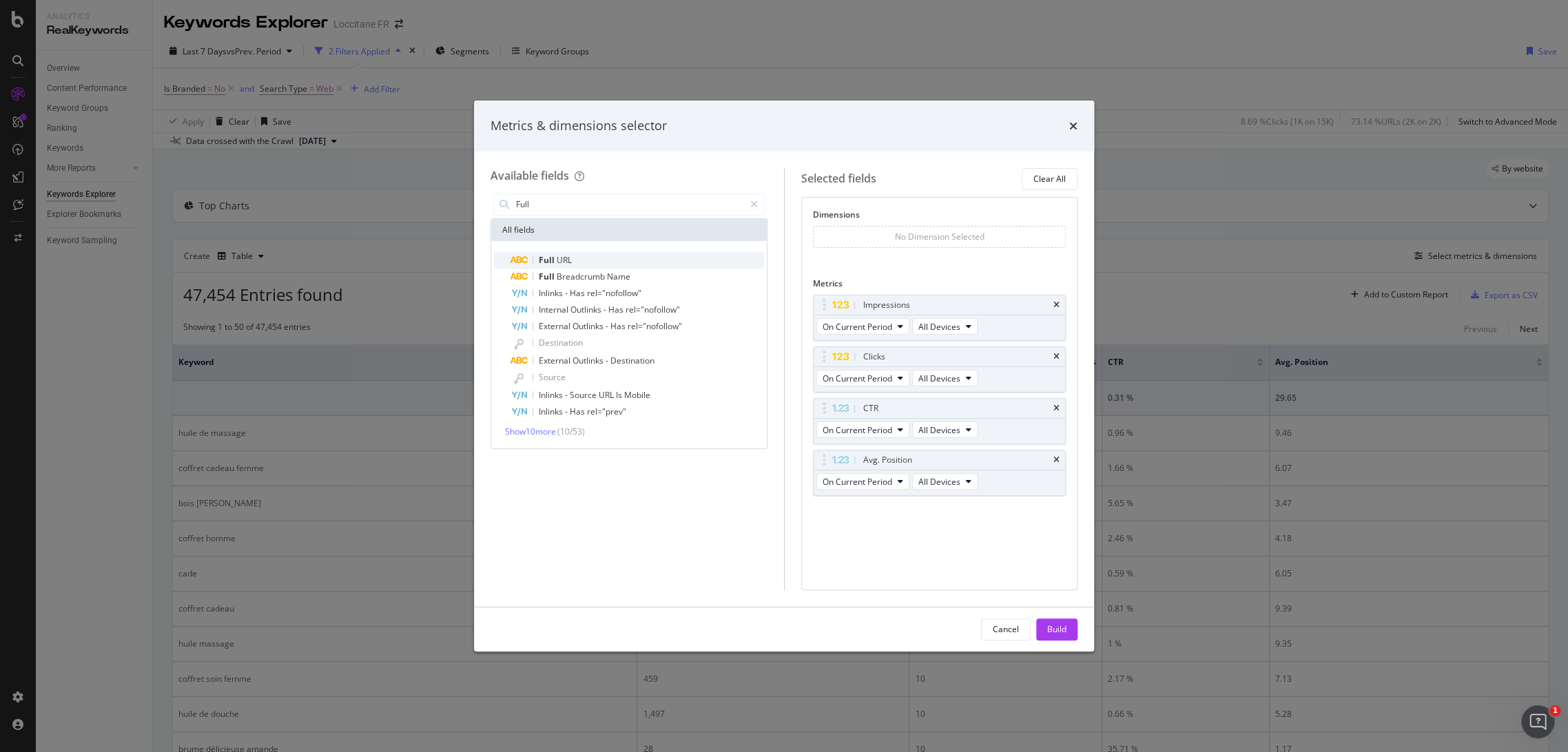
click at [594, 263] on div "Full URL" at bounding box center [637, 260] width 254 height 17
click at [1069, 626] on button "Build" at bounding box center [1056, 629] width 41 height 22
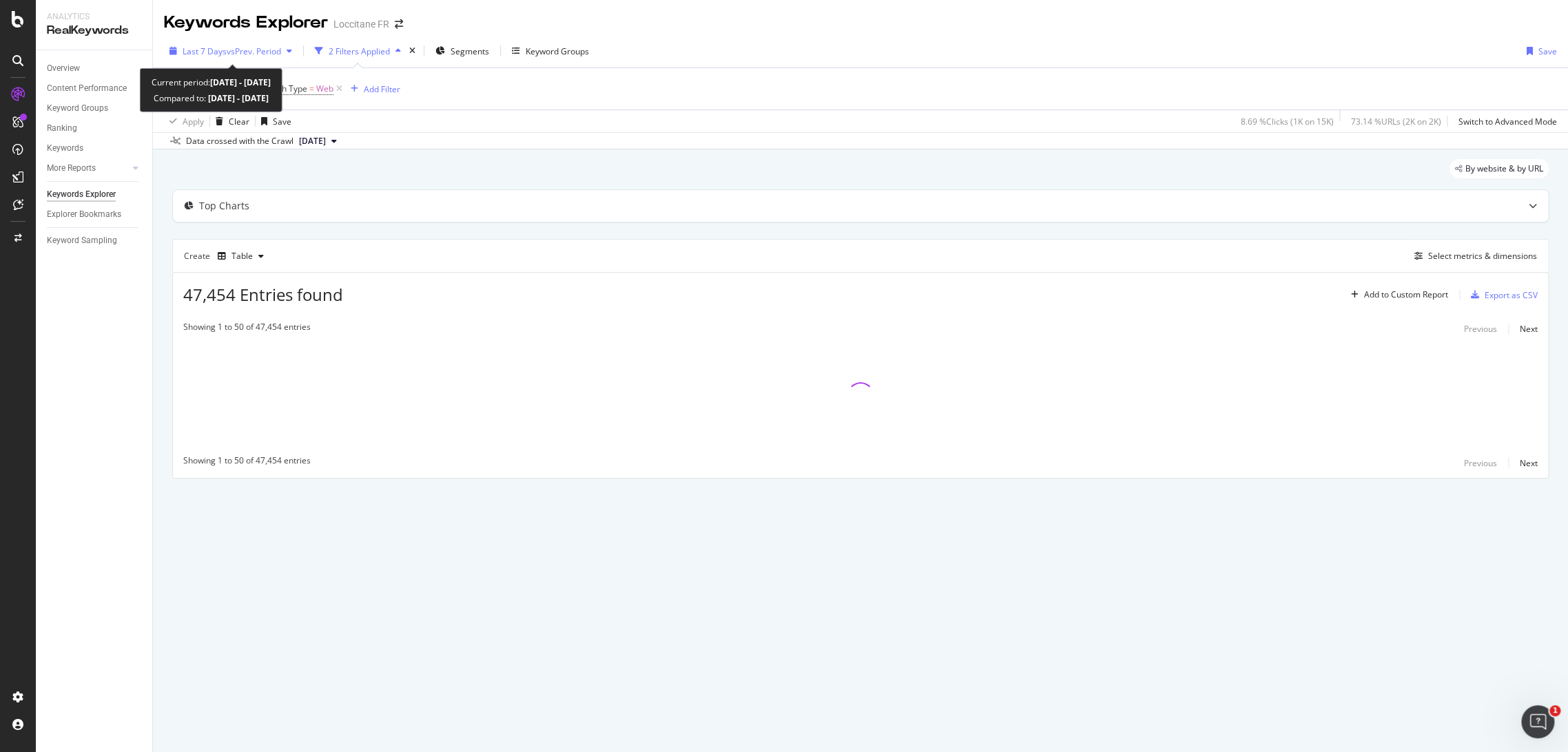
click at [240, 45] on span "vs Prev. Period" at bounding box center [254, 51] width 54 height 11
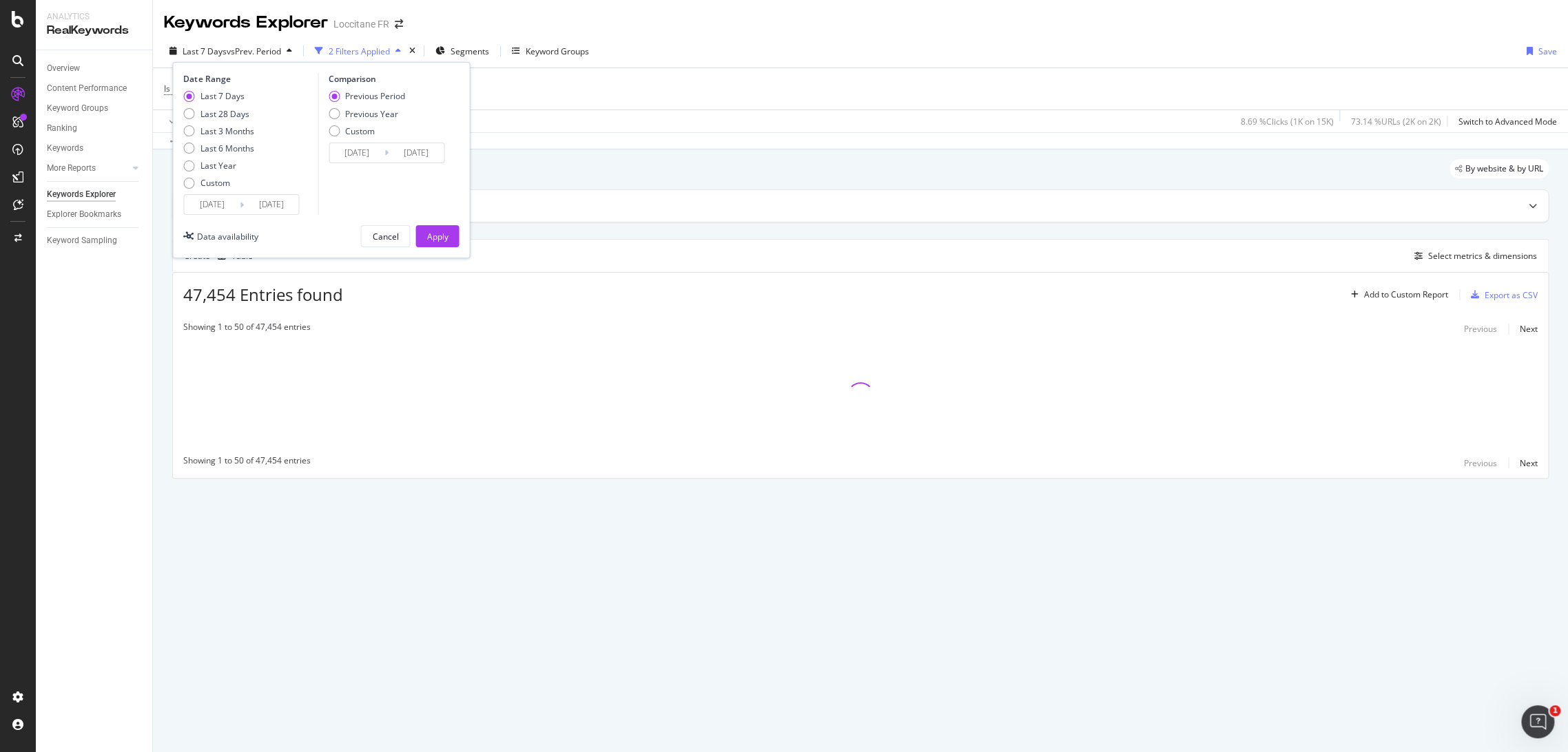
drag, startPoint x: 237, startPoint y: 147, endPoint x: 355, endPoint y: 195, distance: 127.4
click at [237, 147] on div "Last 6 Months" at bounding box center [227, 147] width 54 height 11
type input "[DATE]"
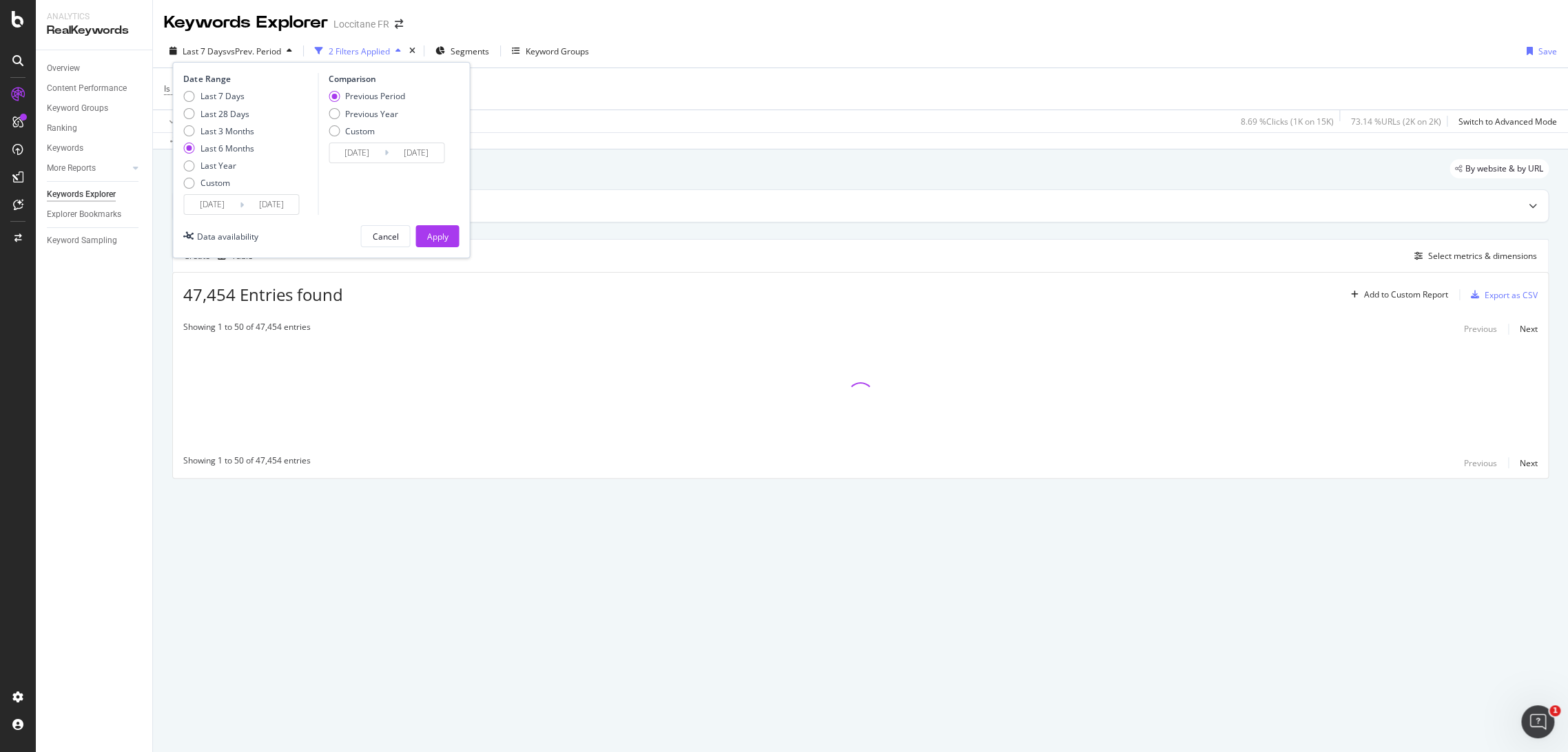
click at [211, 202] on input "[DATE]" at bounding box center [211, 204] width 55 height 19
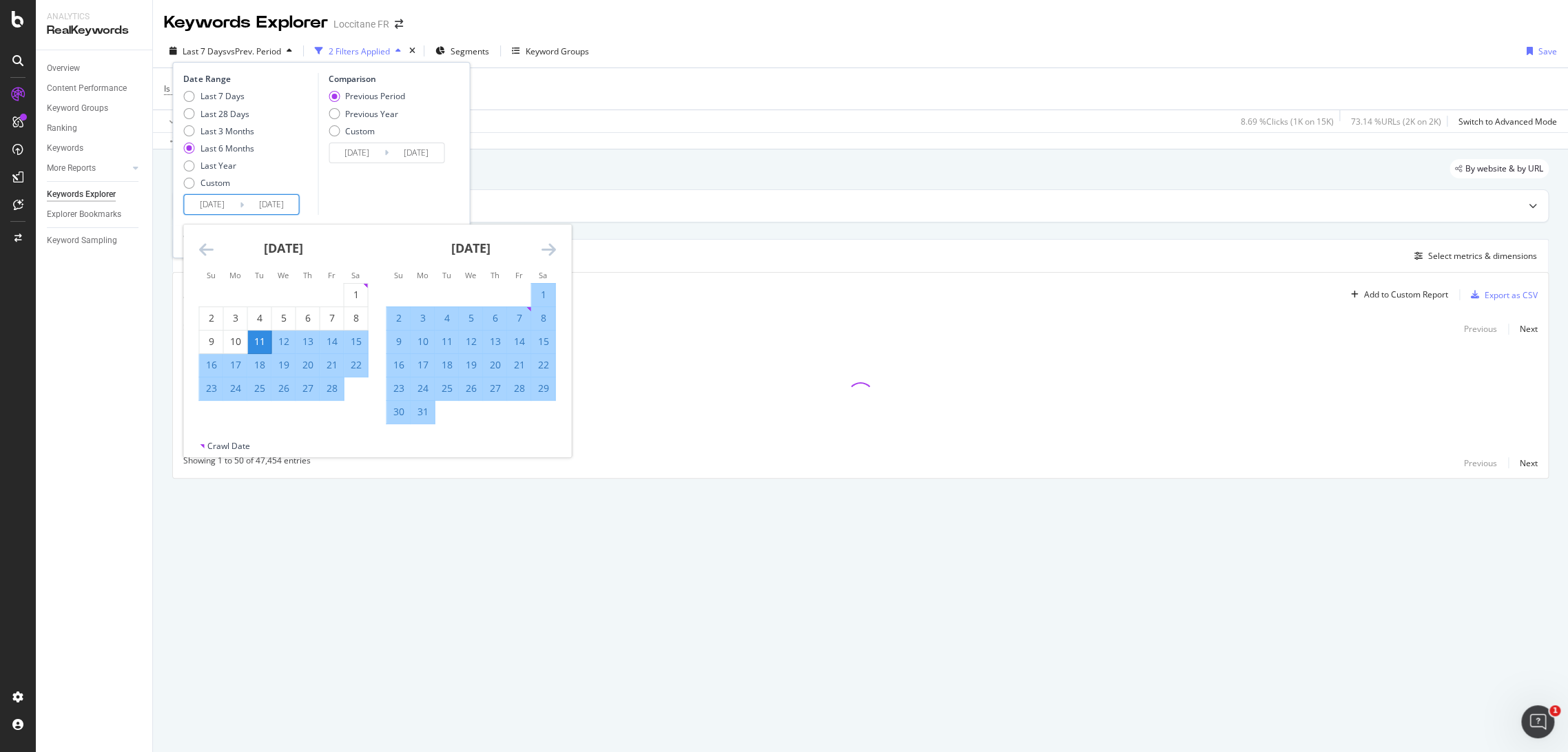
click at [178, 250] on div "Date Range Last 7 Days Last 28 Days Last 3 Months Last 6 Months Last Year Custo…" at bounding box center [320, 160] width 298 height 196
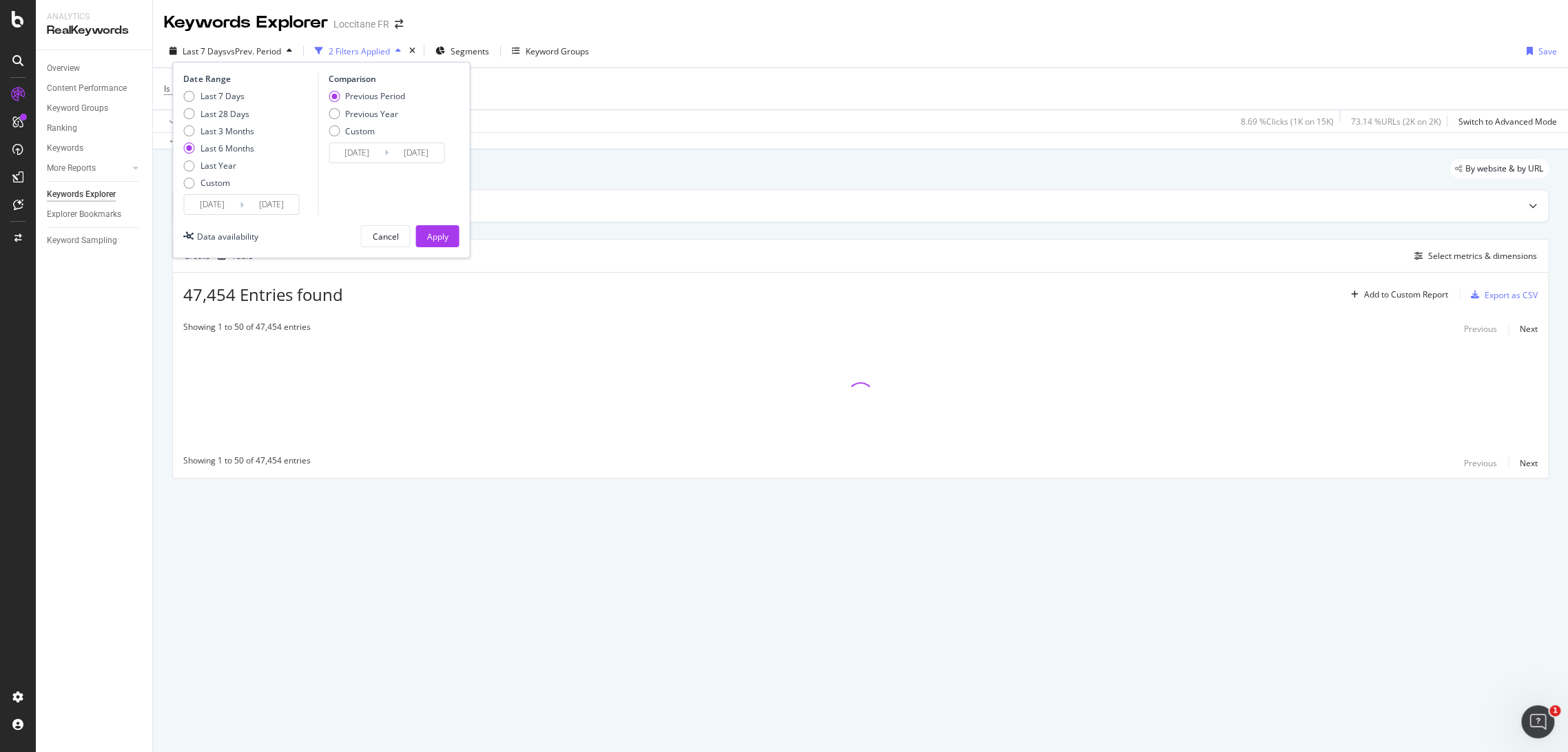
drag, startPoint x: 210, startPoint y: 185, endPoint x: 218, endPoint y: 188, distance: 8.5
click at [209, 185] on div "Custom" at bounding box center [215, 182] width 30 height 11
type input "[DATE]"
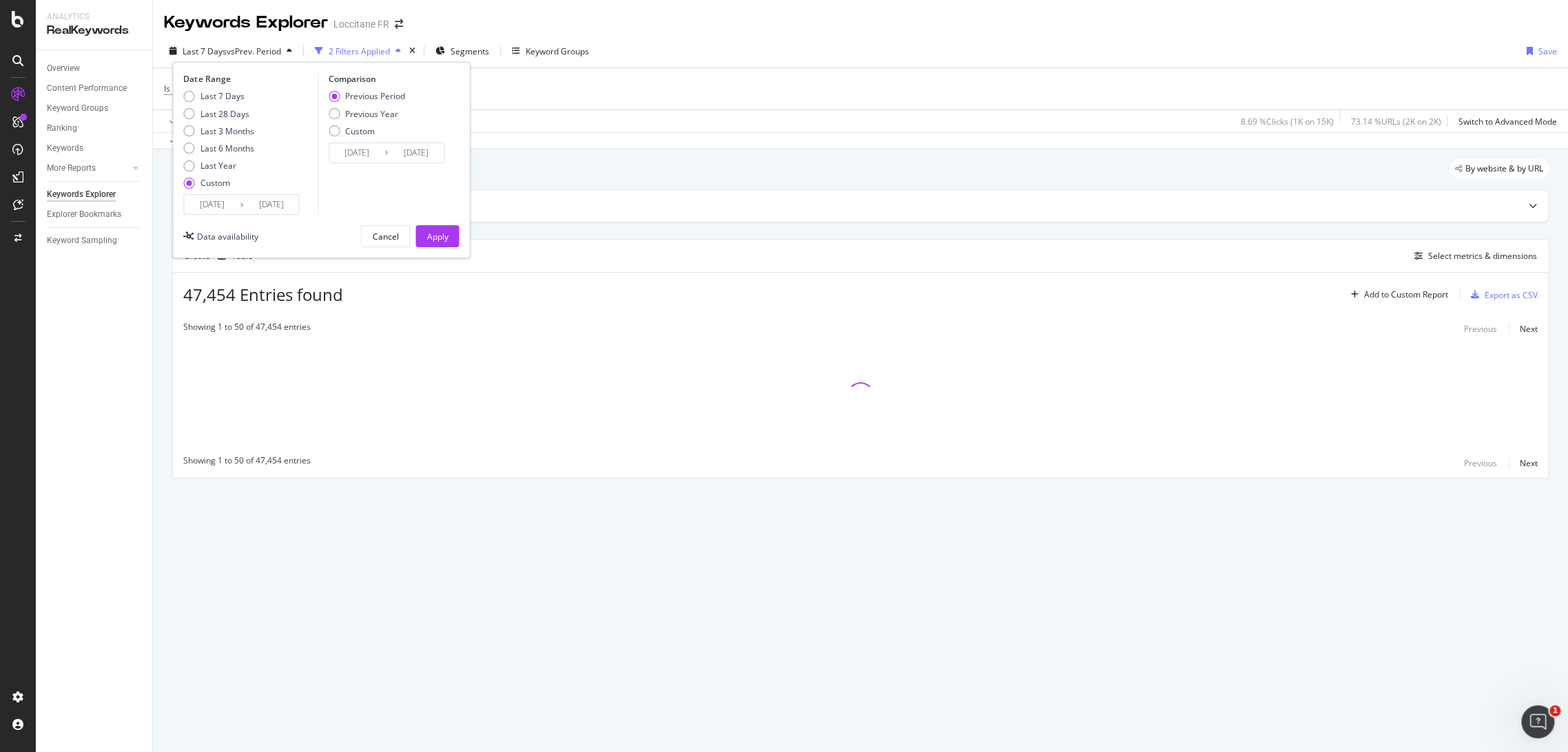
click at [215, 209] on input "[DATE]" at bounding box center [211, 204] width 55 height 19
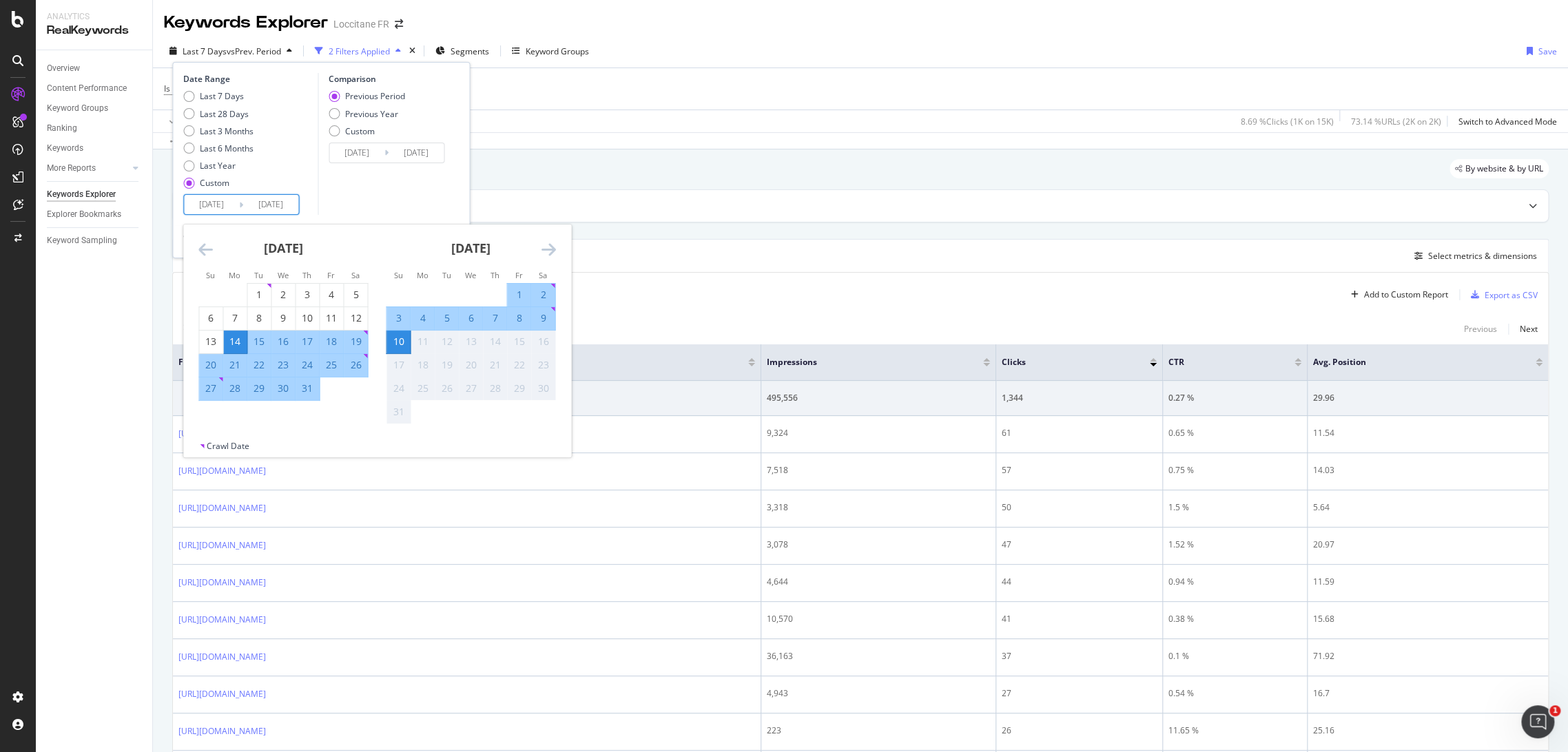
click at [208, 250] on icon "Move backward to switch to the previous month." at bounding box center [205, 249] width 15 height 17
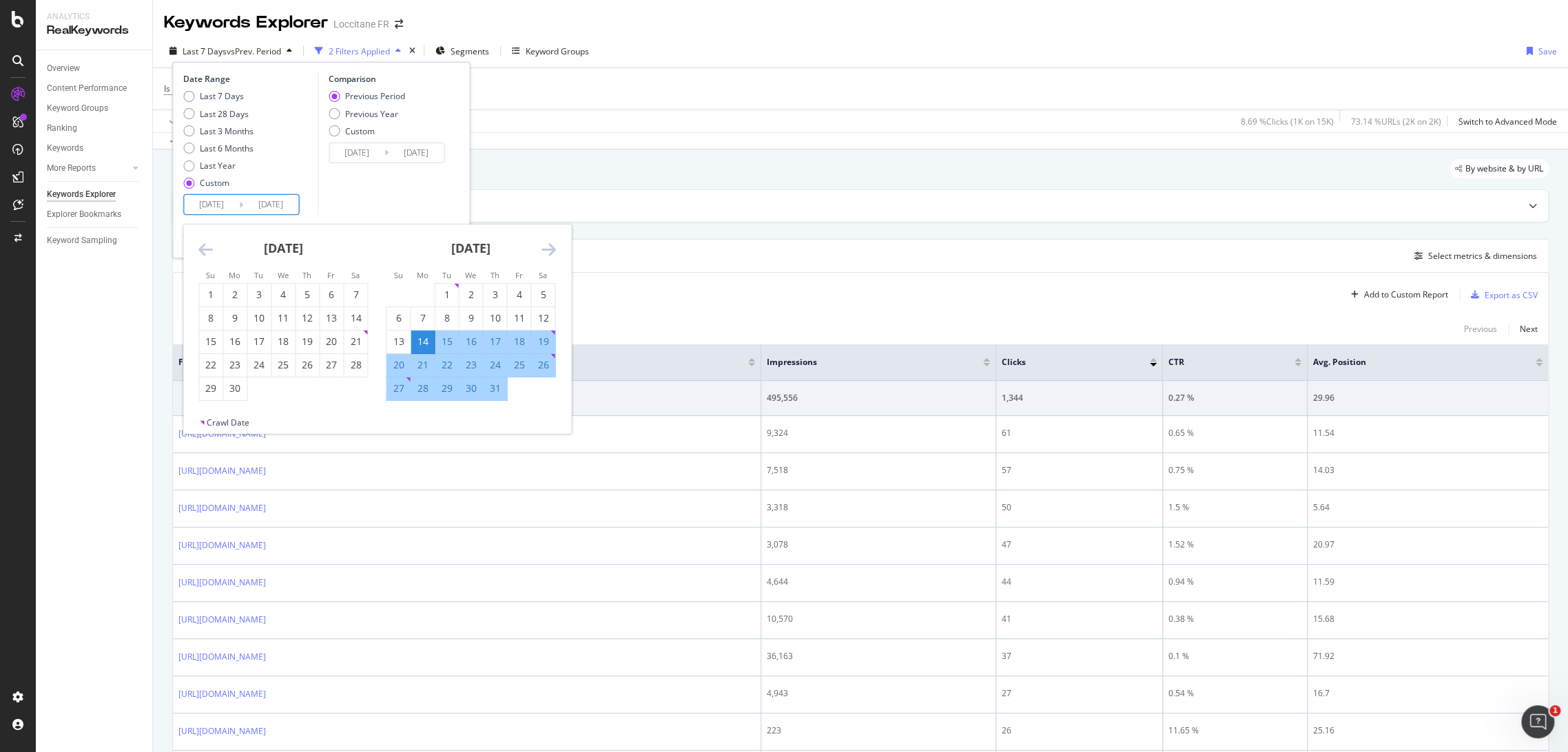
click at [208, 250] on icon "Move backward to switch to the previous month." at bounding box center [205, 249] width 15 height 17
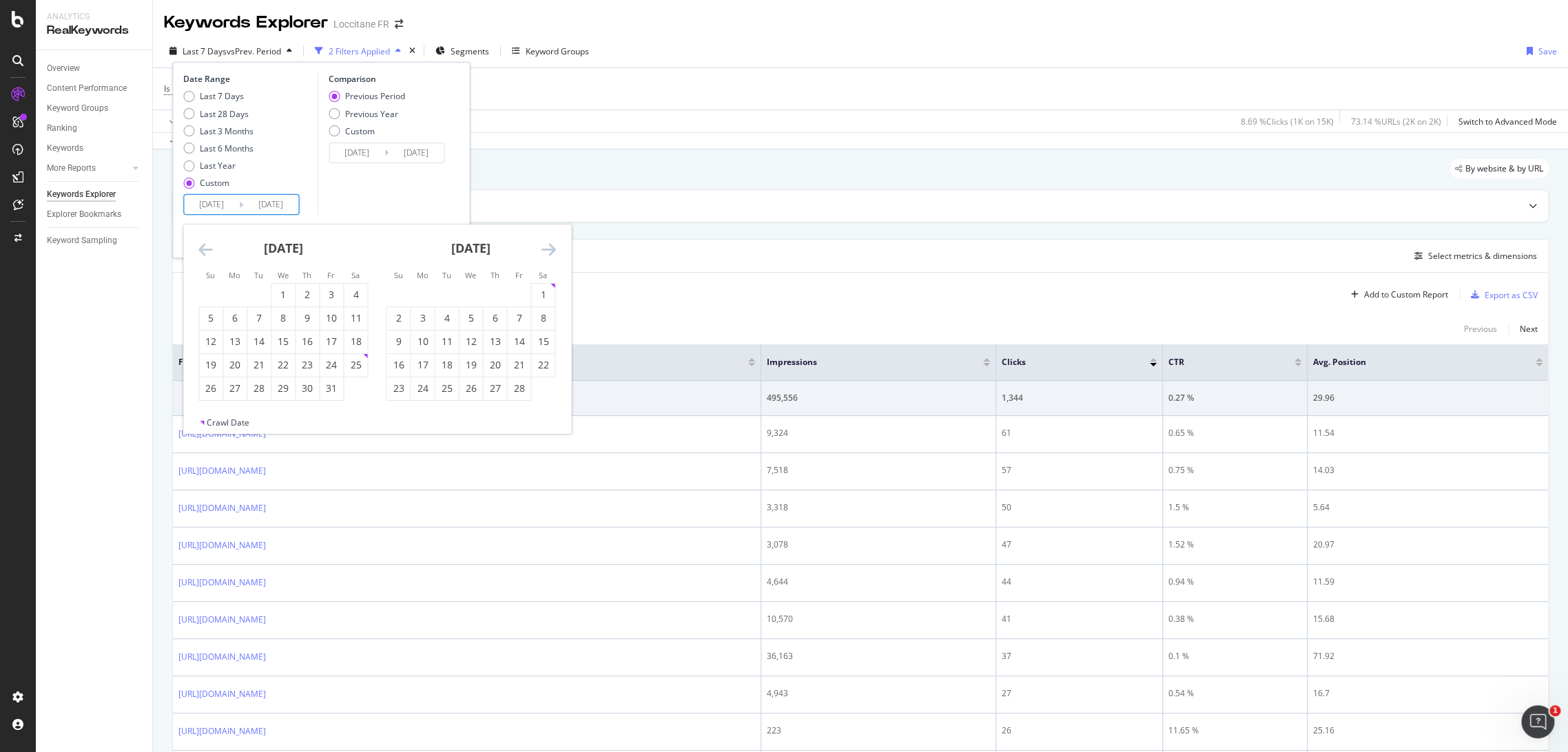
click at [208, 250] on icon "Move backward to switch to the previous month." at bounding box center [205, 249] width 15 height 17
click at [263, 294] on div "1" at bounding box center [258, 295] width 24 height 14
type input "[DATE]"
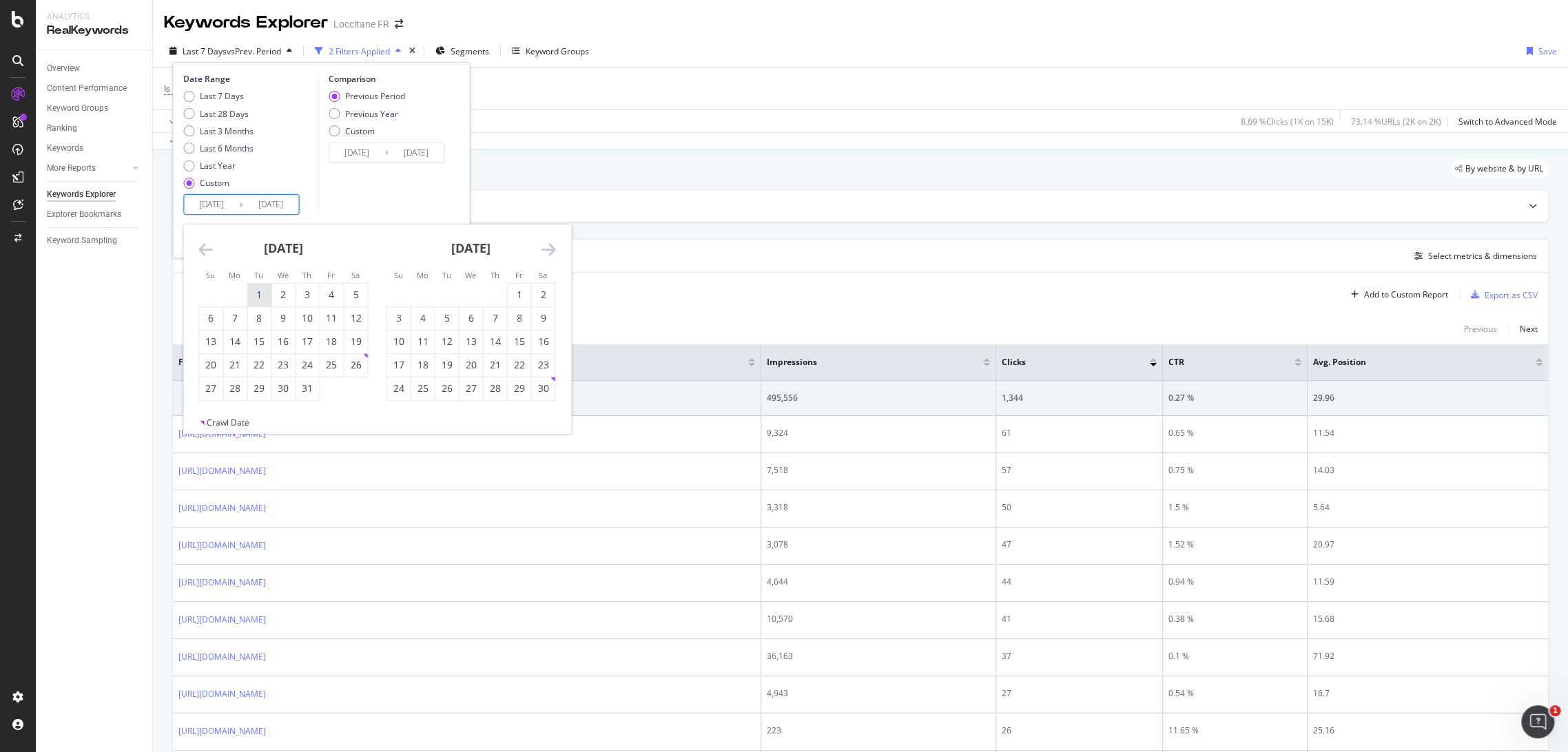
type input "[DATE]"
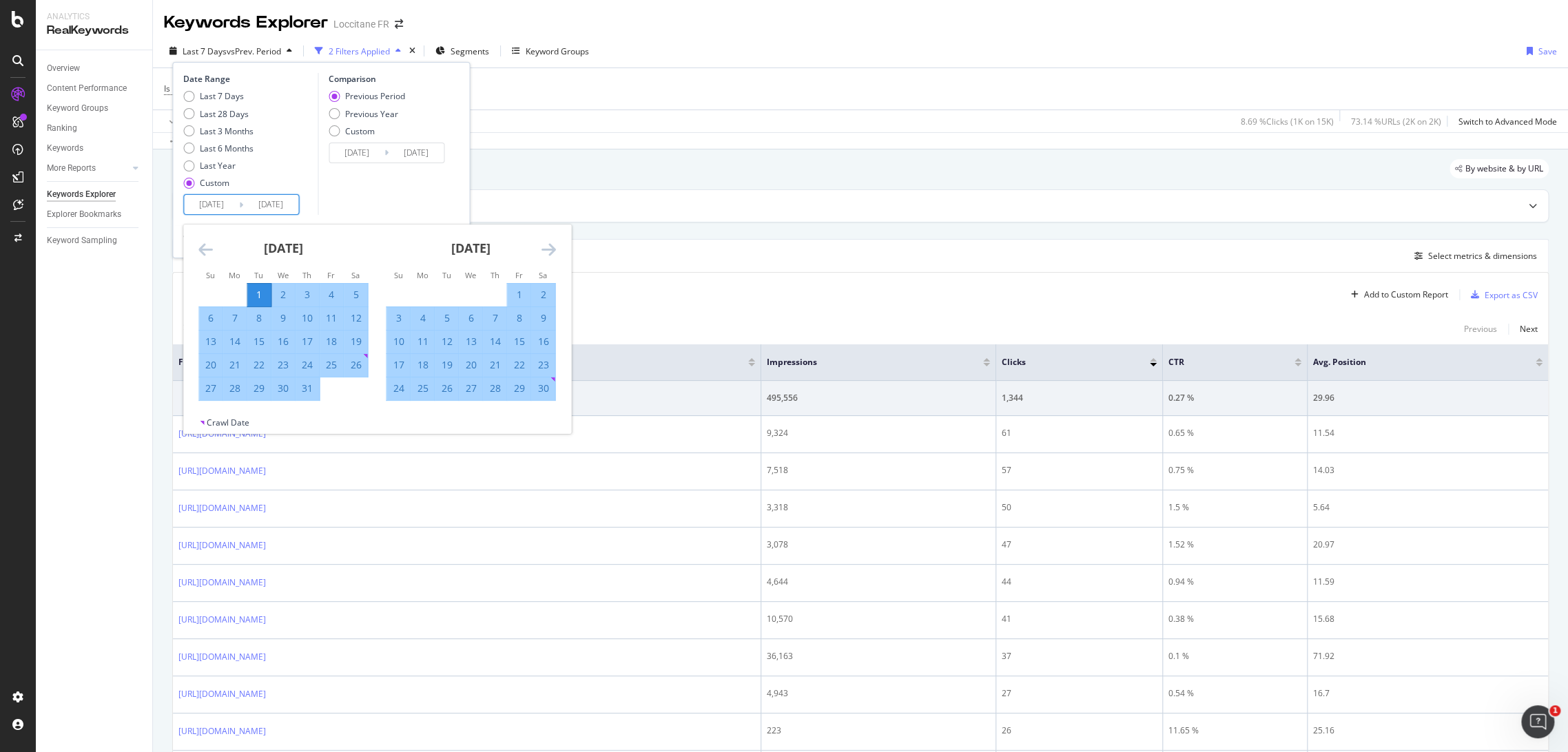
click at [402, 209] on div "Comparison Previous Period Previous Year Custom [DATE] Navigate forward to inte…" at bounding box center [383, 144] width 131 height 142
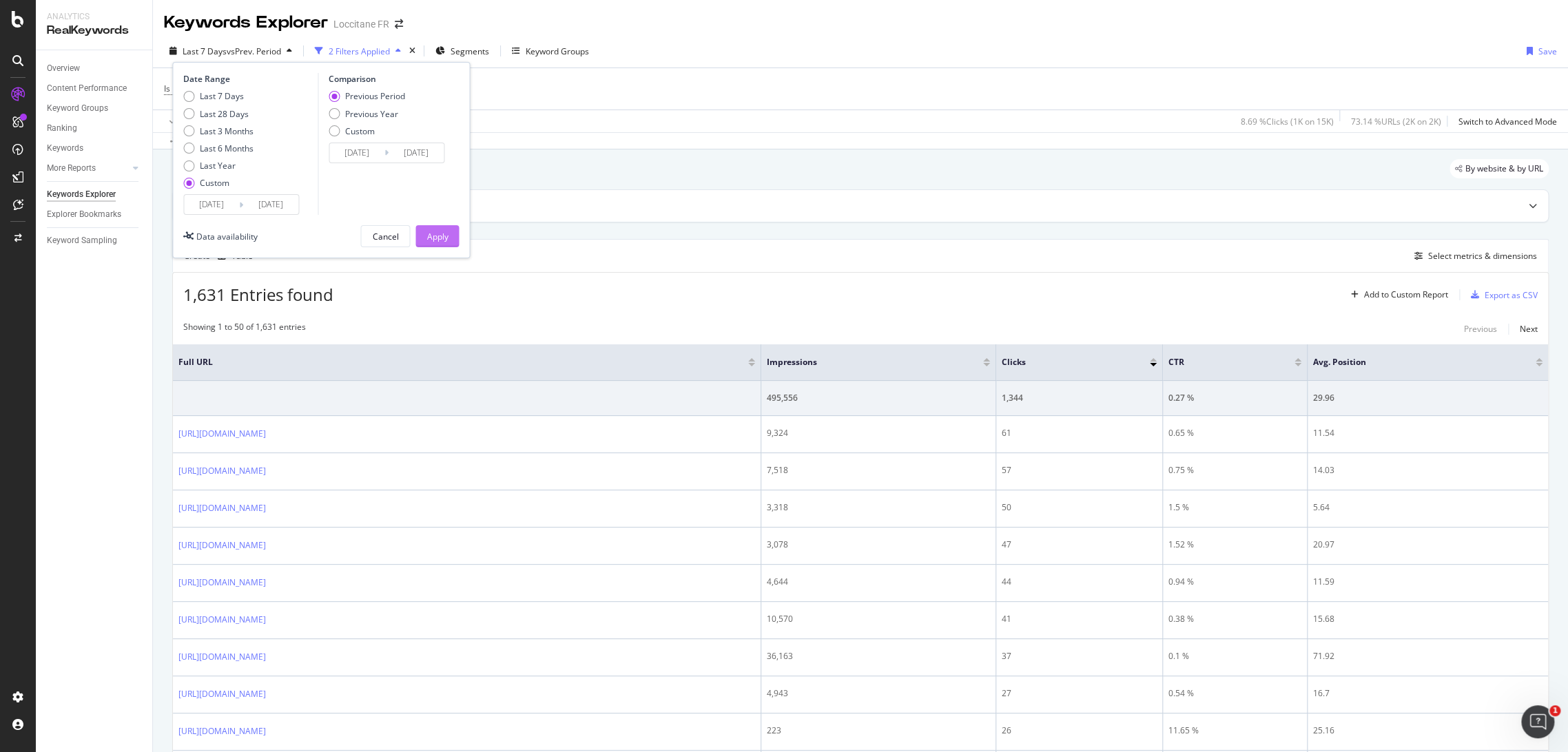
click at [455, 243] on button "Apply" at bounding box center [437, 236] width 44 height 22
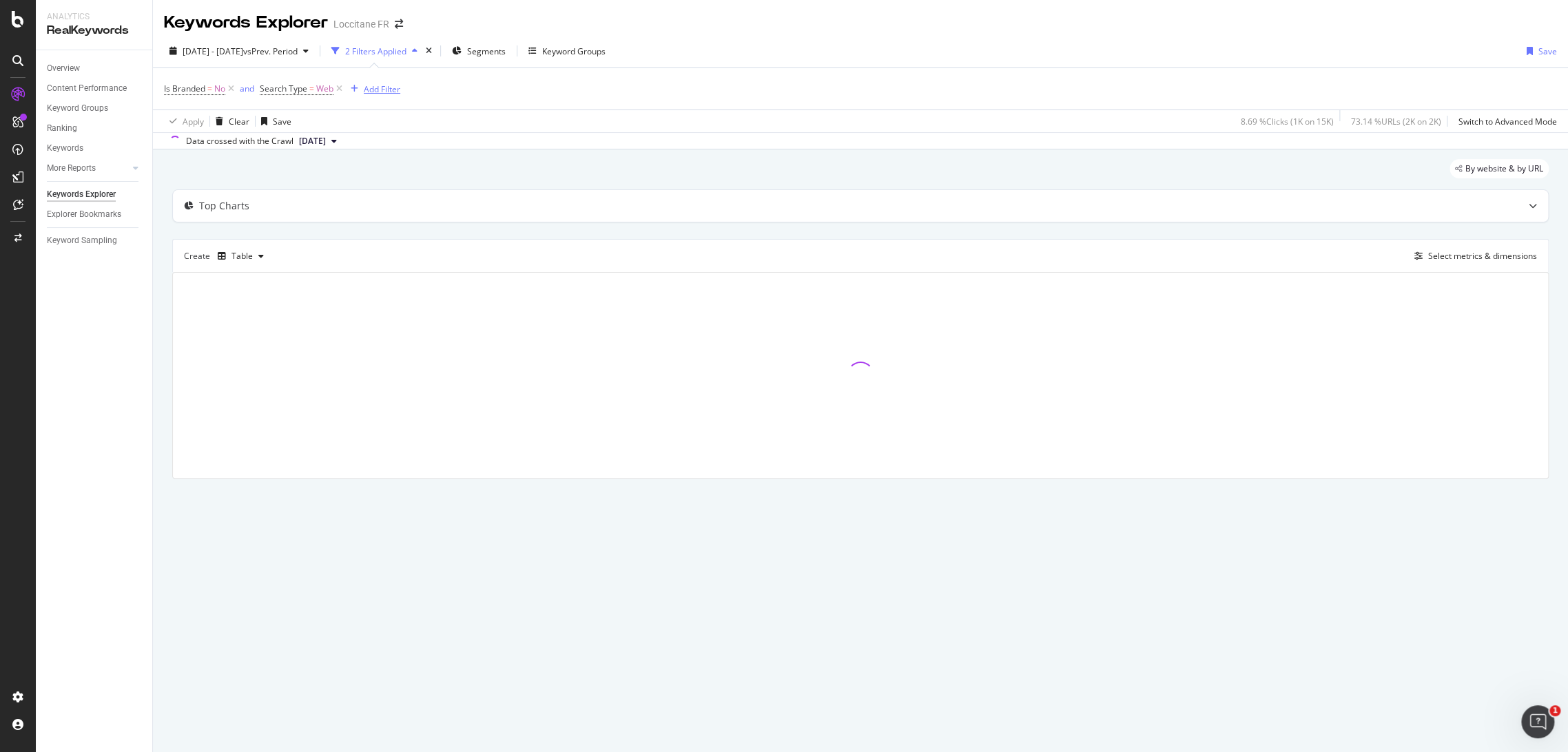
click at [391, 94] on div "Add Filter" at bounding box center [382, 89] width 37 height 11
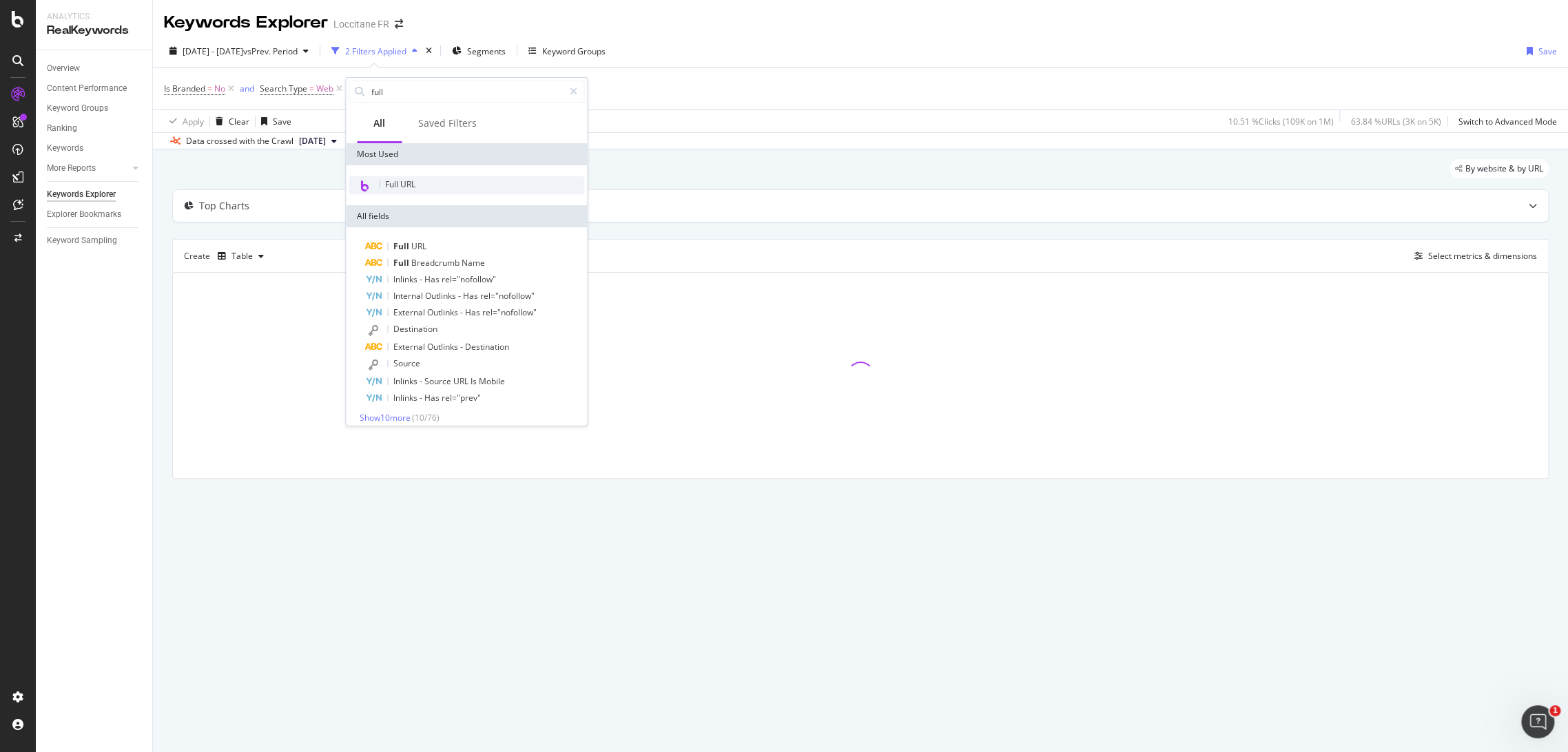
type input "full"
click at [417, 178] on div "Full URL" at bounding box center [466, 185] width 236 height 18
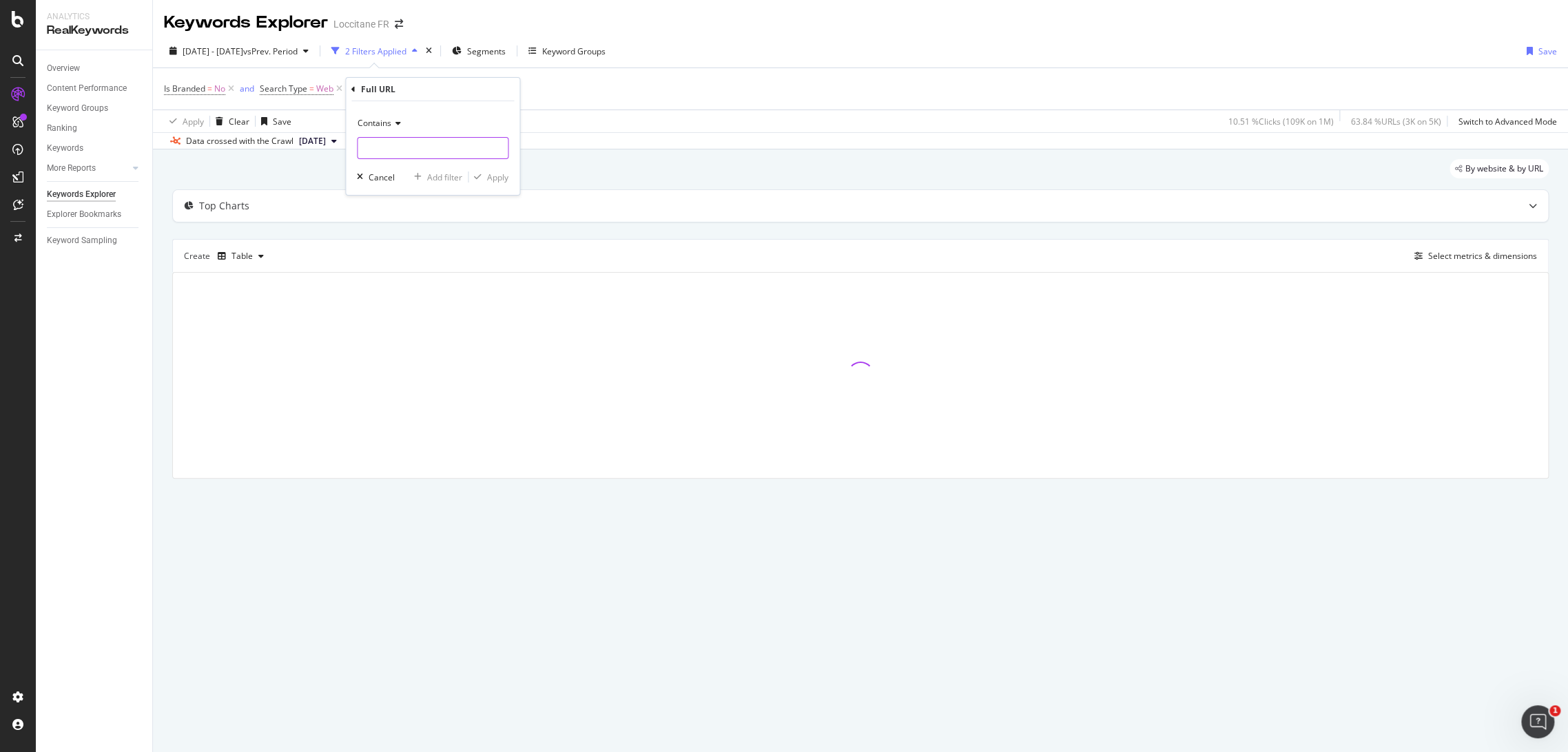
click at [418, 148] on input "text" at bounding box center [433, 147] width 150 height 22
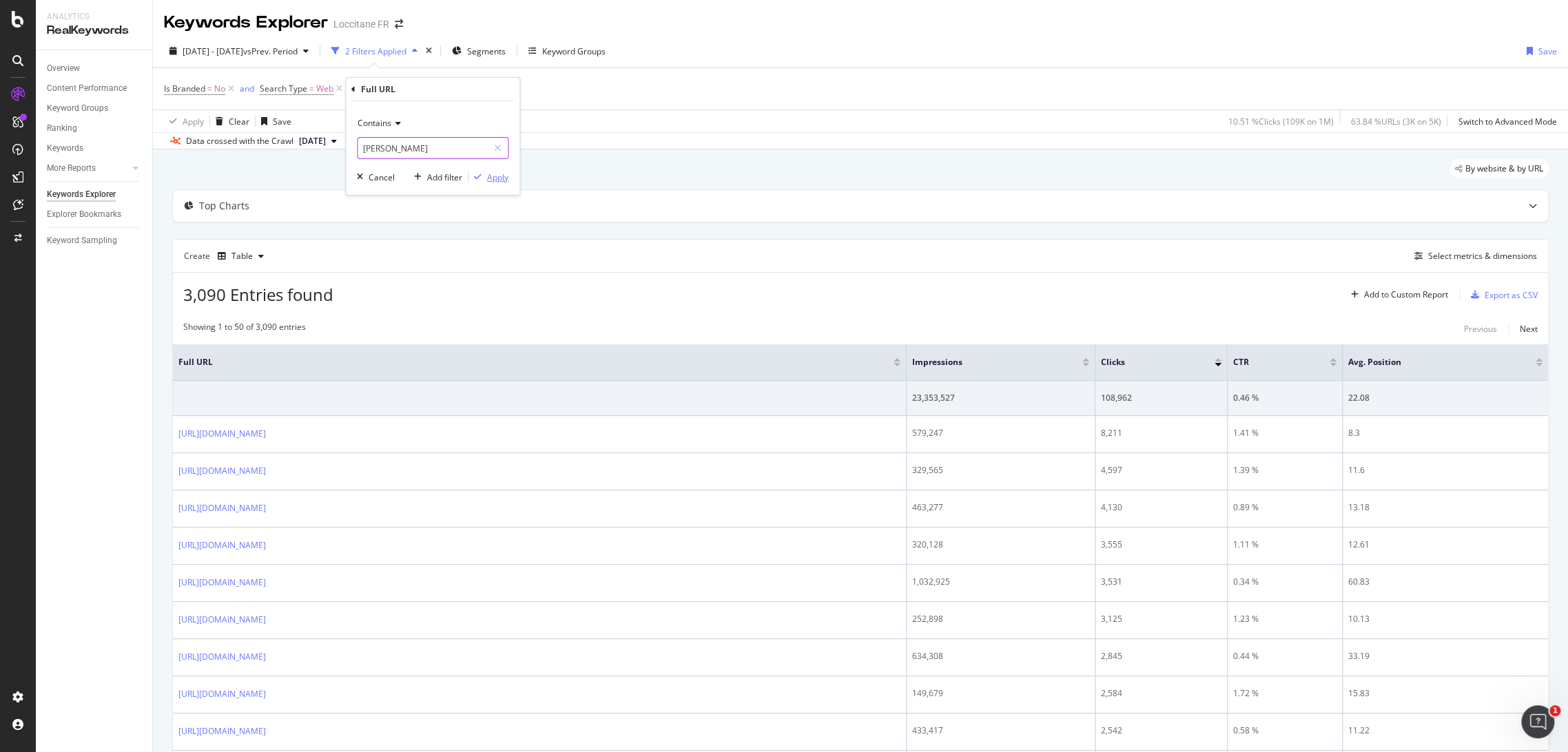
type input "[PERSON_NAME]"
click at [484, 178] on div "button" at bounding box center [477, 176] width 18 height 8
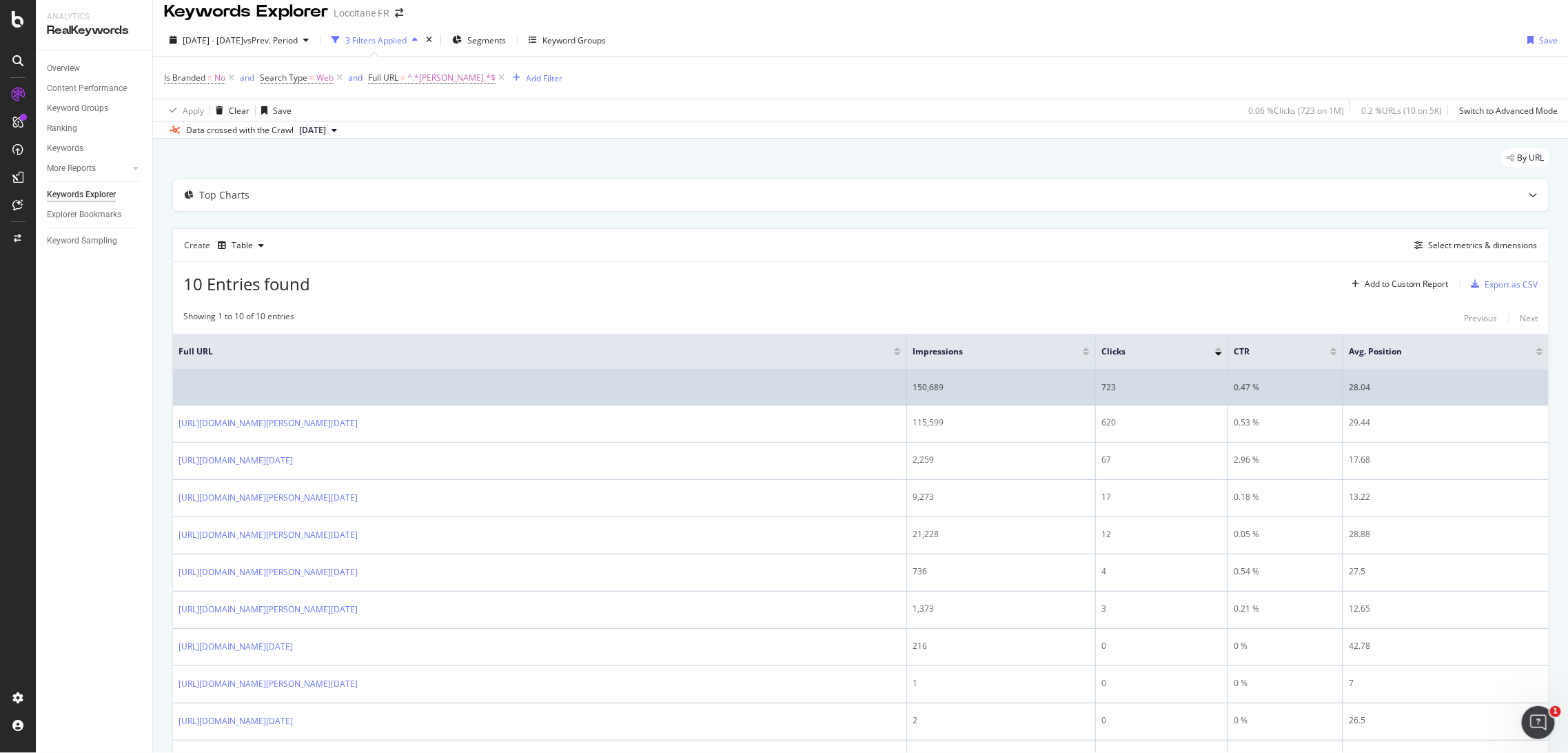
scroll to position [11, 0]
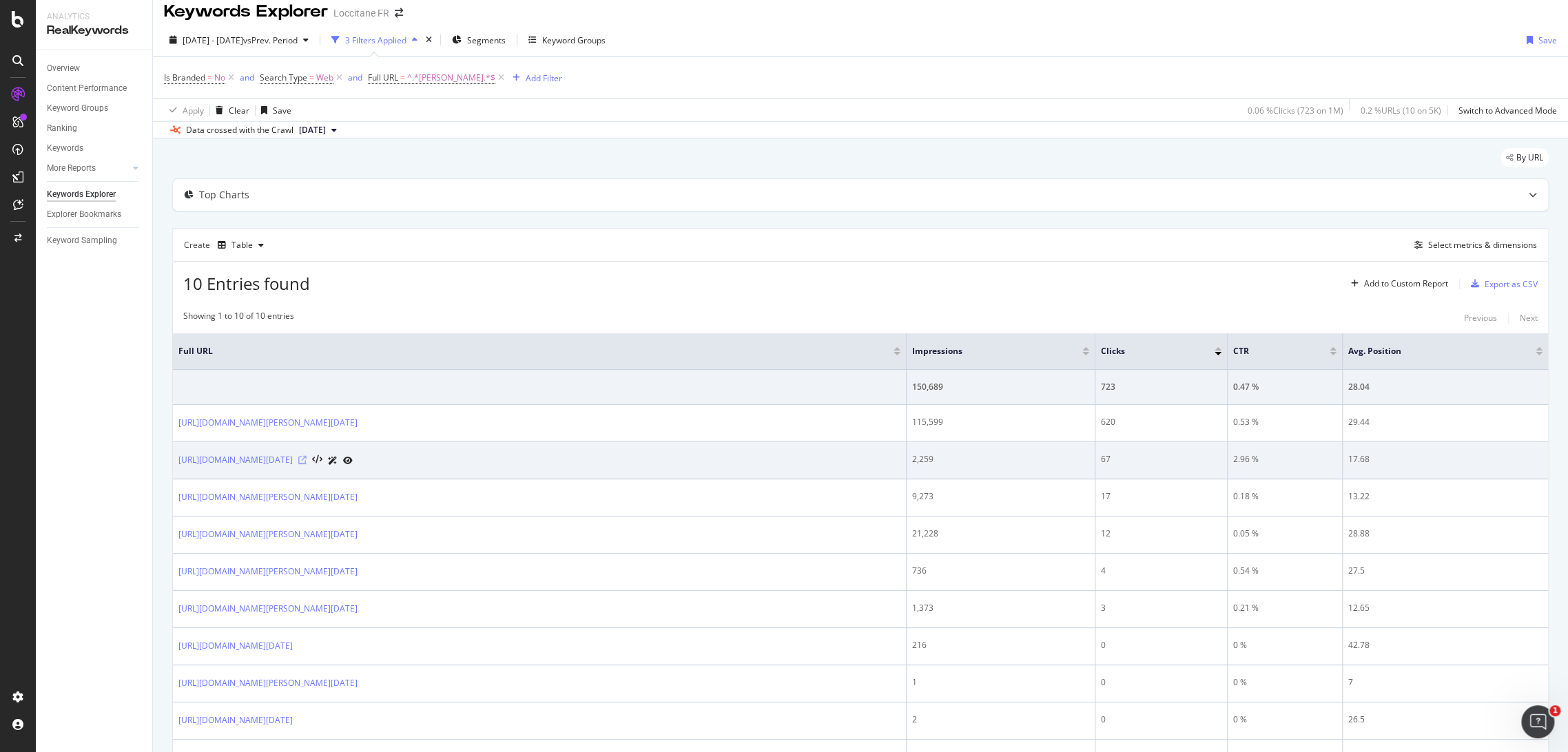
click at [306, 459] on icon at bounding box center [302, 460] width 8 height 8
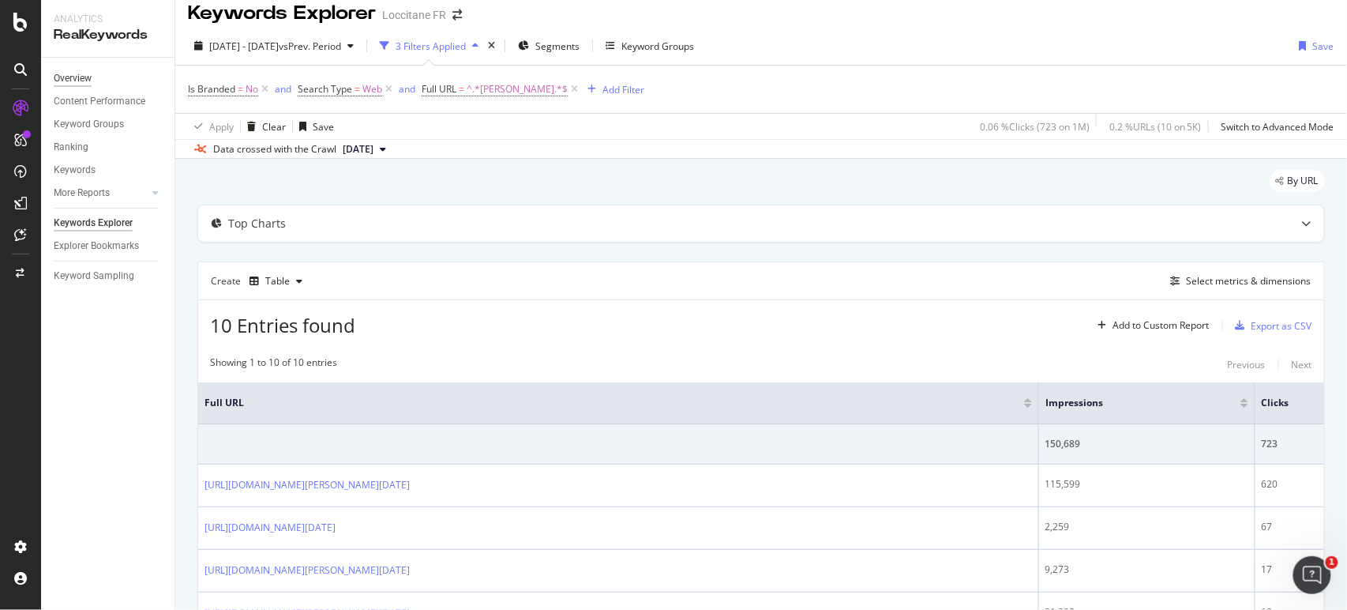
click at [62, 77] on div "Overview" at bounding box center [73, 78] width 38 height 17
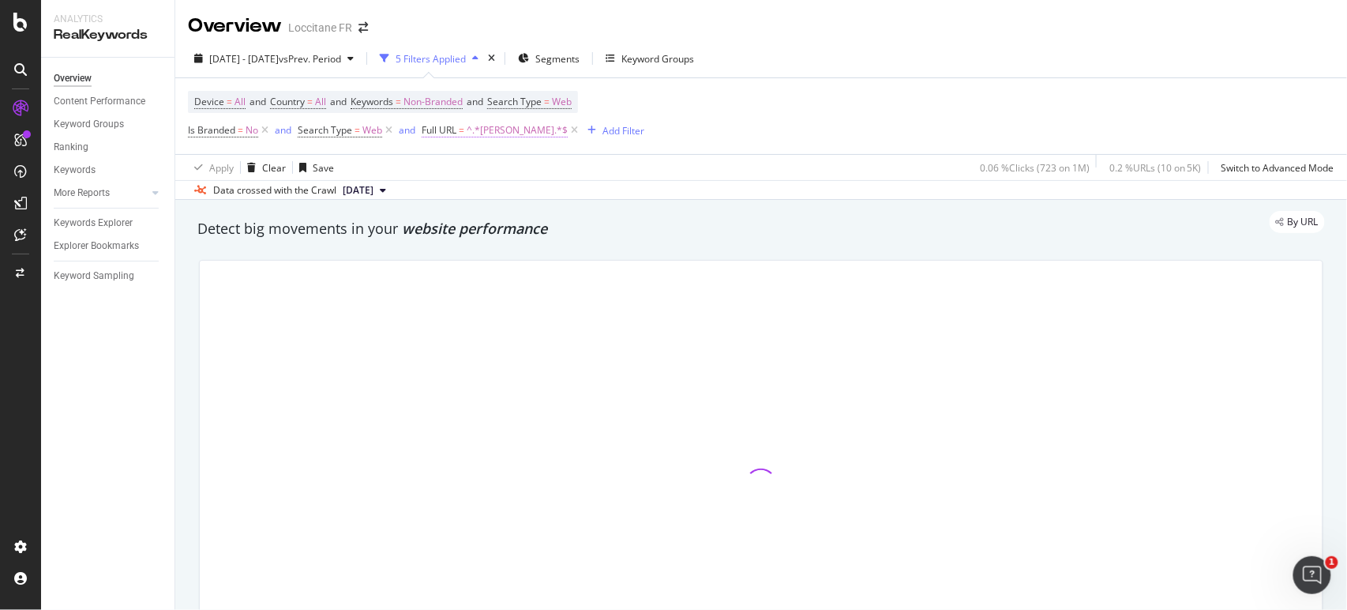
click at [443, 133] on span "Full URL" at bounding box center [439, 129] width 35 height 13
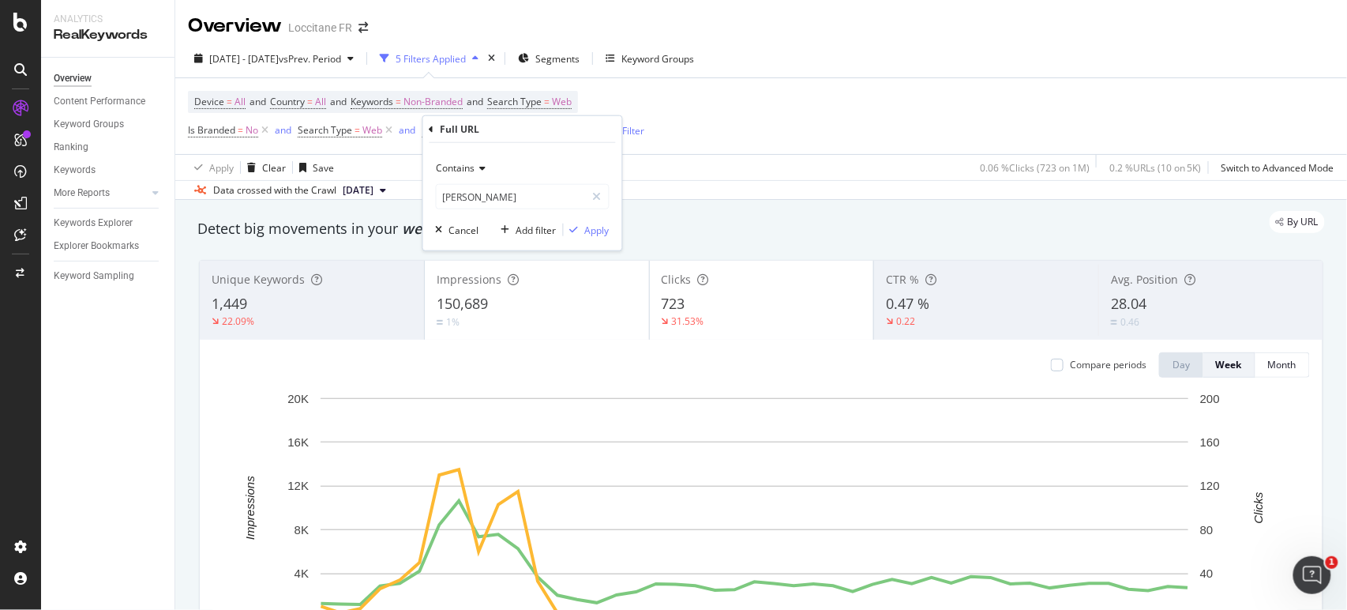
click at [463, 175] on div "Contains" at bounding box center [523, 168] width 174 height 25
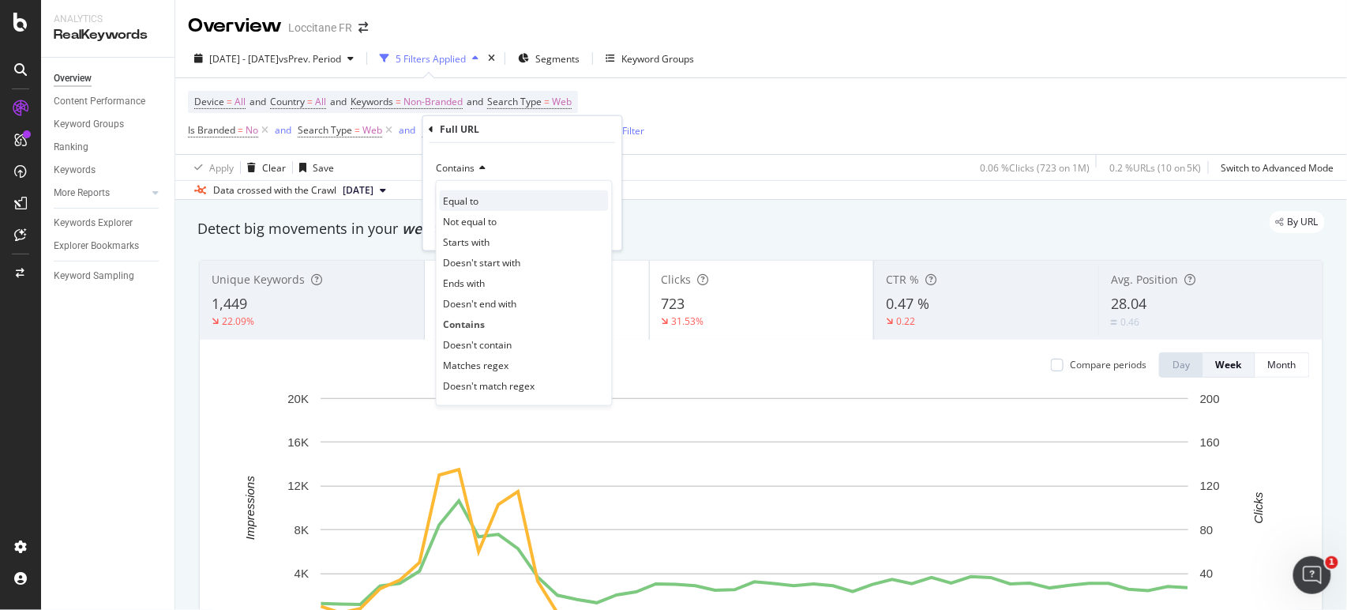
click at [476, 201] on span "Equal to" at bounding box center [462, 199] width 36 height 13
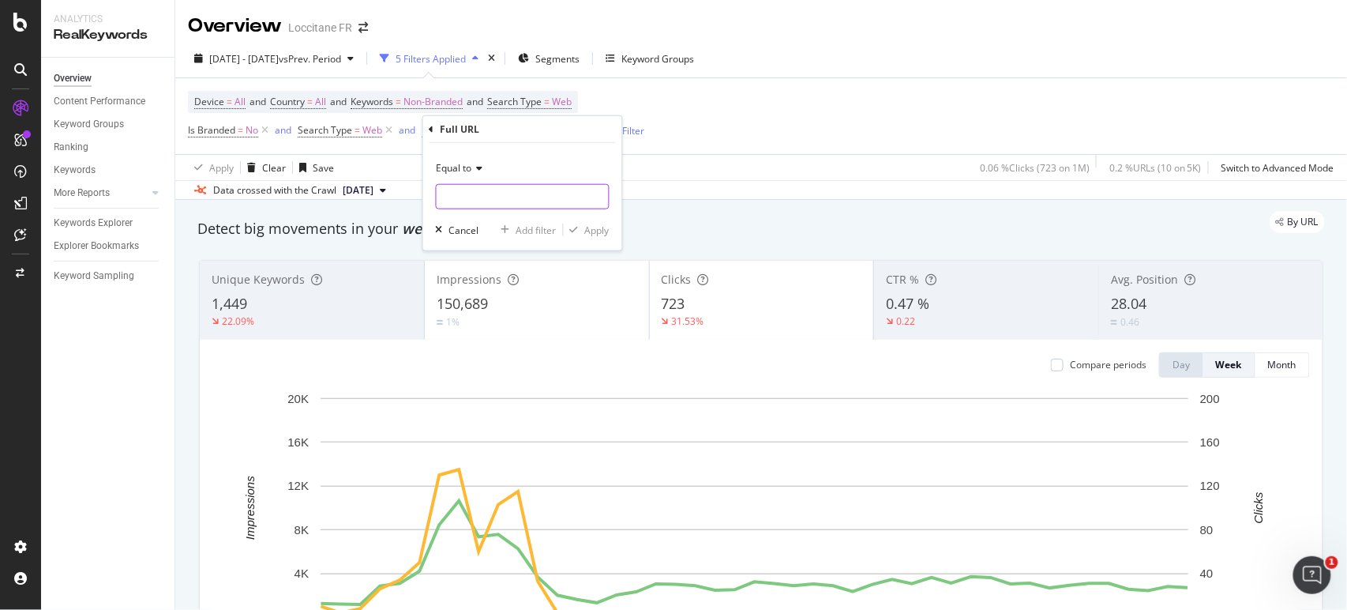
click at [480, 202] on input "text" at bounding box center [523, 196] width 172 height 25
paste input "[URL][DOMAIN_NAME]"
type input "[URL][DOMAIN_NAME]"
click at [580, 227] on div "button" at bounding box center [574, 229] width 21 height 9
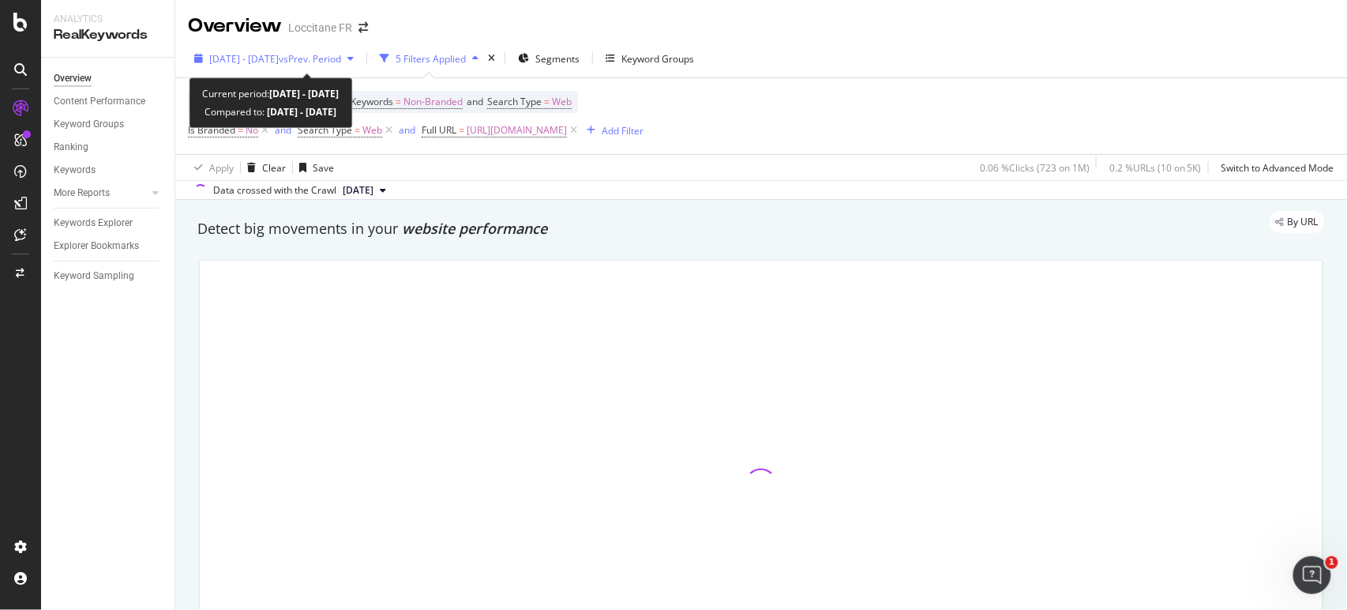
click at [262, 62] on span "[DATE] - [DATE]" at bounding box center [243, 58] width 69 height 13
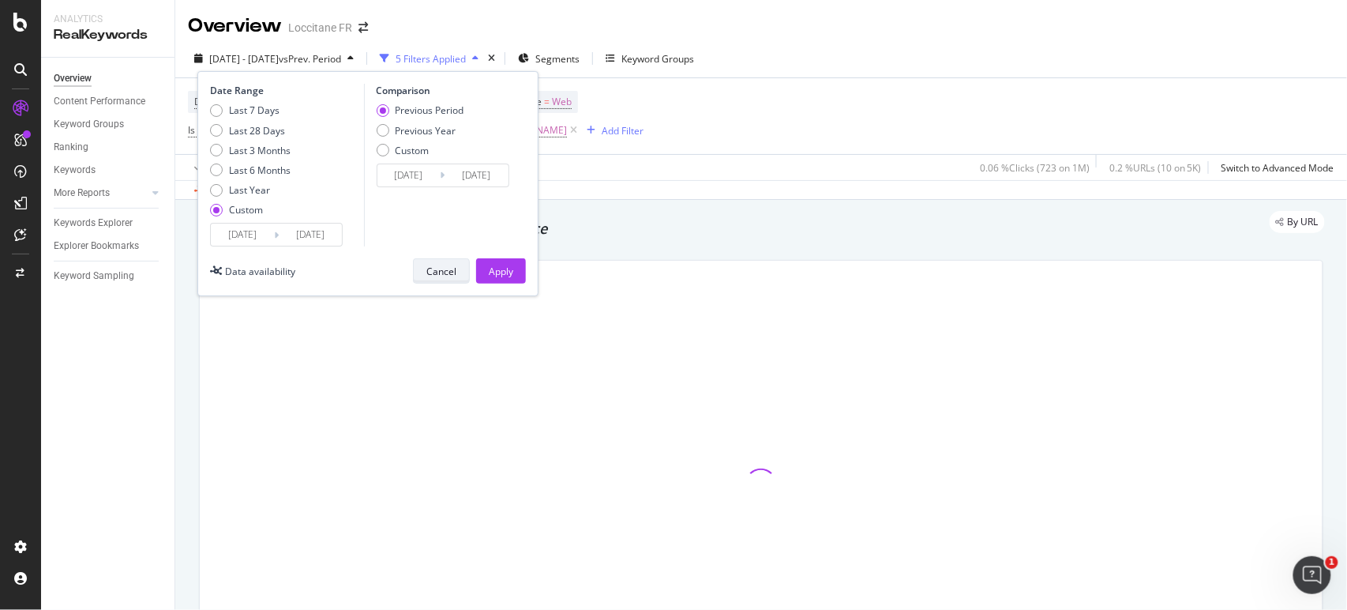
click at [447, 273] on div "Cancel" at bounding box center [441, 270] width 30 height 13
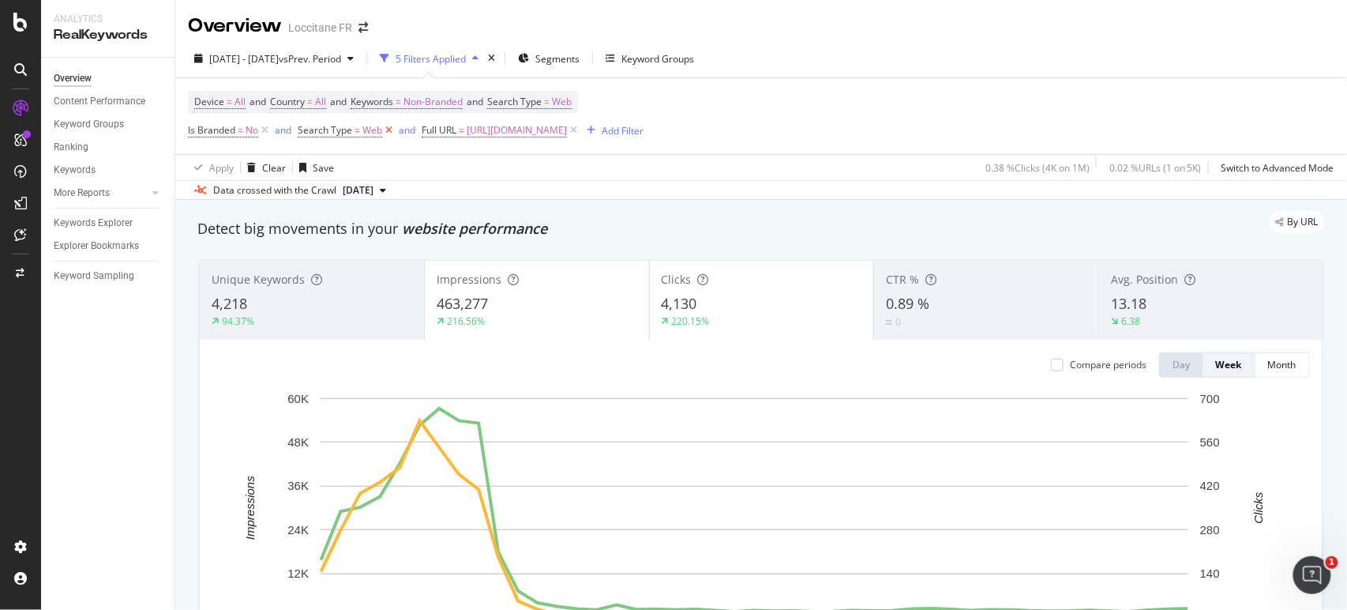
click at [391, 132] on icon at bounding box center [388, 130] width 13 height 16
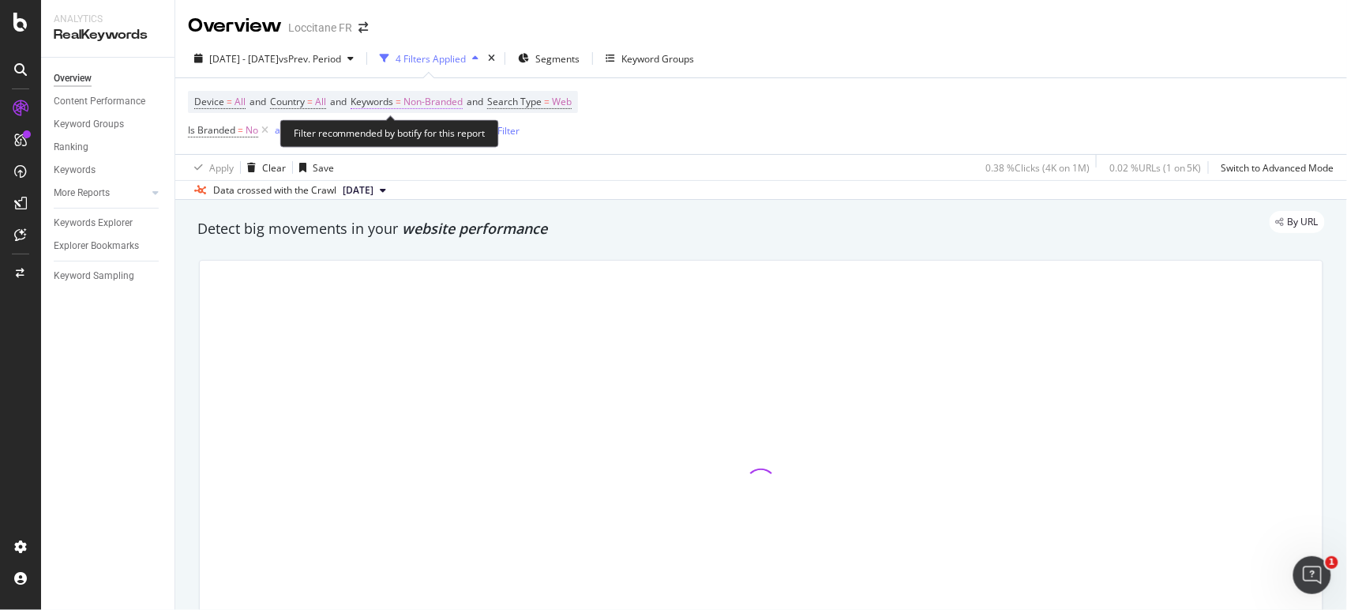
click at [448, 106] on span "Non-Branded" at bounding box center [432, 102] width 59 height 22
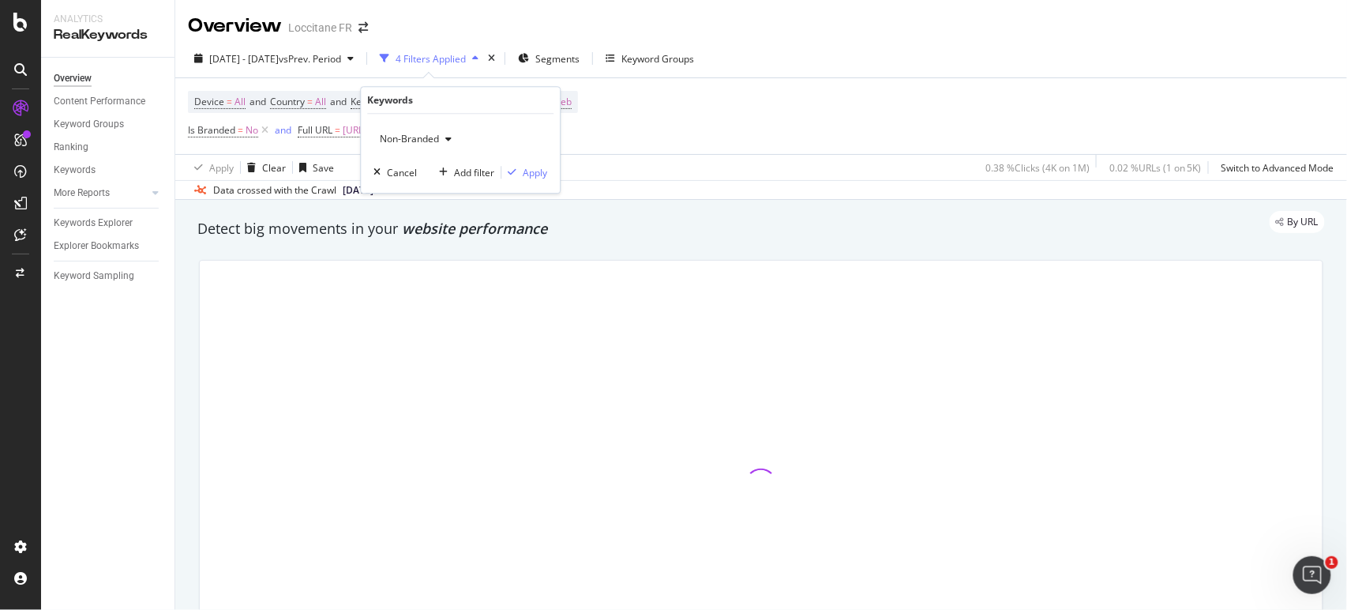
click at [755, 105] on div "Device = All and Country = All and Keywords = Non-Branded and Search Type = Web…" at bounding box center [761, 116] width 1146 height 76
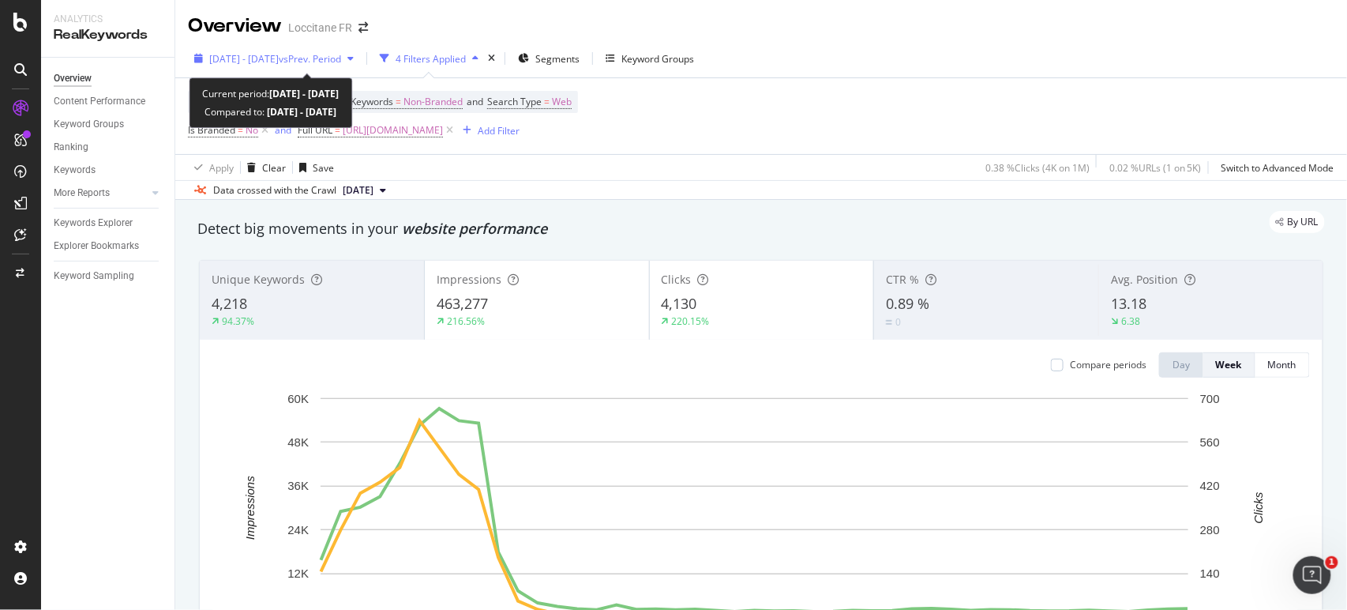
click at [264, 55] on span "[DATE] - [DATE]" at bounding box center [243, 58] width 69 height 13
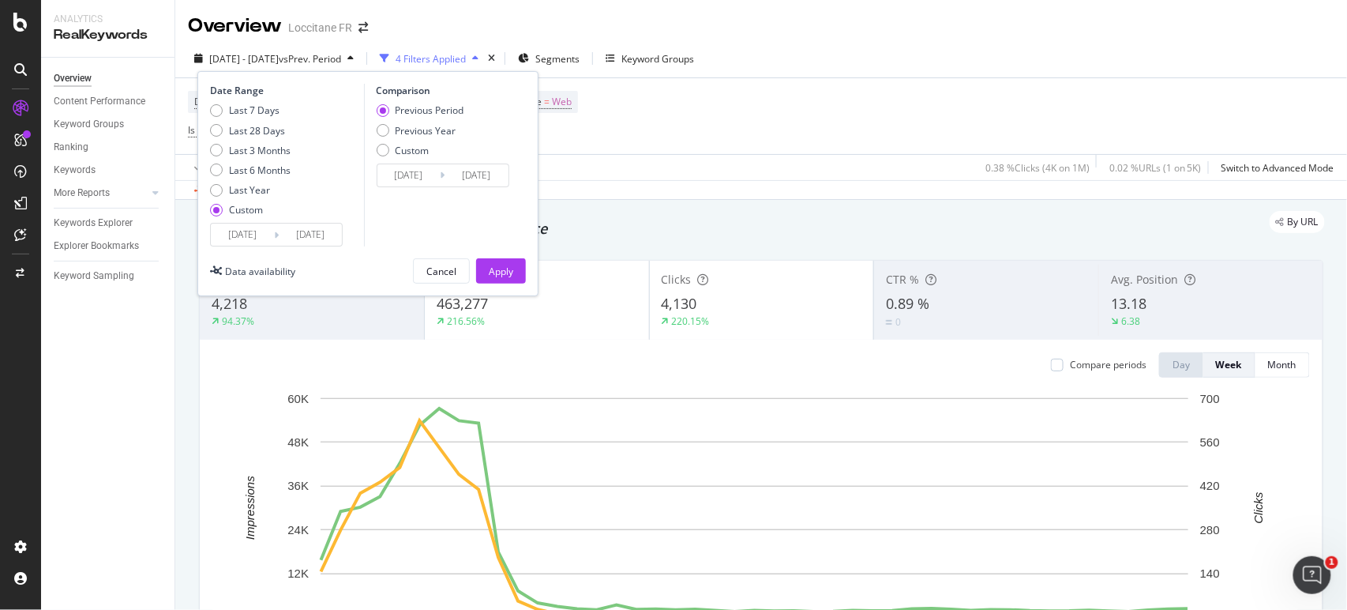
click at [256, 237] on input "[DATE]" at bounding box center [242, 234] width 63 height 22
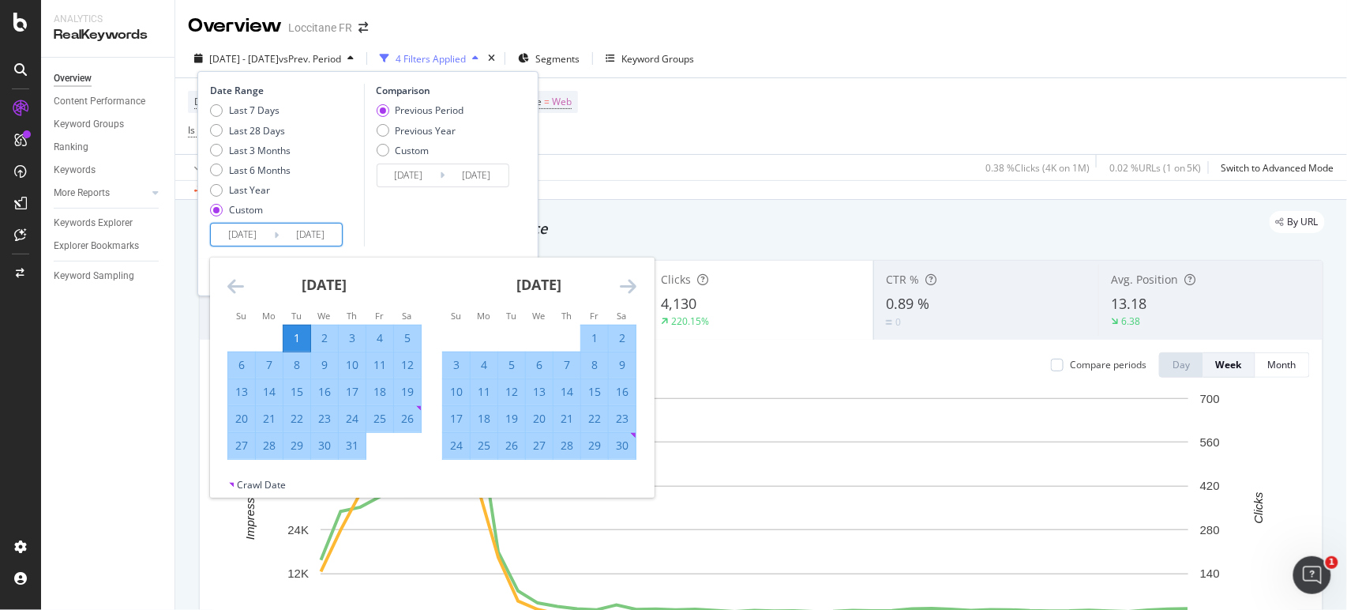
click at [234, 281] on icon "Move backward to switch to the previous month." at bounding box center [235, 285] width 17 height 19
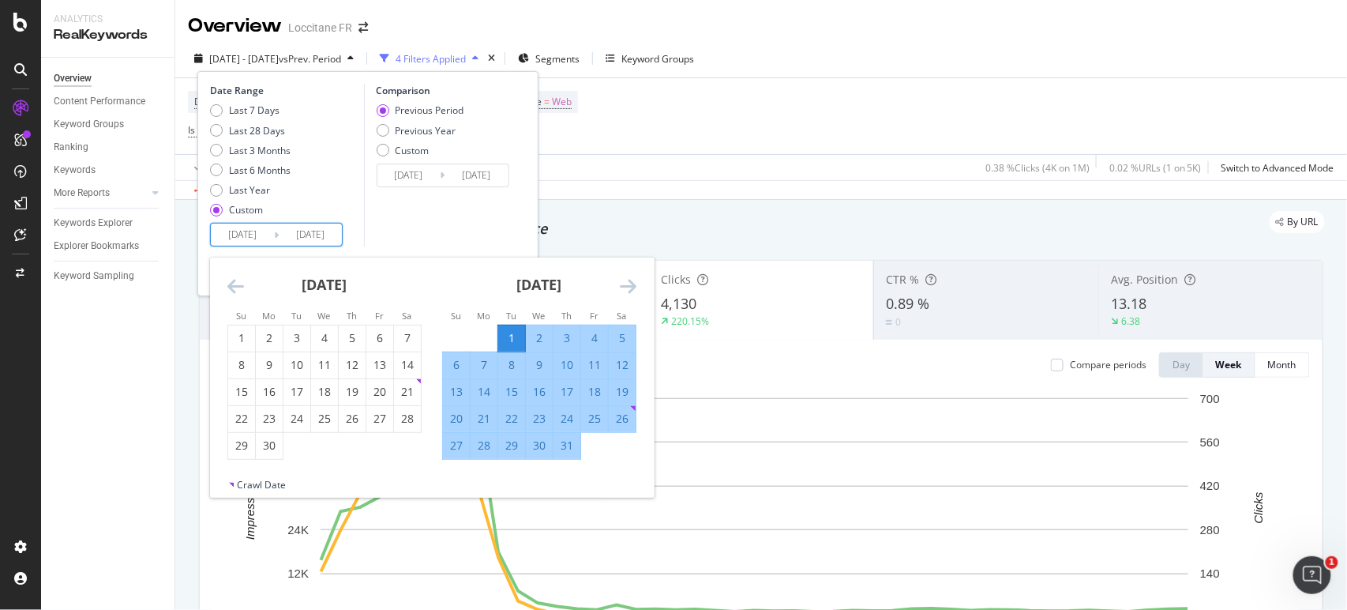
click at [234, 281] on icon "Move backward to switch to the previous month." at bounding box center [235, 285] width 17 height 19
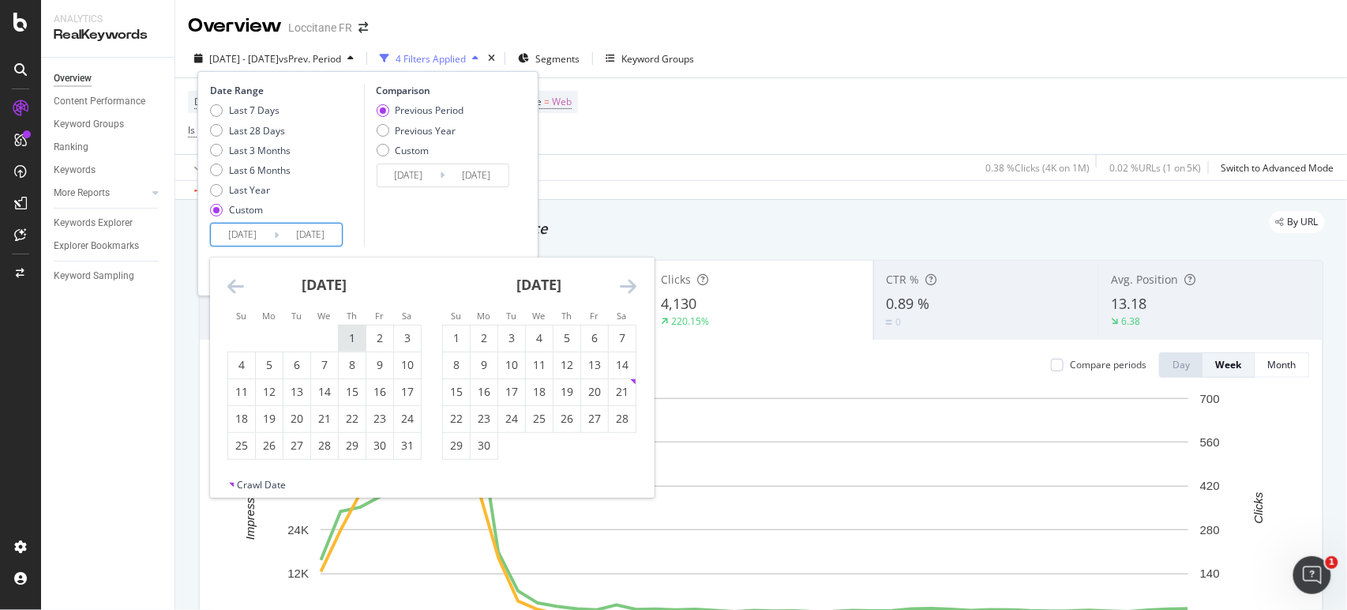
click at [346, 336] on div "1" at bounding box center [352, 338] width 27 height 16
type input "[DATE]"
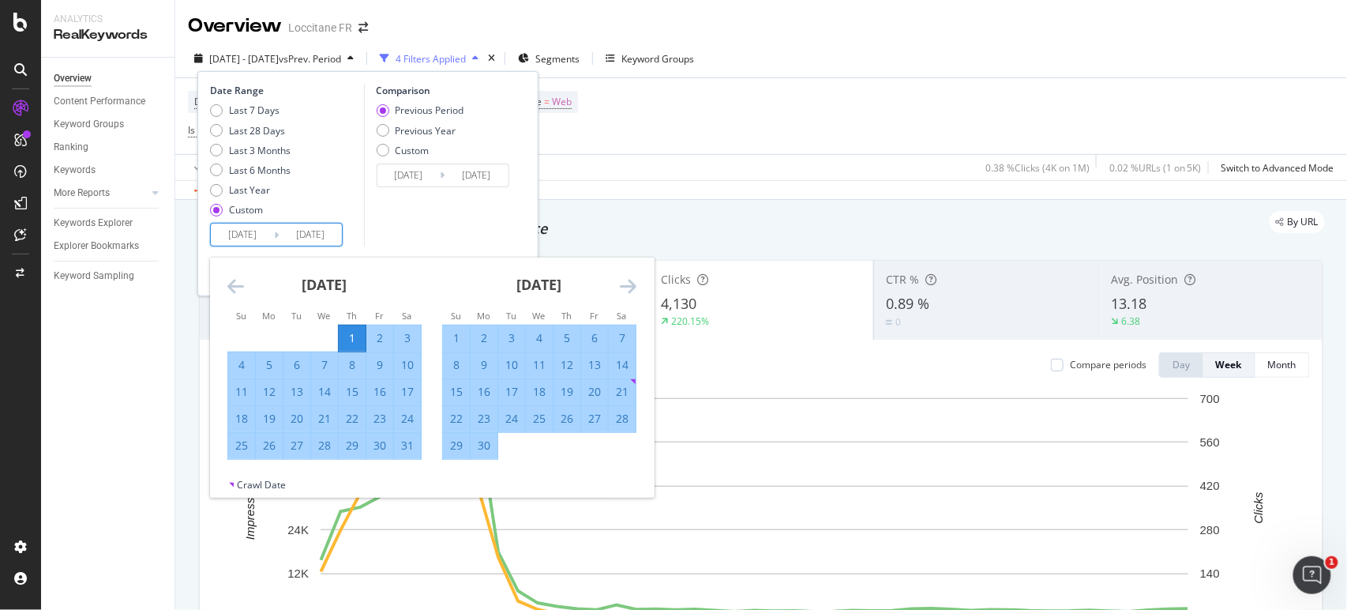
click at [628, 291] on icon "Move forward to switch to the next month." at bounding box center [628, 285] width 17 height 19
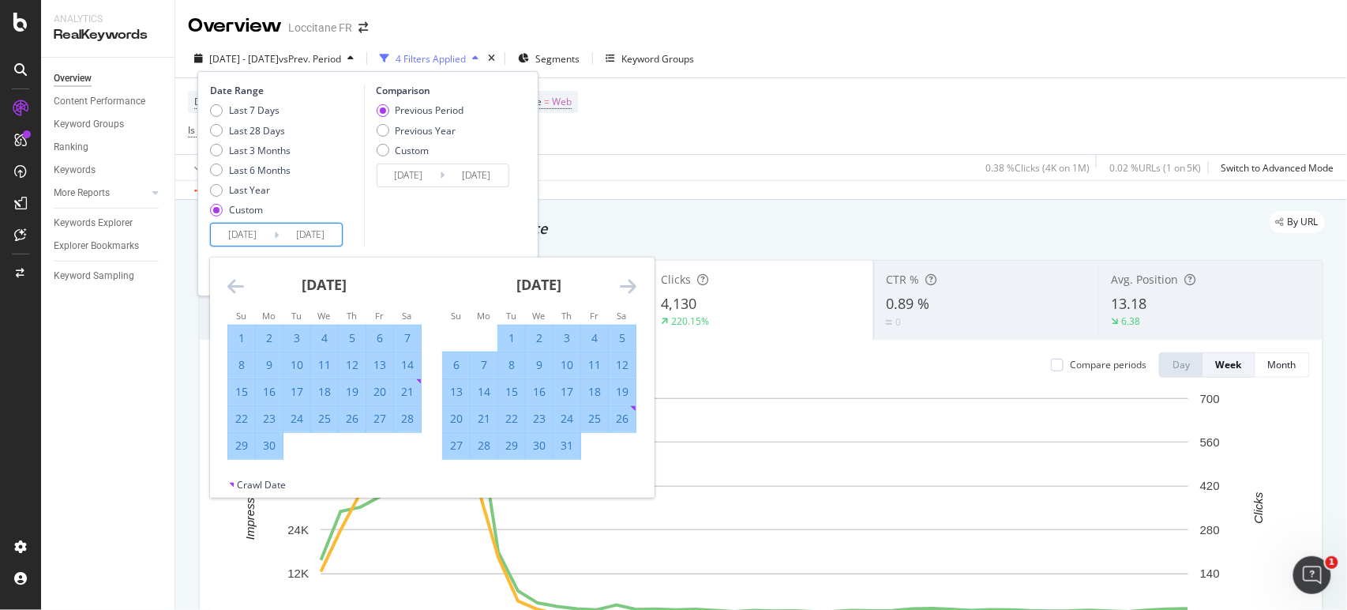
click at [627, 291] on icon "Move forward to switch to the next month." at bounding box center [628, 285] width 17 height 19
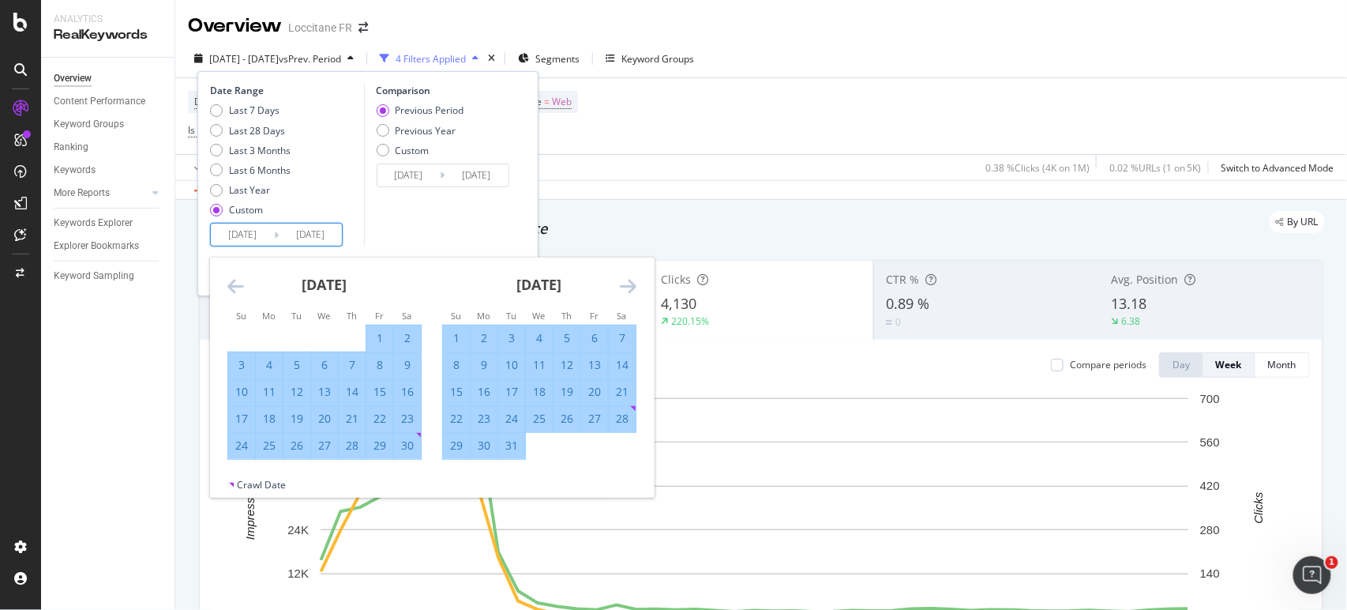
click at [627, 291] on icon "Move forward to switch to the next month." at bounding box center [628, 285] width 17 height 19
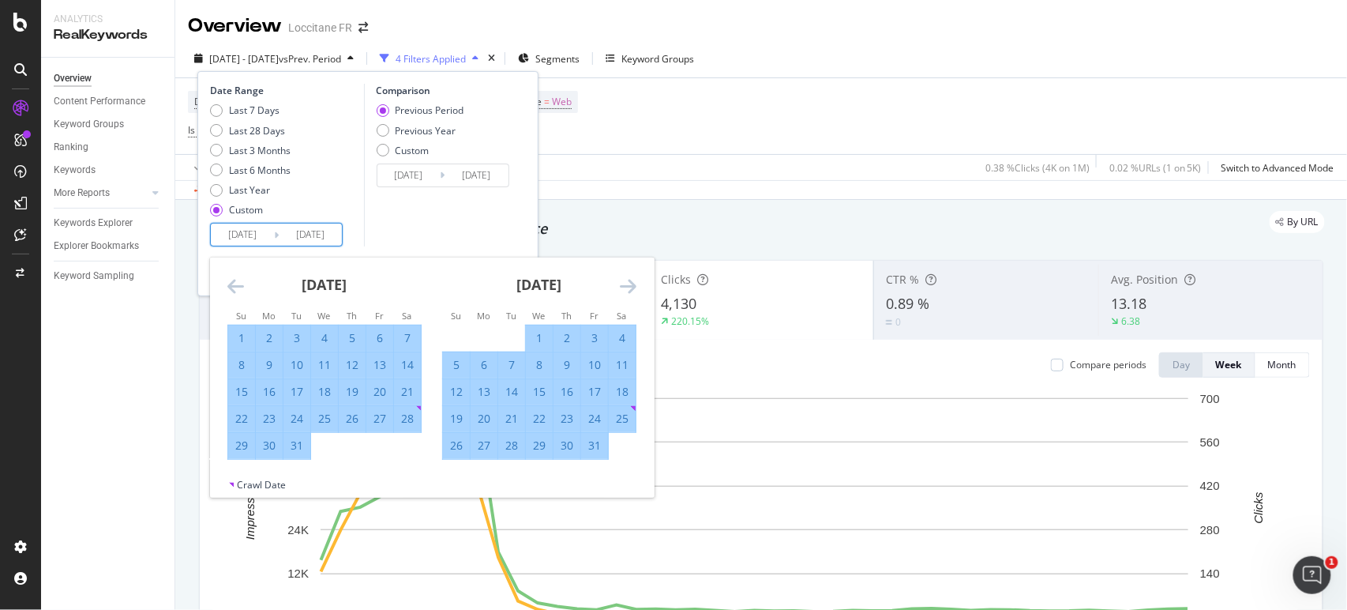
click at [627, 291] on icon "Move forward to switch to the next month." at bounding box center [628, 285] width 17 height 19
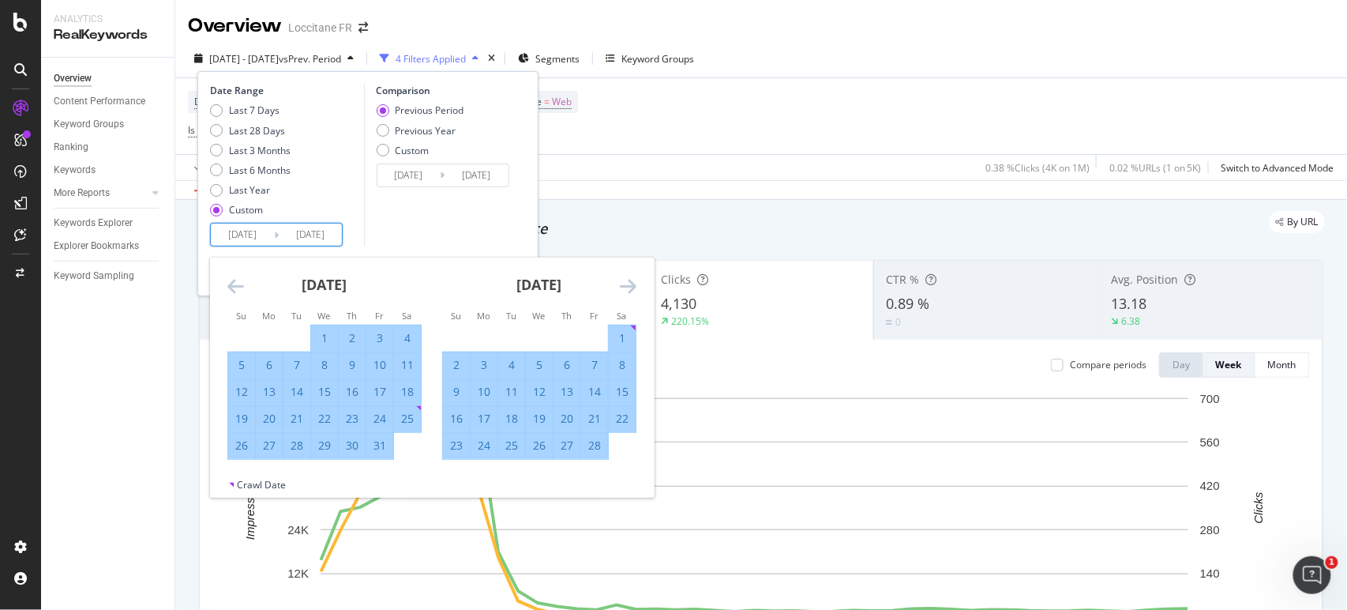
click at [590, 453] on div "28" at bounding box center [594, 446] width 27 height 26
type input "[DATE]"
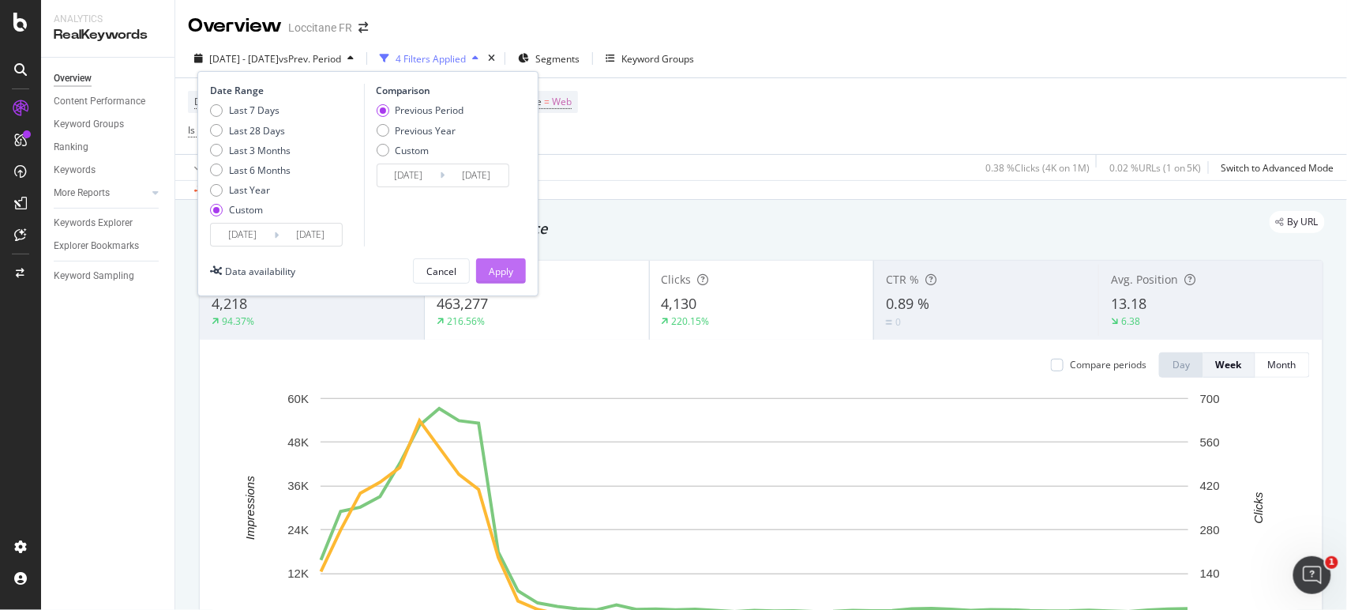
click at [507, 264] on div "Apply" at bounding box center [501, 270] width 24 height 13
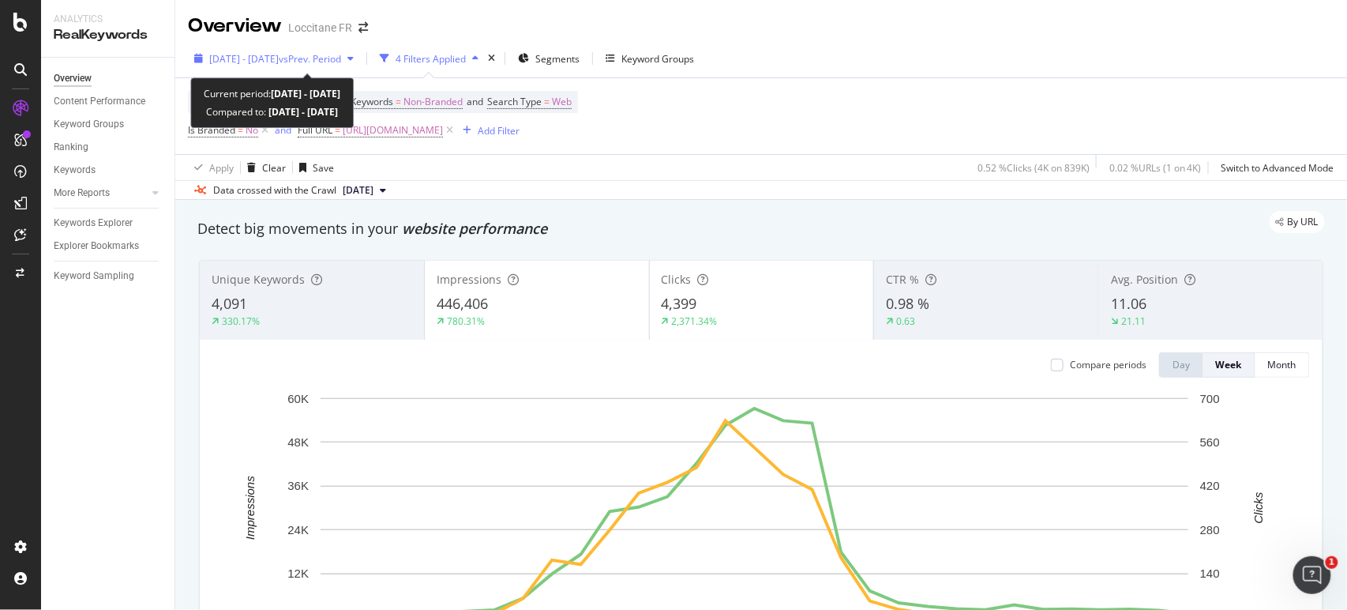
click at [341, 64] on span "vs Prev. Period" at bounding box center [310, 58] width 62 height 13
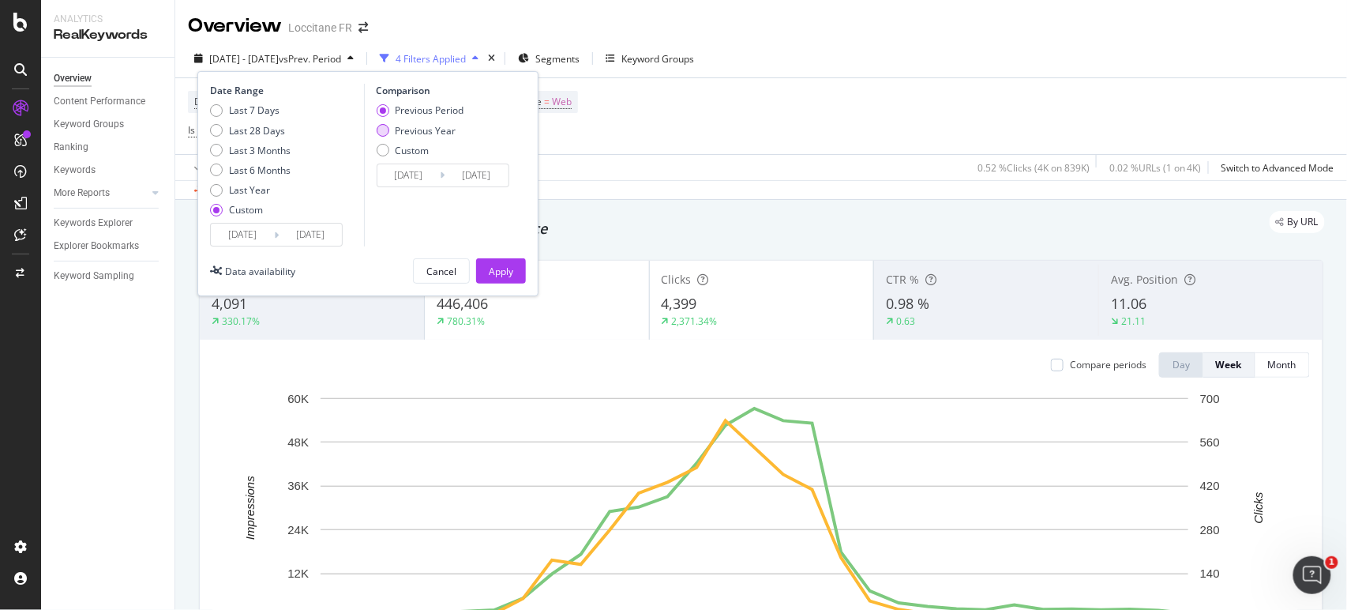
click at [419, 129] on div "Previous Year" at bounding box center [426, 130] width 61 height 13
type input "[DATE]"
click at [511, 269] on div "Apply" at bounding box center [501, 270] width 24 height 13
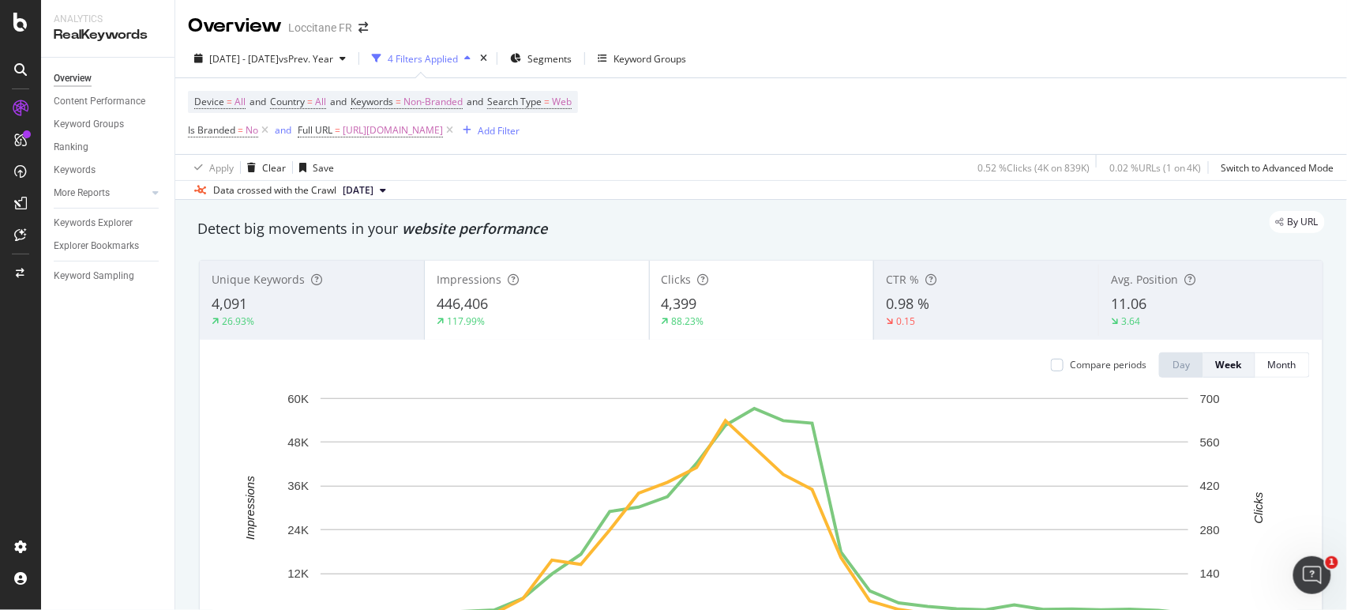
click at [512, 289] on div "Impressions 446,406 117.99%" at bounding box center [537, 299] width 224 height 71
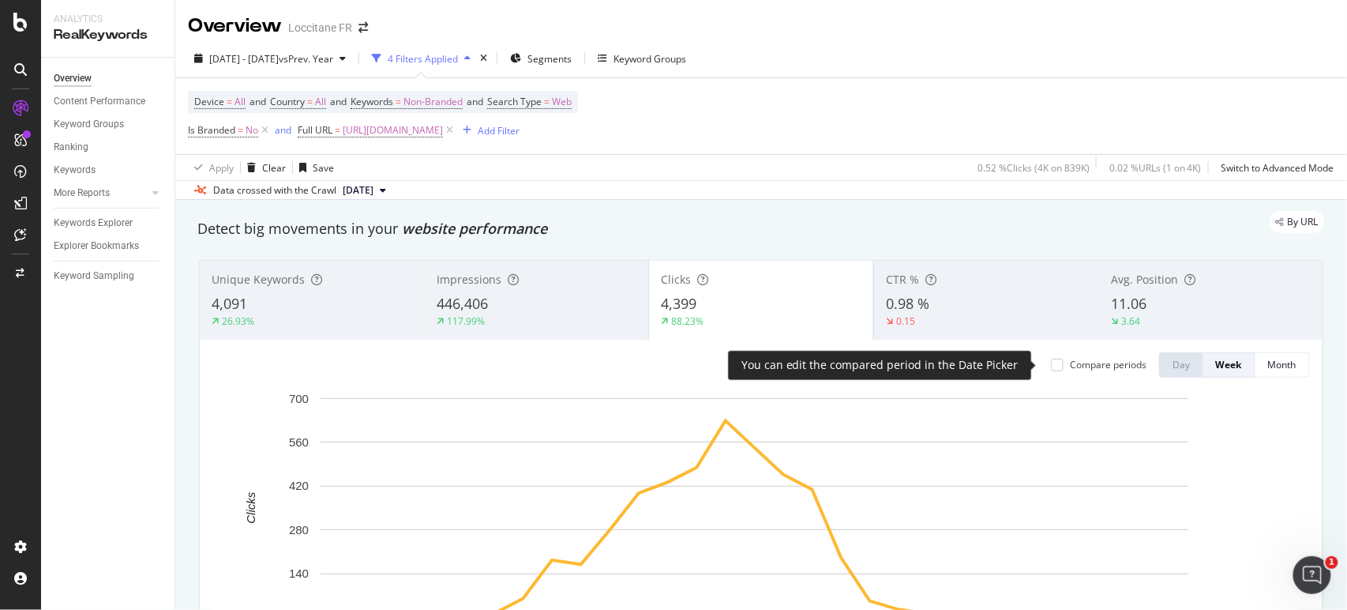
click at [1053, 364] on div "Compare periods" at bounding box center [1099, 364] width 96 height 13
click at [1051, 364] on div at bounding box center [1057, 364] width 13 height 13
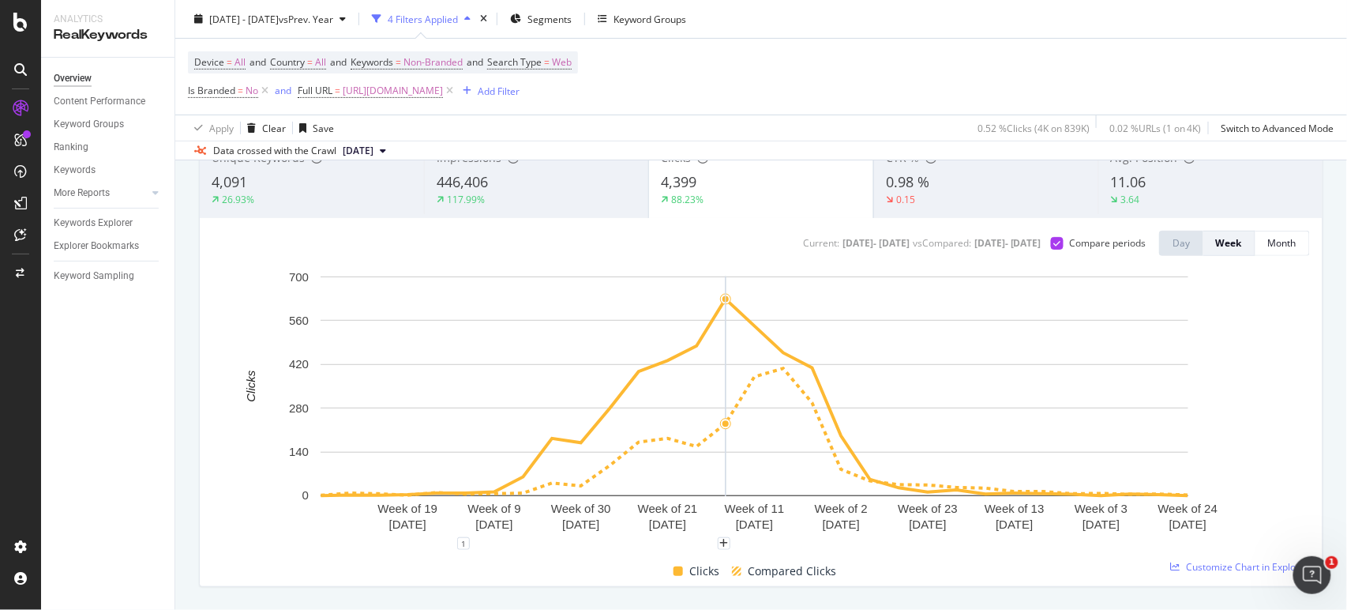
scroll to position [117, 0]
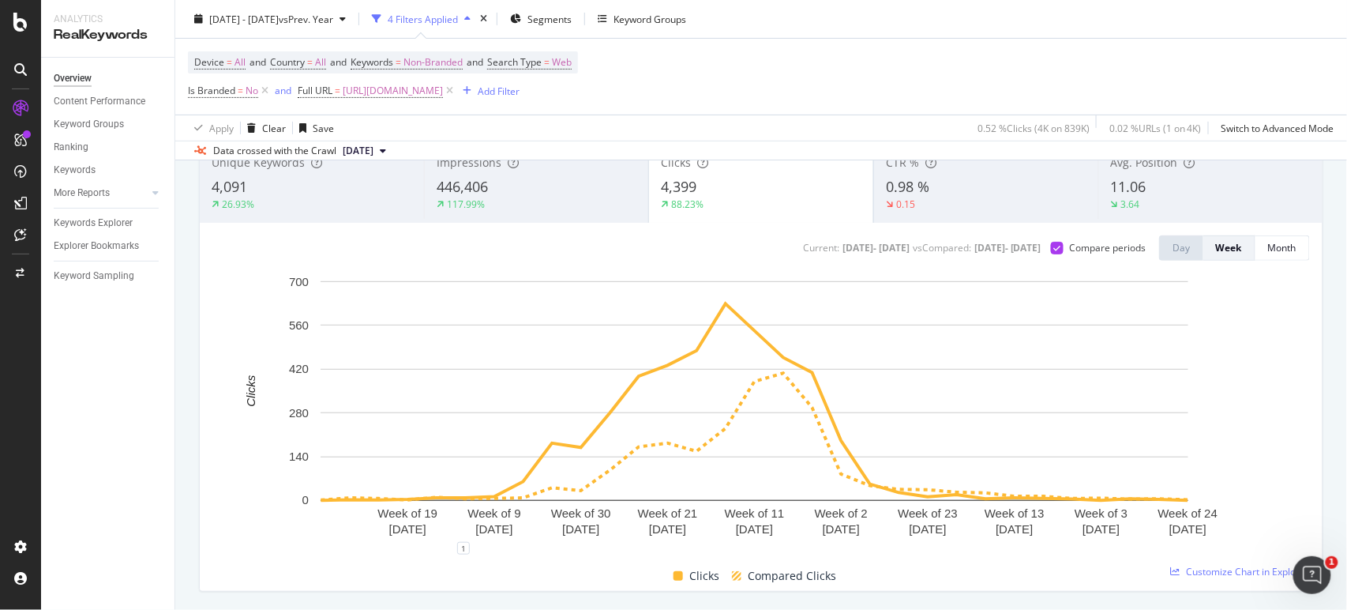
click at [557, 221] on div "Impressions 446,406 117.99%" at bounding box center [536, 183] width 224 height 79
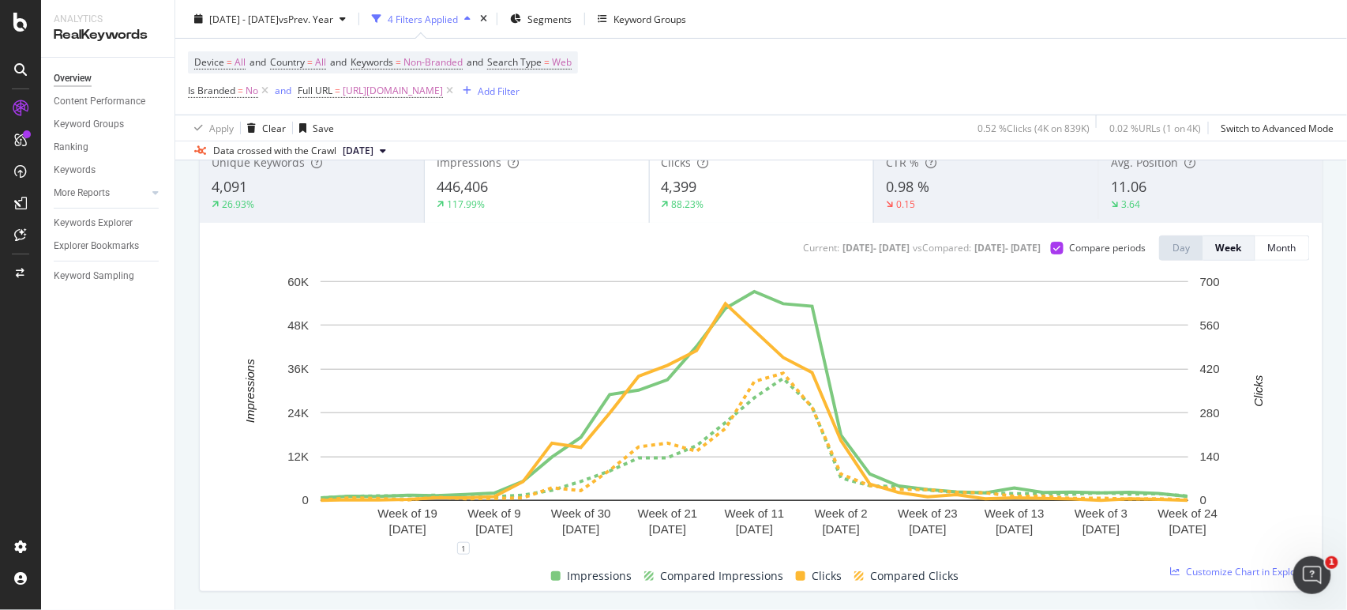
click at [703, 208] on div "88.23%" at bounding box center [762, 204] width 201 height 14
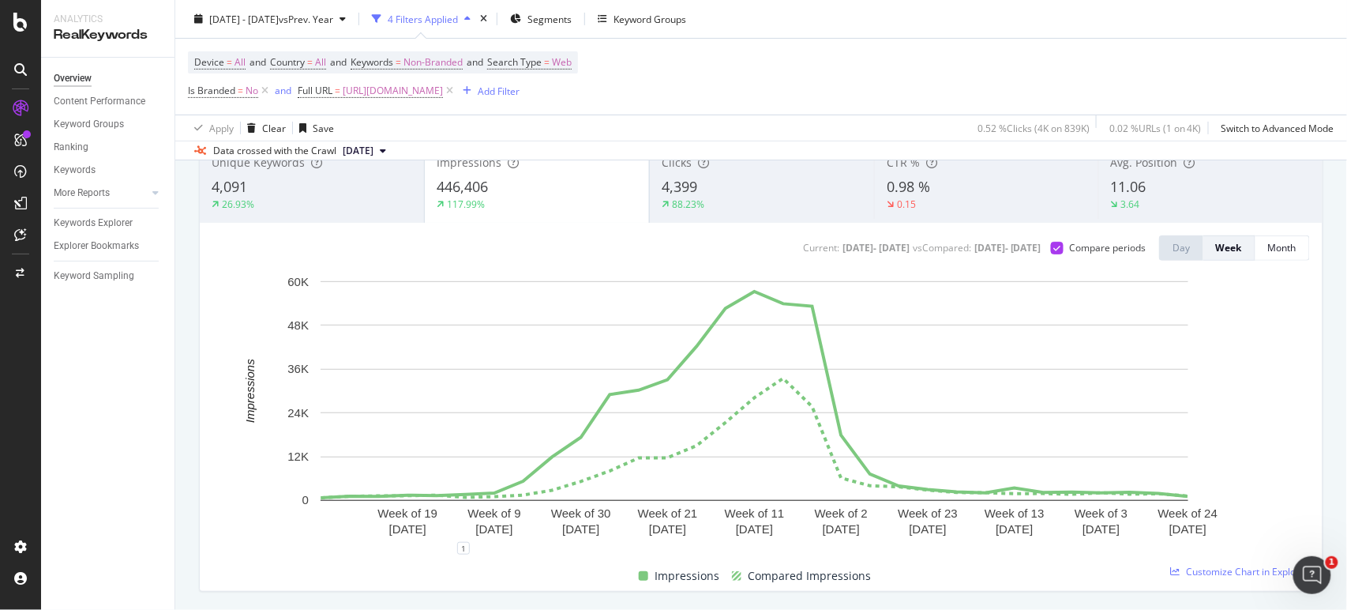
click at [1130, 203] on div "3.64" at bounding box center [1130, 204] width 39 height 14
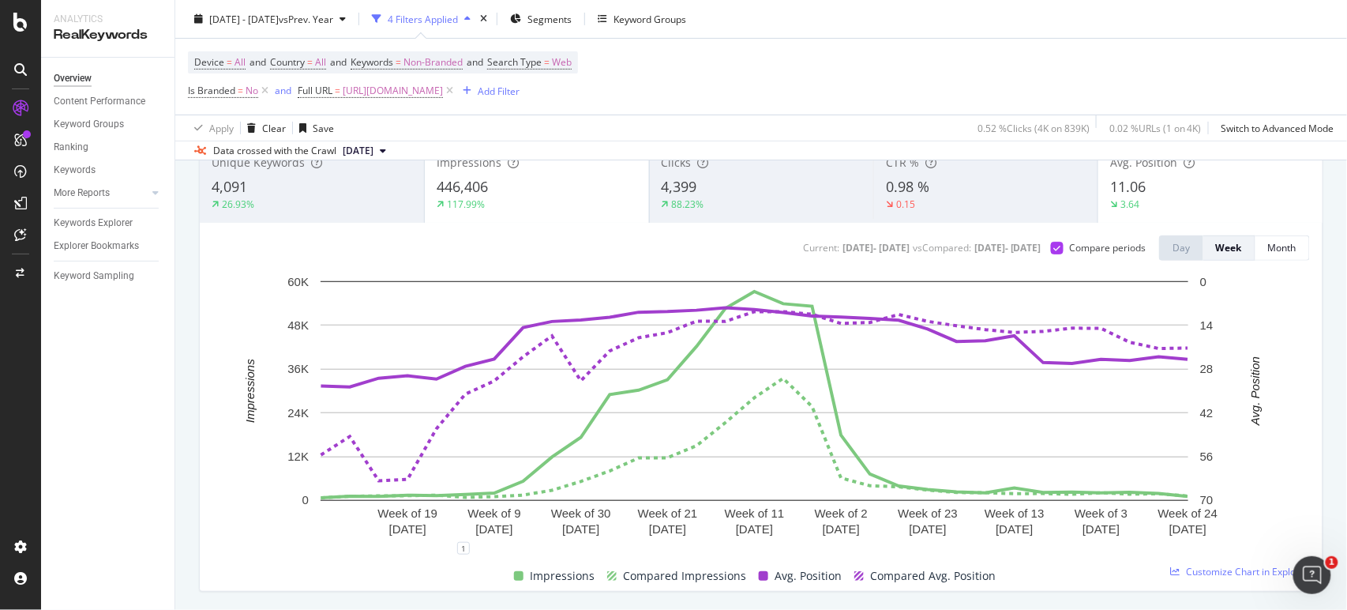
click at [595, 216] on div "Impressions 446,406 117.99%" at bounding box center [537, 183] width 224 height 71
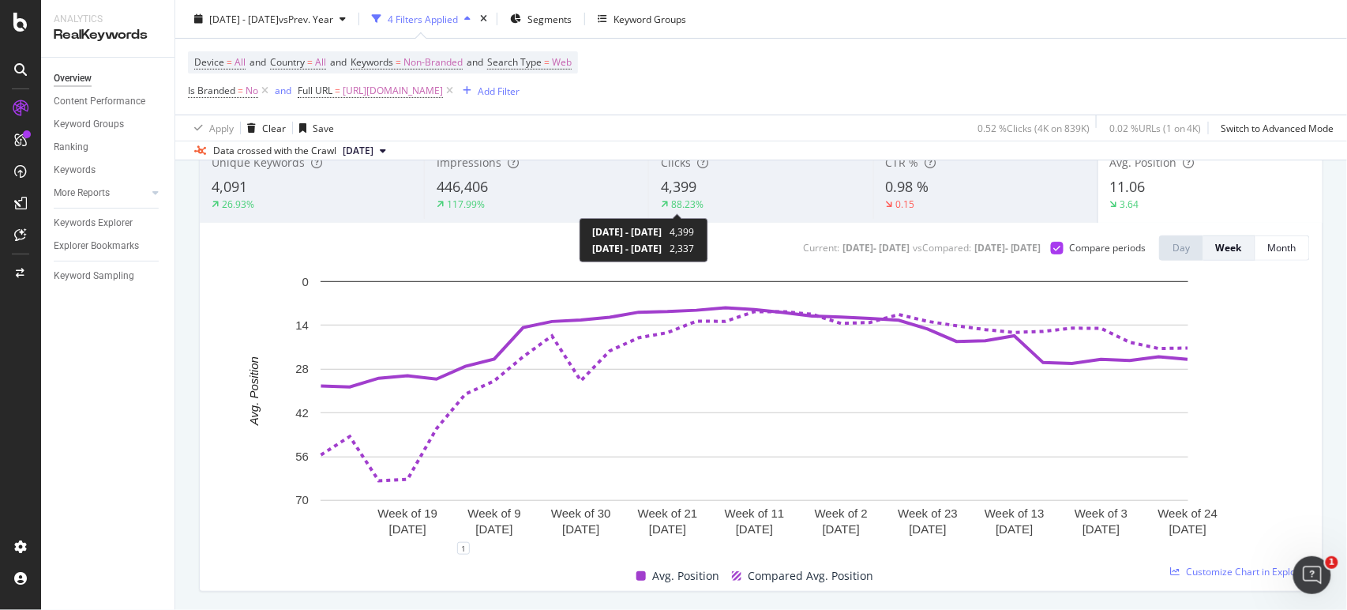
click at [696, 207] on div "88.23%" at bounding box center [687, 203] width 32 height 13
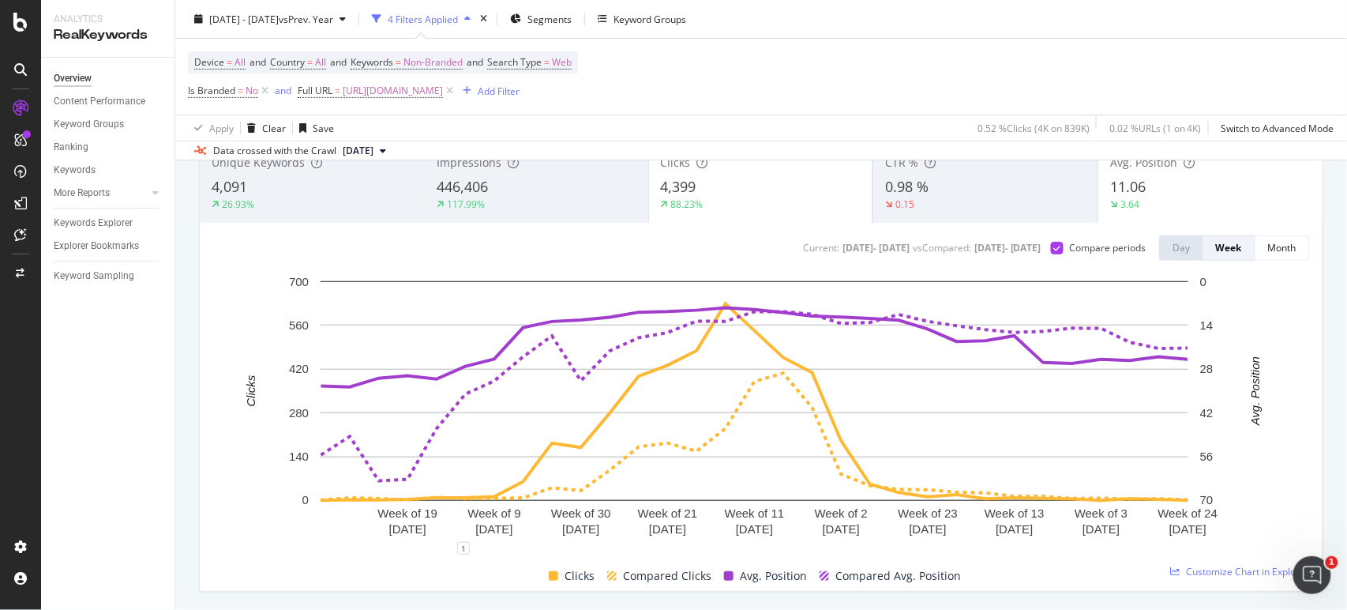
click at [1186, 200] on div "3.64" at bounding box center [1210, 204] width 201 height 14
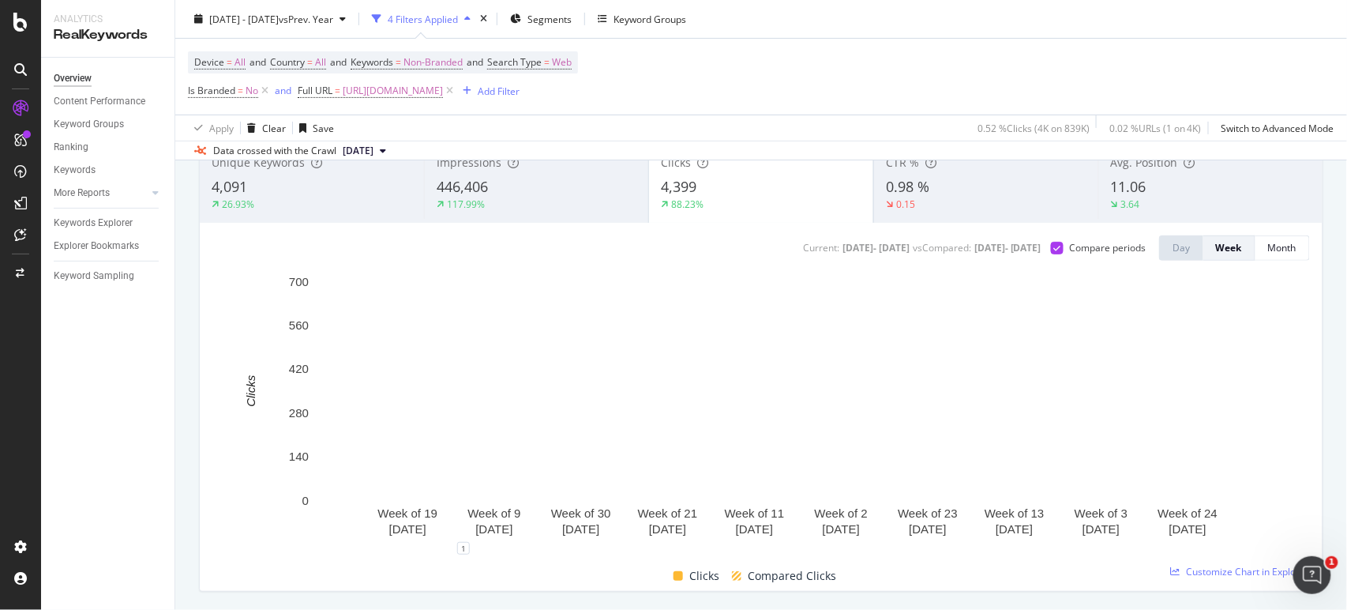
click at [908, 212] on div "CTR % 0.98 % 0.15" at bounding box center [986, 183] width 224 height 71
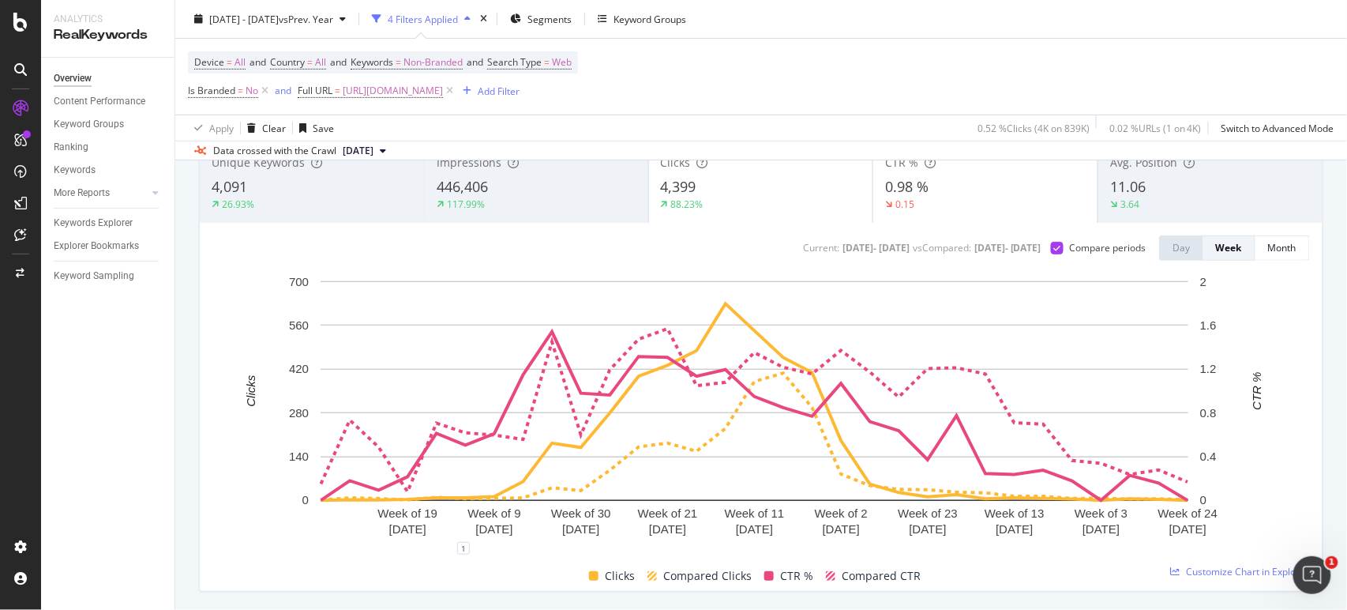
click at [955, 203] on div "0.15" at bounding box center [985, 204] width 201 height 14
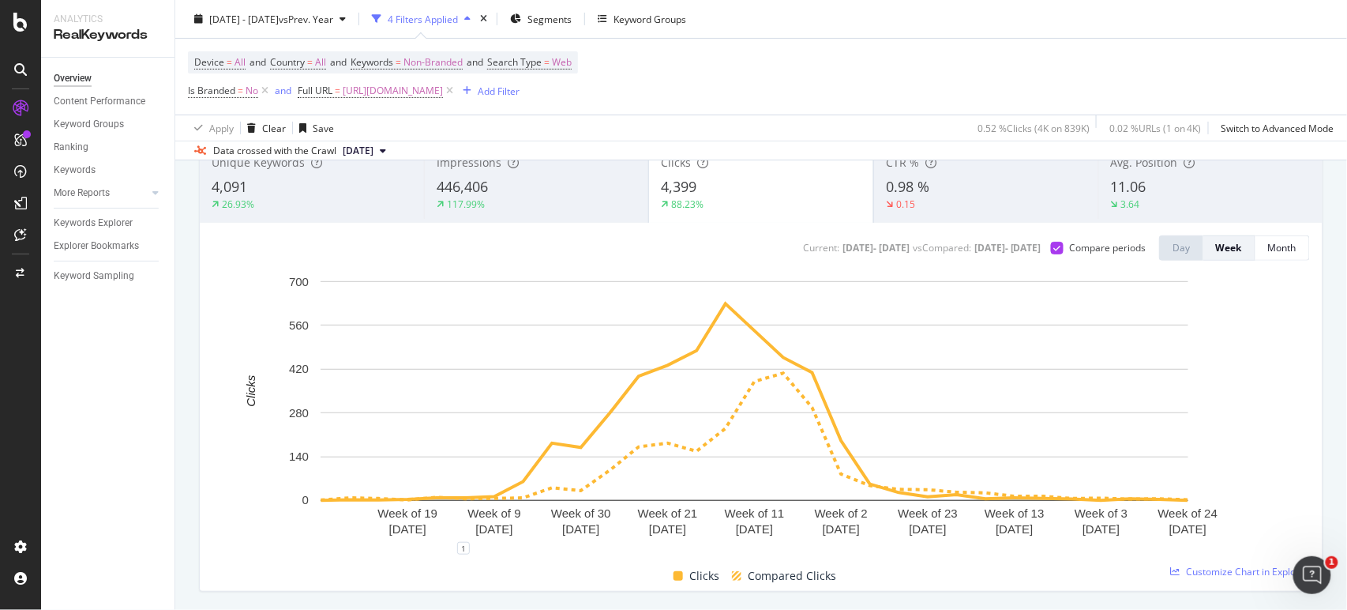
click at [439, 194] on span "446,406" at bounding box center [462, 186] width 51 height 19
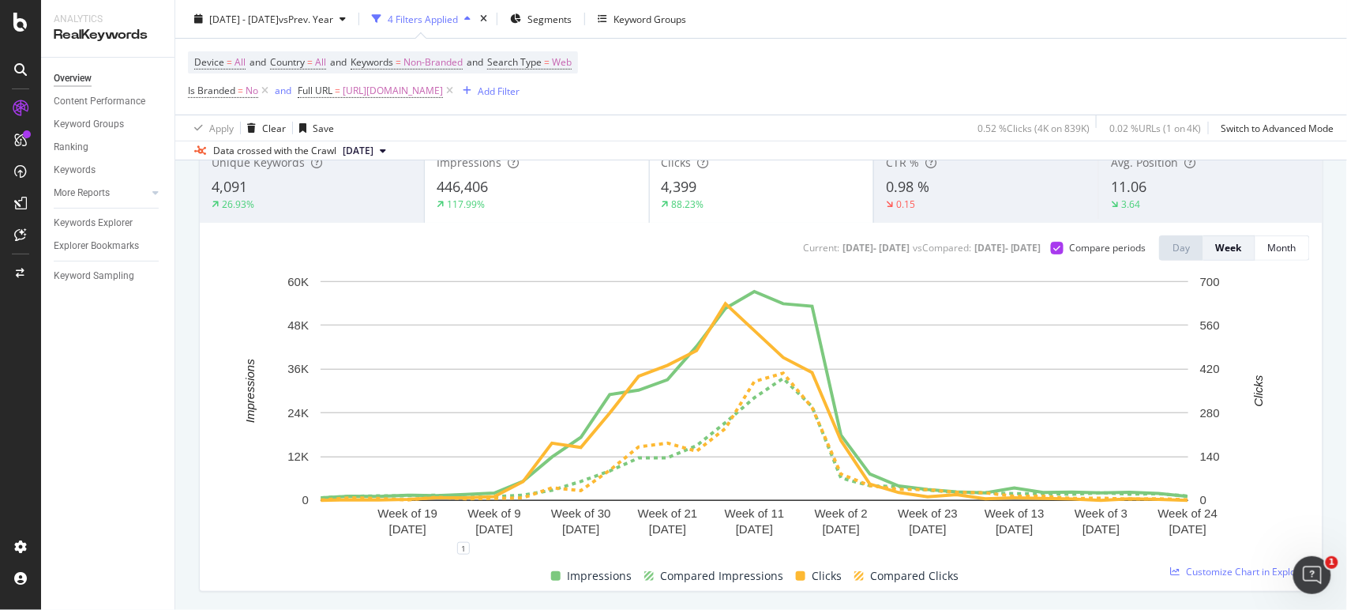
click at [551, 195] on div "446,406" at bounding box center [537, 187] width 201 height 21
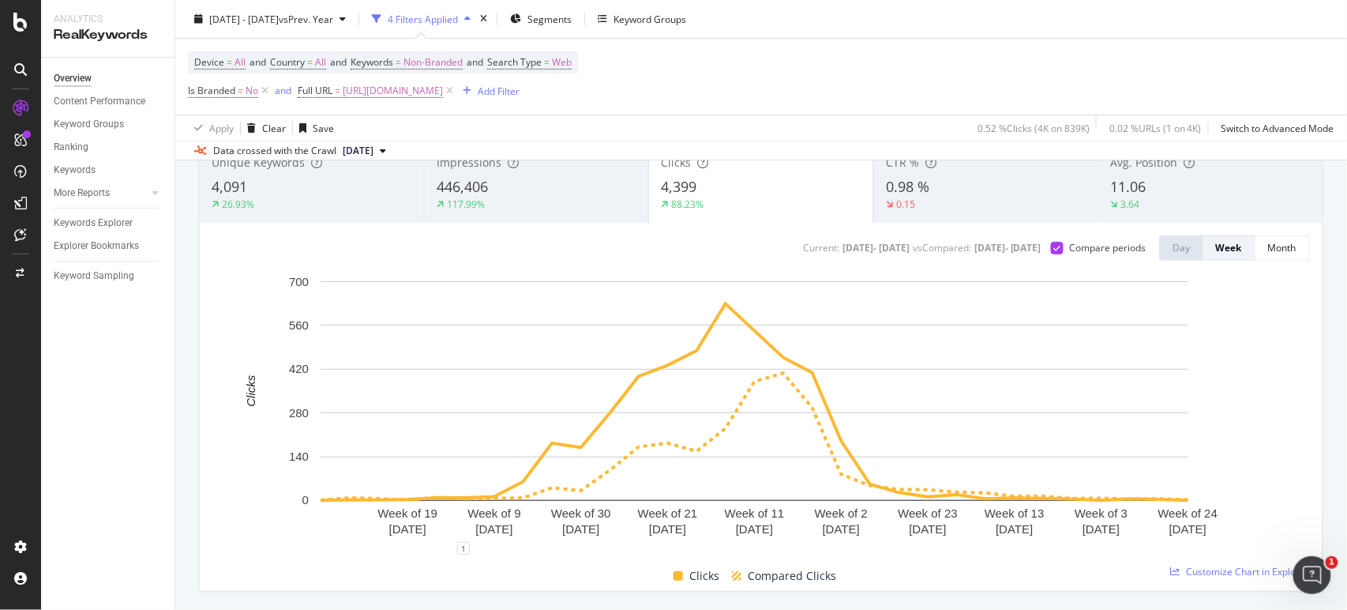
click at [514, 217] on div "Impressions 446,406 117.99%" at bounding box center [536, 183] width 224 height 71
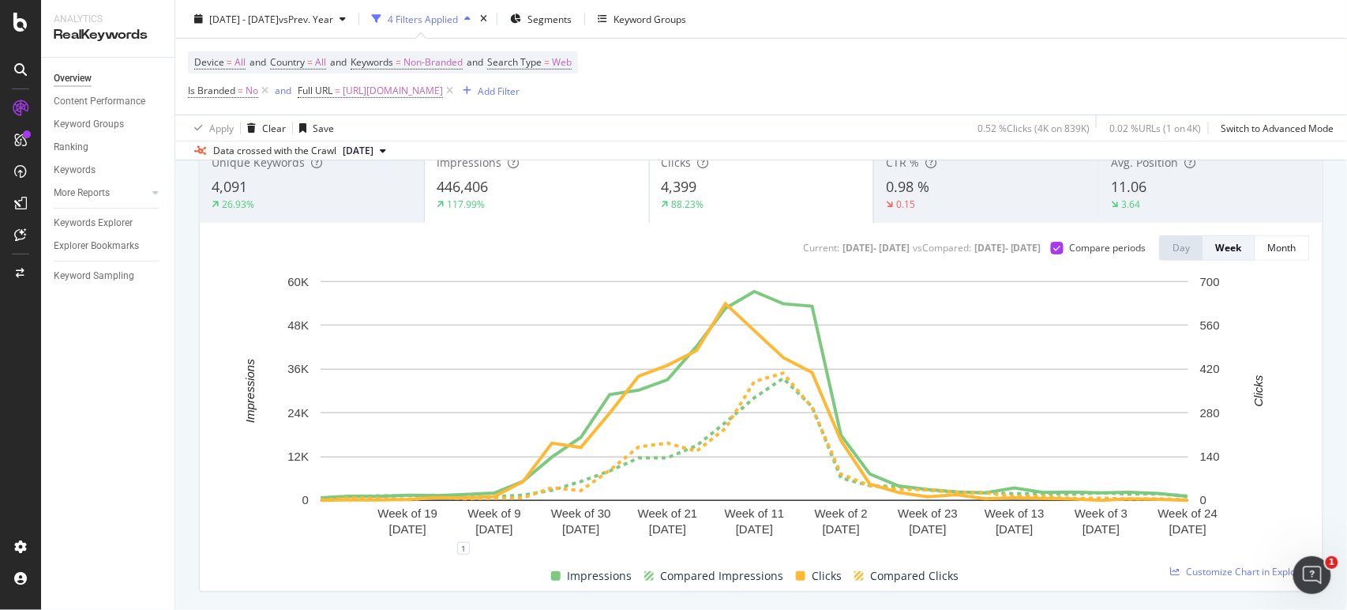
click at [515, 213] on div "Impressions 446,406 117.99%" at bounding box center [537, 183] width 224 height 71
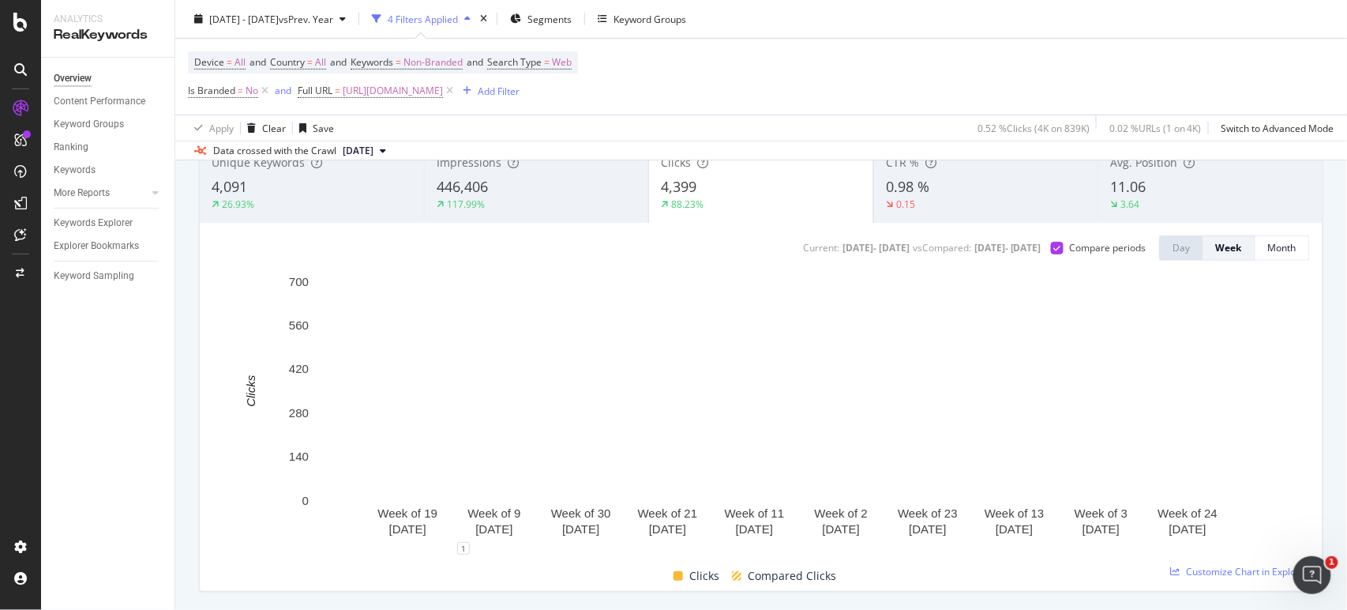
click at [196, 197] on div "Unique Keywords 4,091 26.93% Impressions 446,406 117.99% Clicks 4,399 88.23% CT…" at bounding box center [760, 367] width 1143 height 474
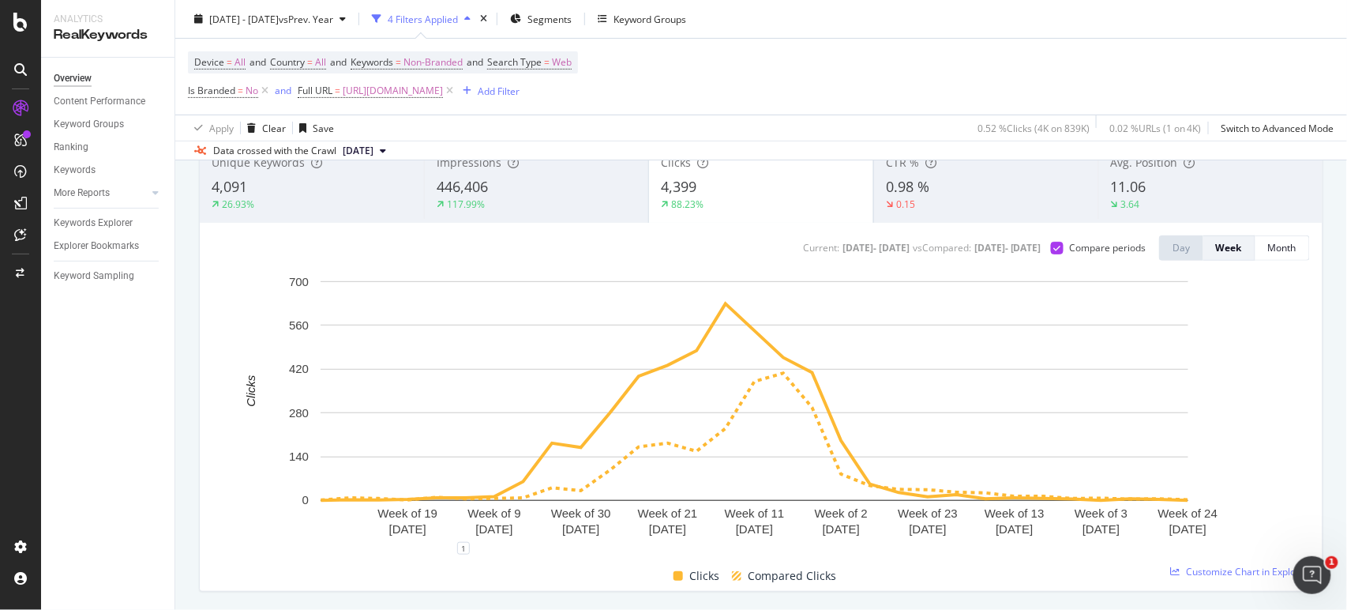
click at [221, 196] on span "4,091" at bounding box center [230, 186] width 36 height 19
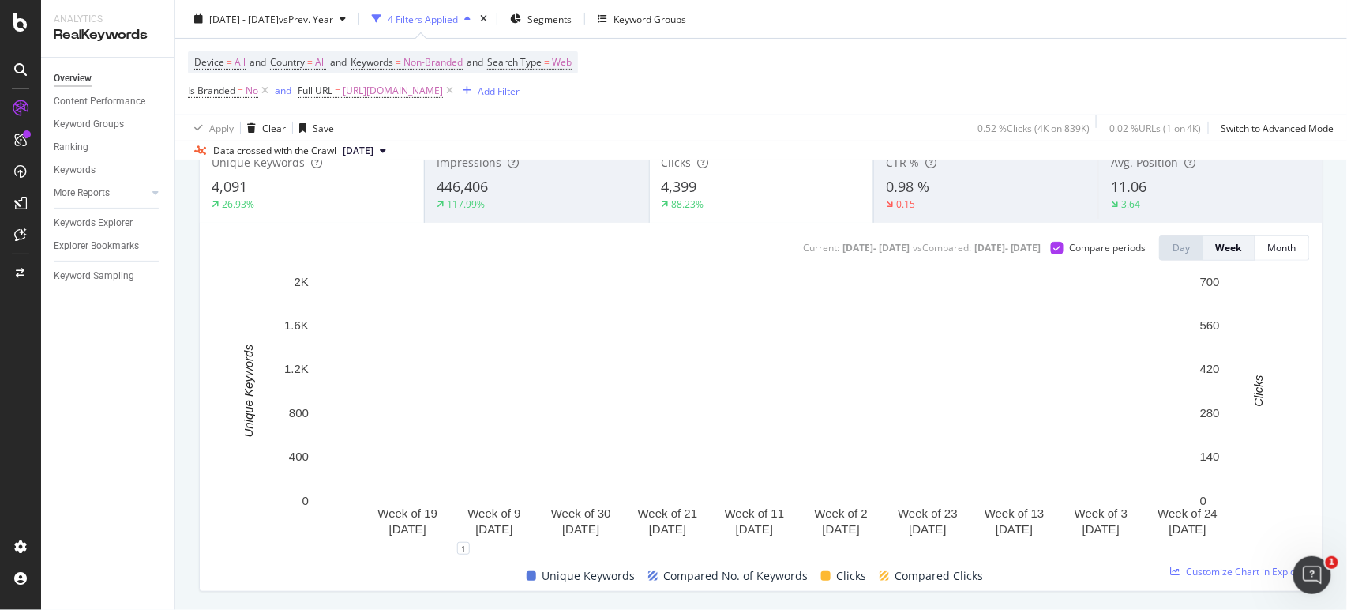
click at [221, 196] on span "4,091" at bounding box center [230, 186] width 36 height 19
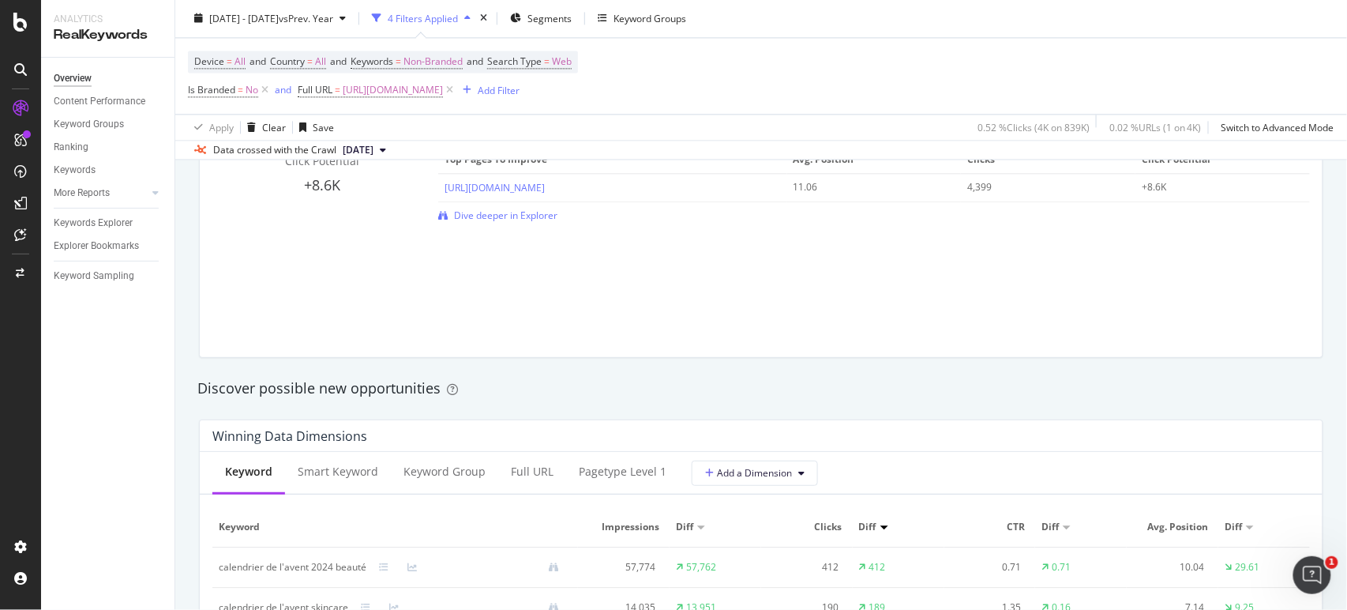
scroll to position [1403, 0]
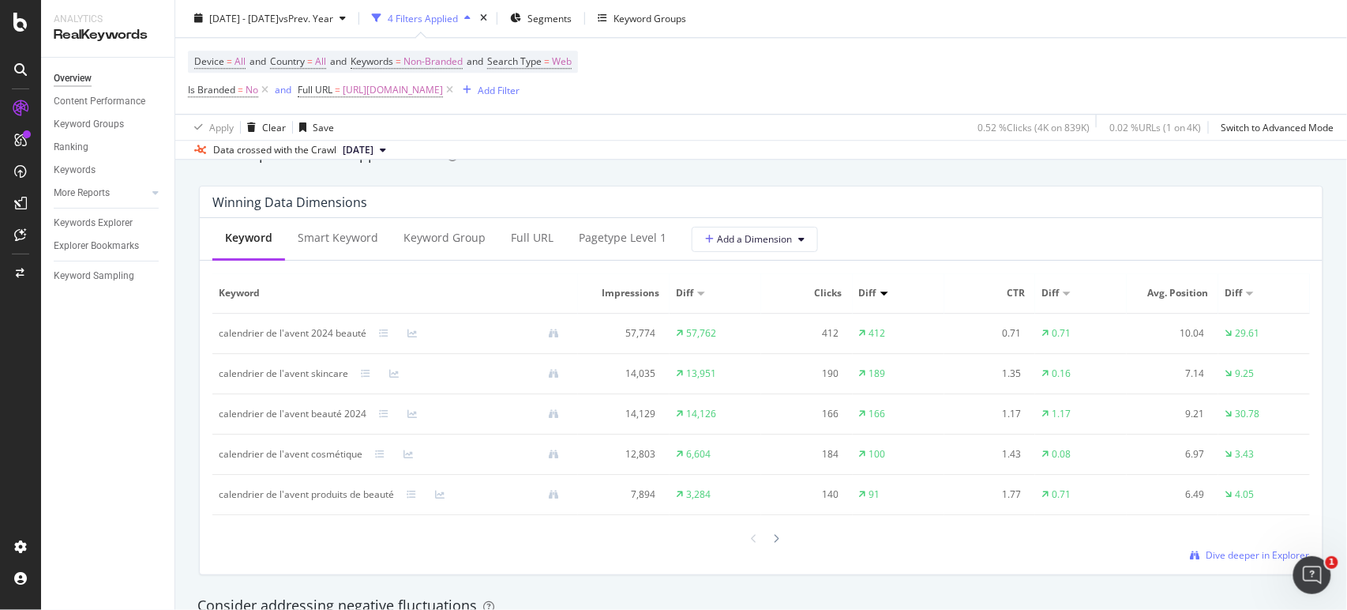
click at [827, 287] on span "Clicks" at bounding box center [804, 293] width 75 height 14
click at [1233, 550] on span "Dive deeper in Explorer" at bounding box center [1257, 554] width 103 height 13
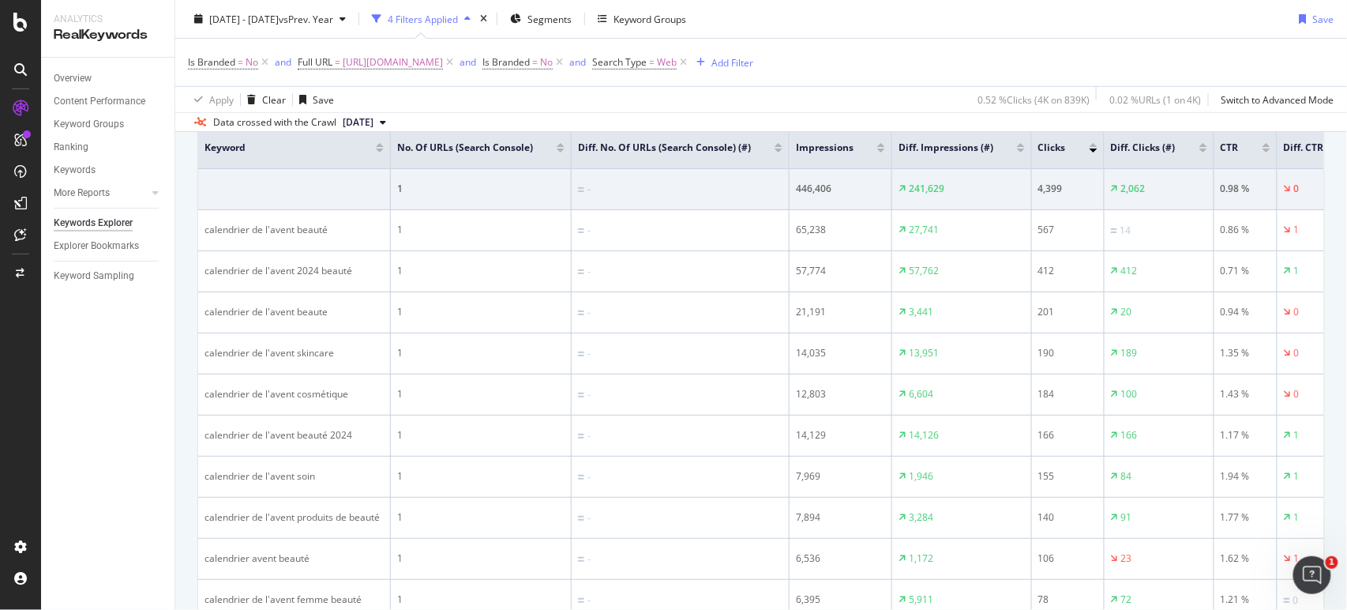
scroll to position [155, 0]
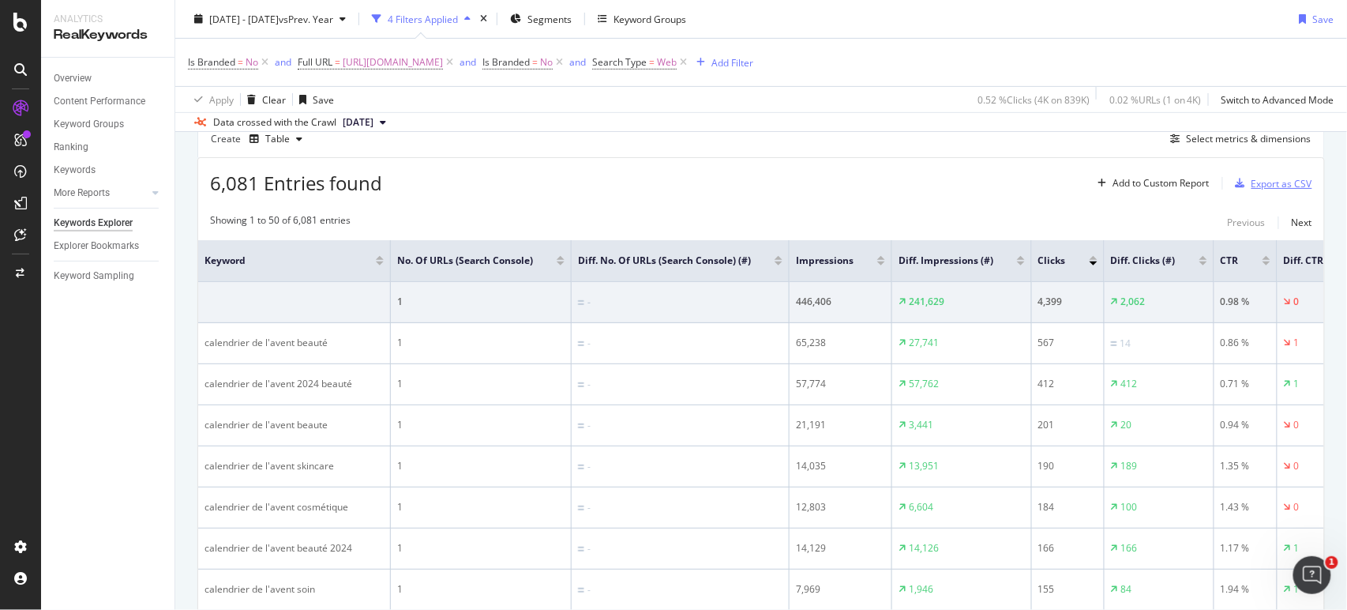
click at [1292, 178] on div "Export as CSV" at bounding box center [1281, 183] width 61 height 13
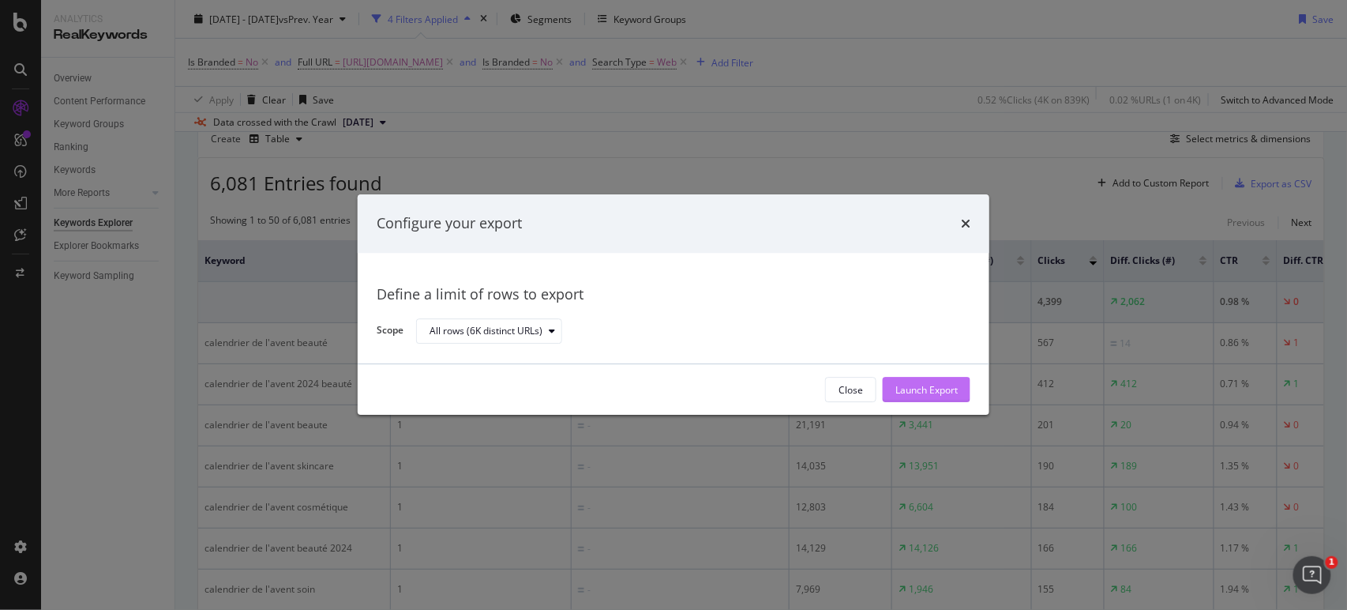
click at [925, 387] on div "Launch Export" at bounding box center [926, 389] width 62 height 13
